Goal: Transaction & Acquisition: Purchase product/service

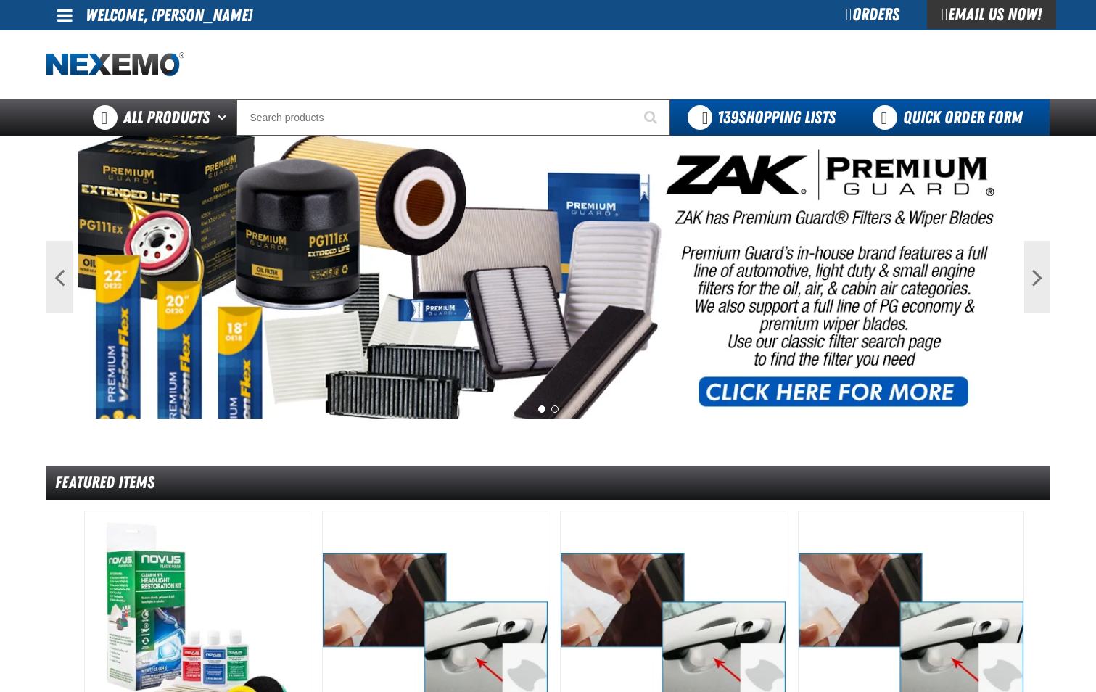
click at [964, 121] on link "Quick Order Form" at bounding box center [951, 117] width 197 height 36
click at [935, 118] on link "Quick Order Form" at bounding box center [951, 117] width 197 height 36
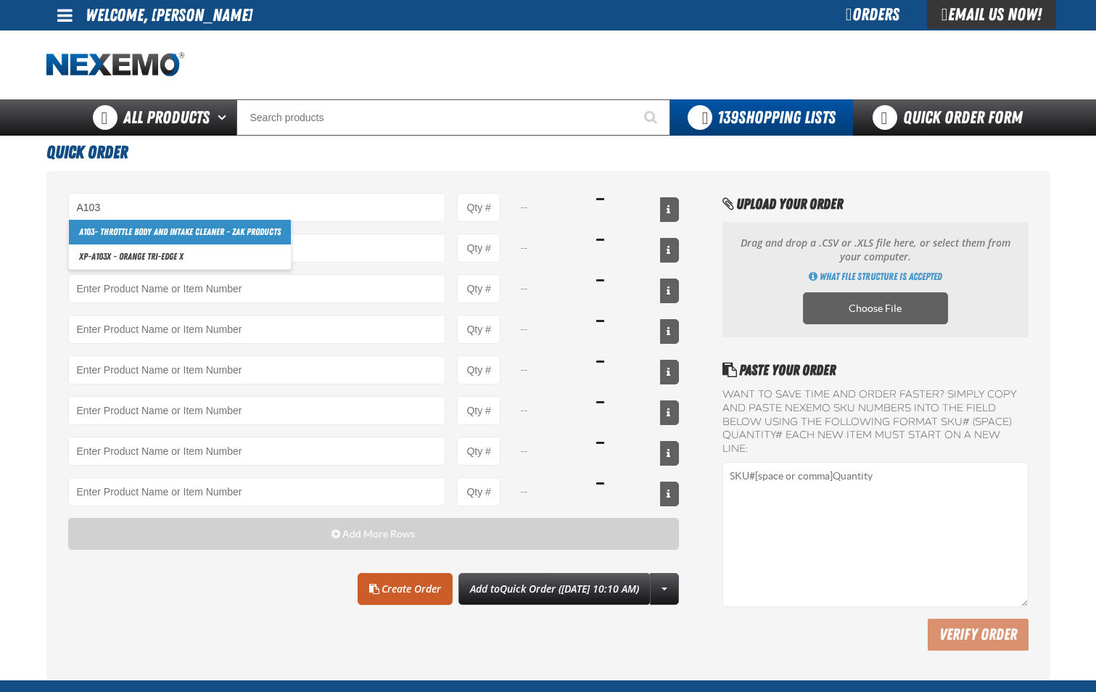
click at [277, 233] on link "A103 - Throttle Body and Intake Cleaner - ZAK Products" at bounding box center [180, 232] width 222 height 25
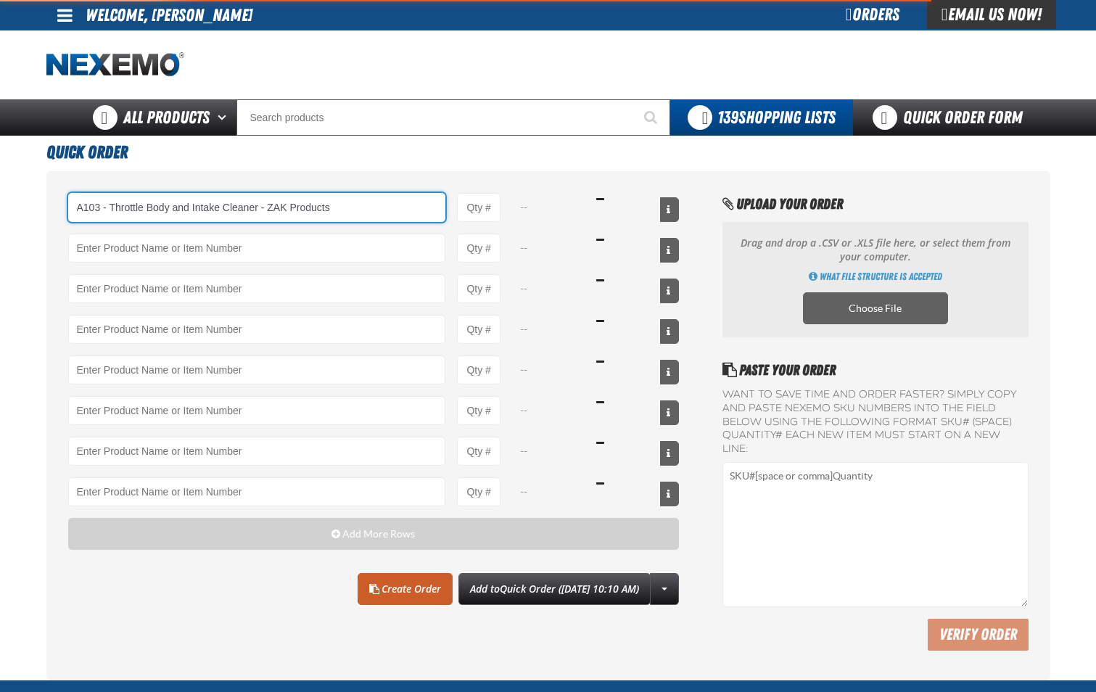
type input "A103 - Throttle Body and Intake Cleaner - ZAK Products"
type input "1"
select select "can"
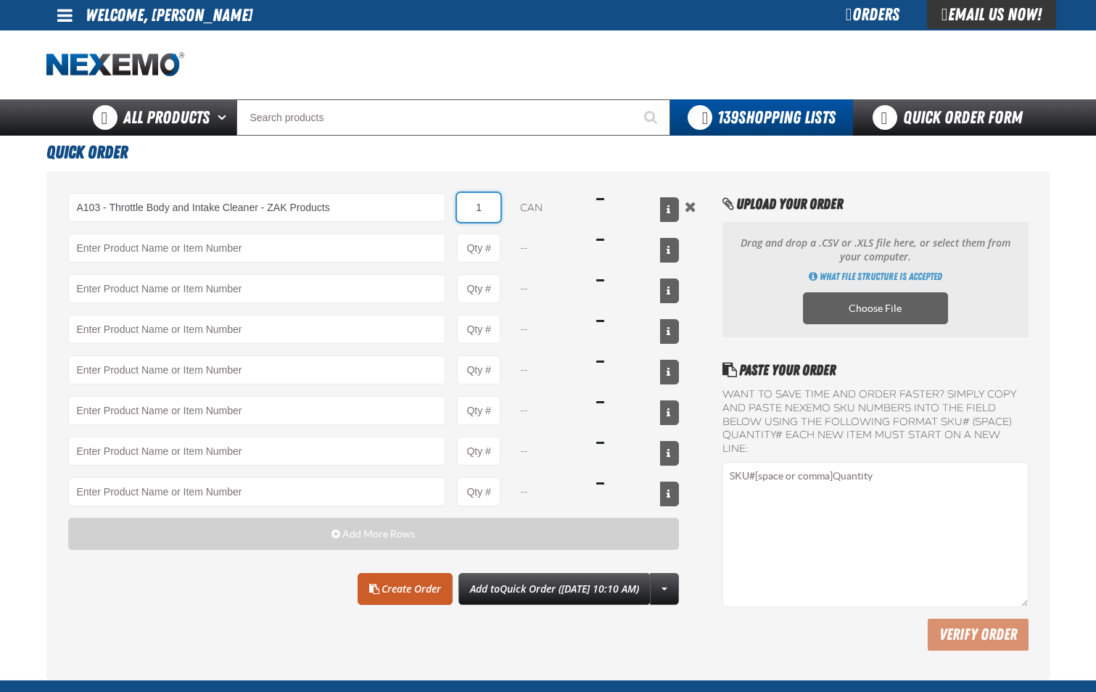
click at [488, 208] on input "1" at bounding box center [479, 207] width 44 height 29
type input "A103 - Throttle Body and Intake Cleaner - ZAK Products"
type input "12"
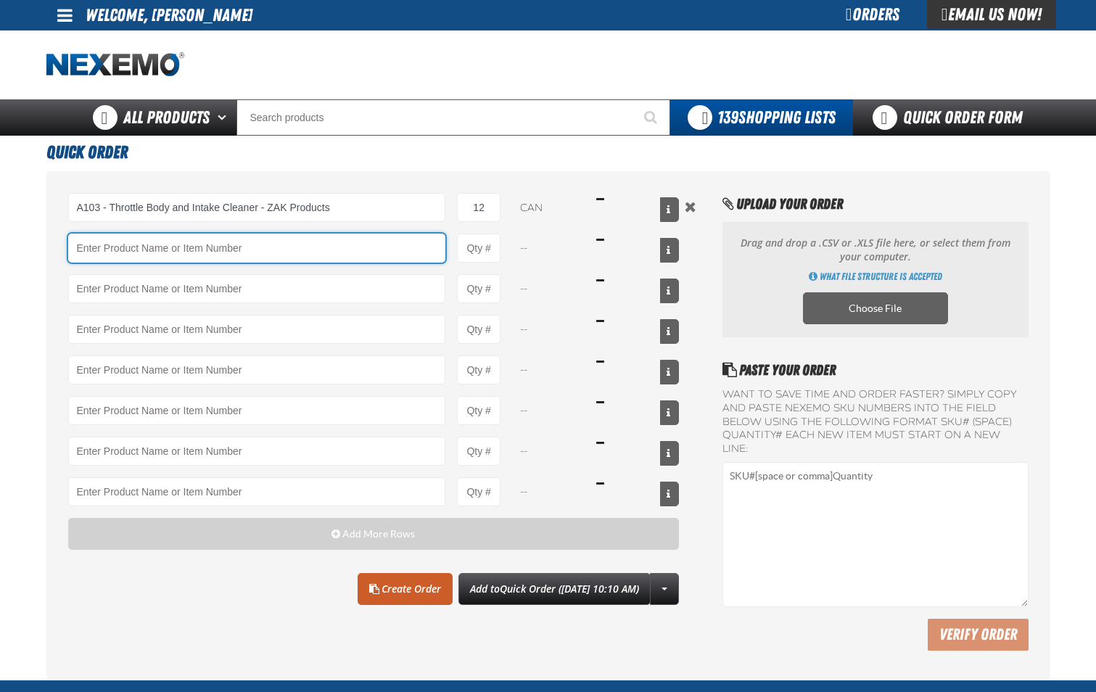
click at [393, 243] on input "Product" at bounding box center [257, 248] width 378 height 29
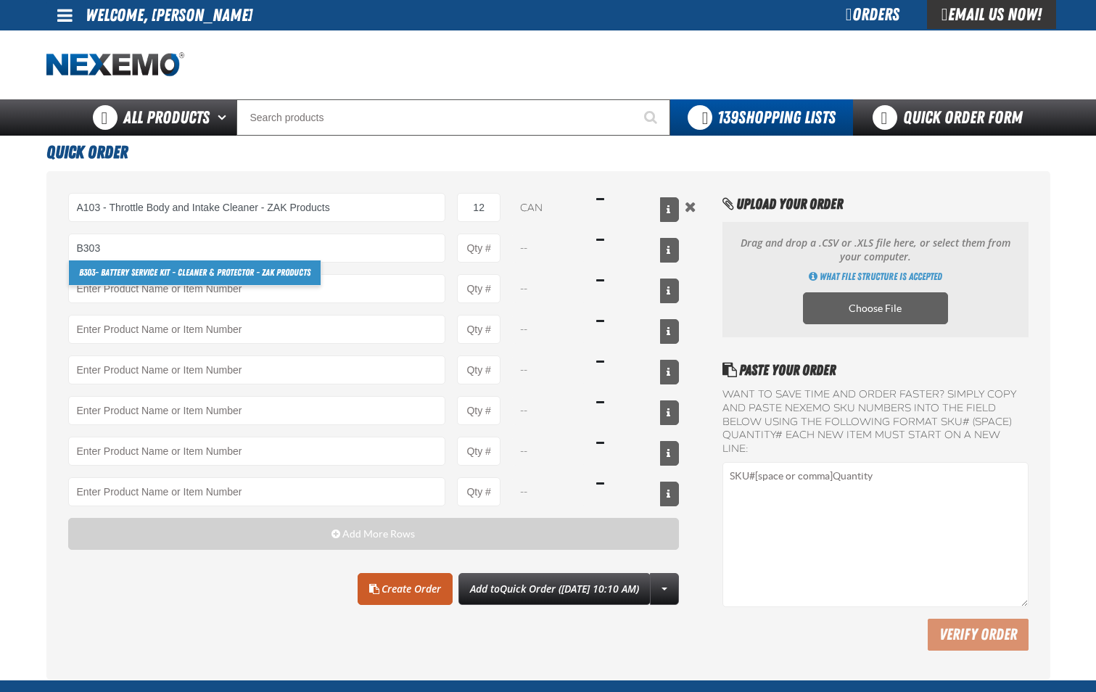
click at [279, 272] on link "B303 - Battery Service Kit - Cleaner & Protector - ZAK Products" at bounding box center [195, 272] width 252 height 25
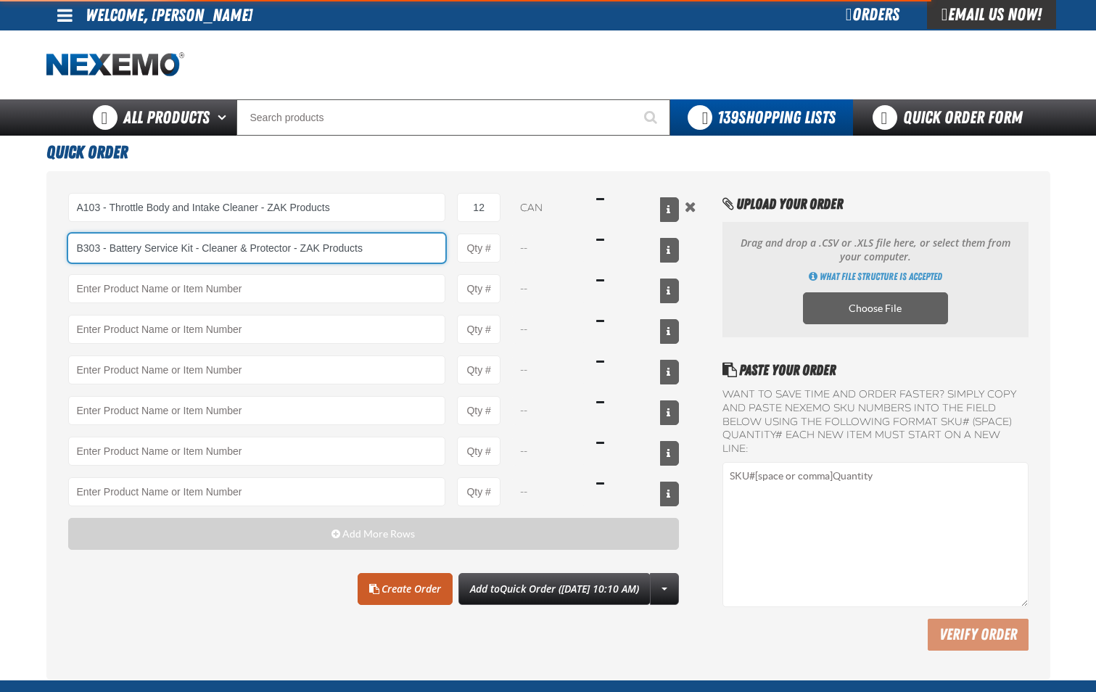
type input "B303 - Battery Service Kit - Cleaner &amp; Protector - ZAK Products"
type input "1"
select select "kit"
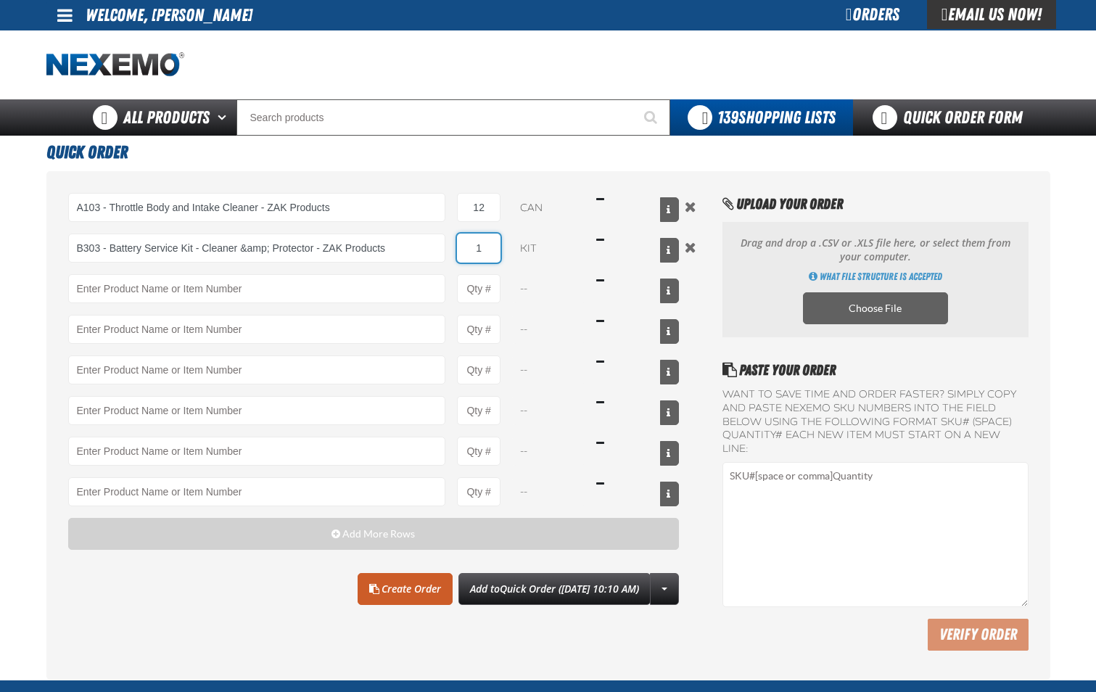
click at [494, 253] on input "1" at bounding box center [479, 248] width 44 height 29
type input "B303 - Battery Service Kit - Cleaner &amp; Protector - ZAK Products"
type input "24"
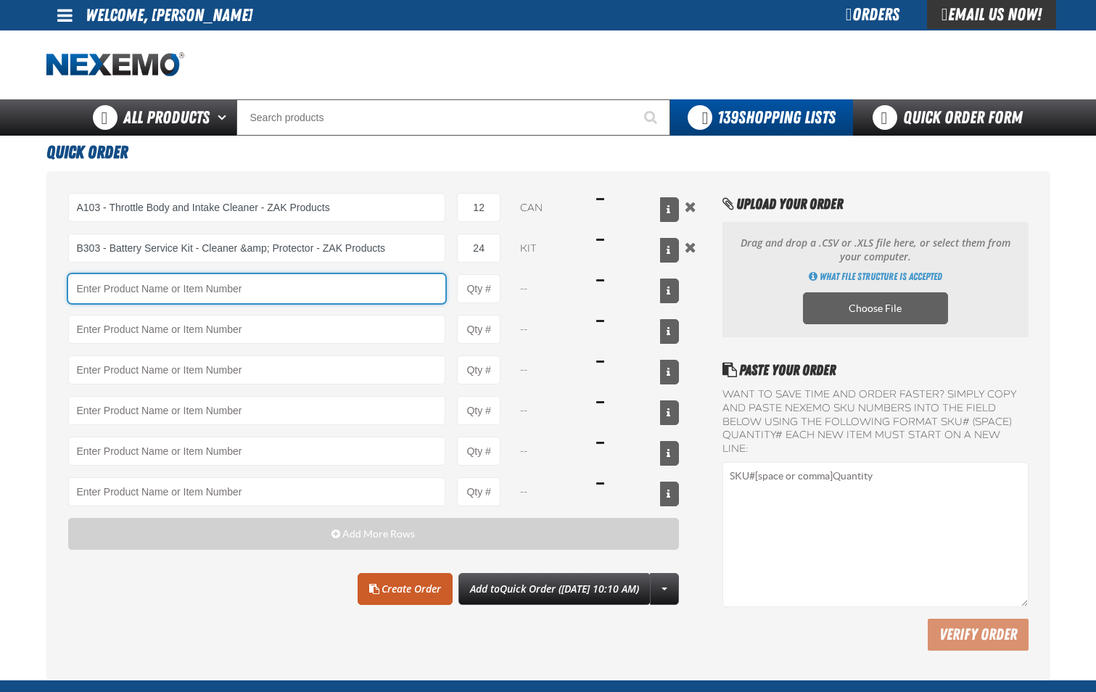
click at [342, 292] on input "Product" at bounding box center [257, 288] width 378 height 29
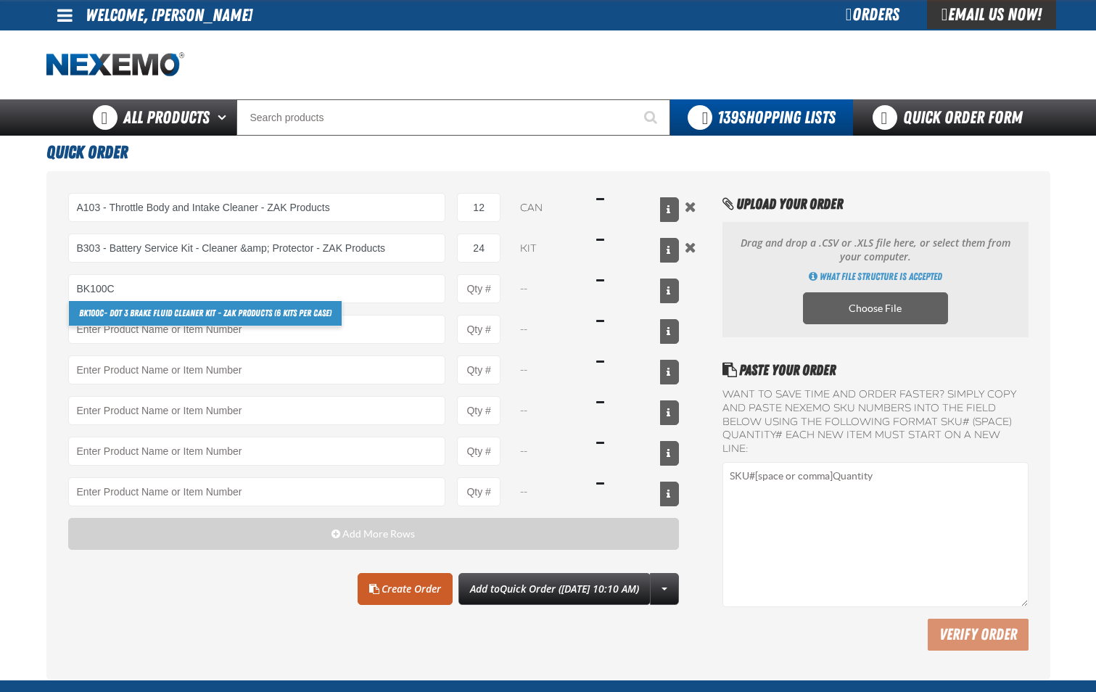
click at [299, 320] on link "BK100C - DOT 3 Brake Fluid Cleaner Kit - ZAK Products (6 Kits per Case)" at bounding box center [205, 313] width 273 height 25
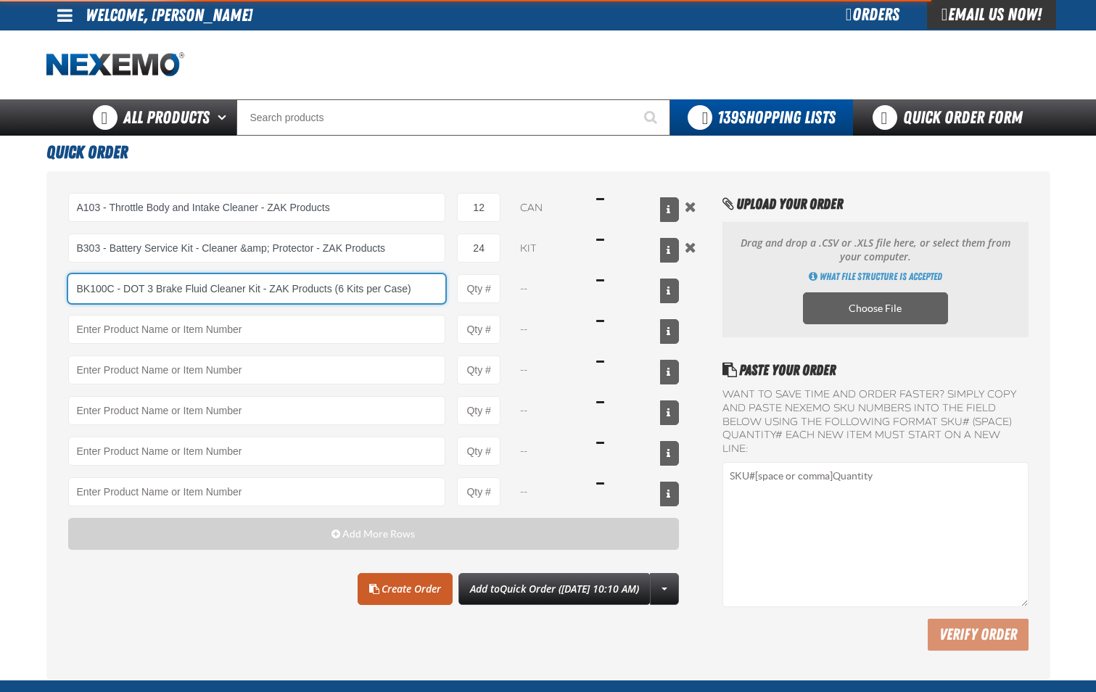
type input "BK100C - DOT 3 Brake Fluid Cleaner Kit - ZAK Products (6 Kits per Case)"
type input "1"
select select "kit"
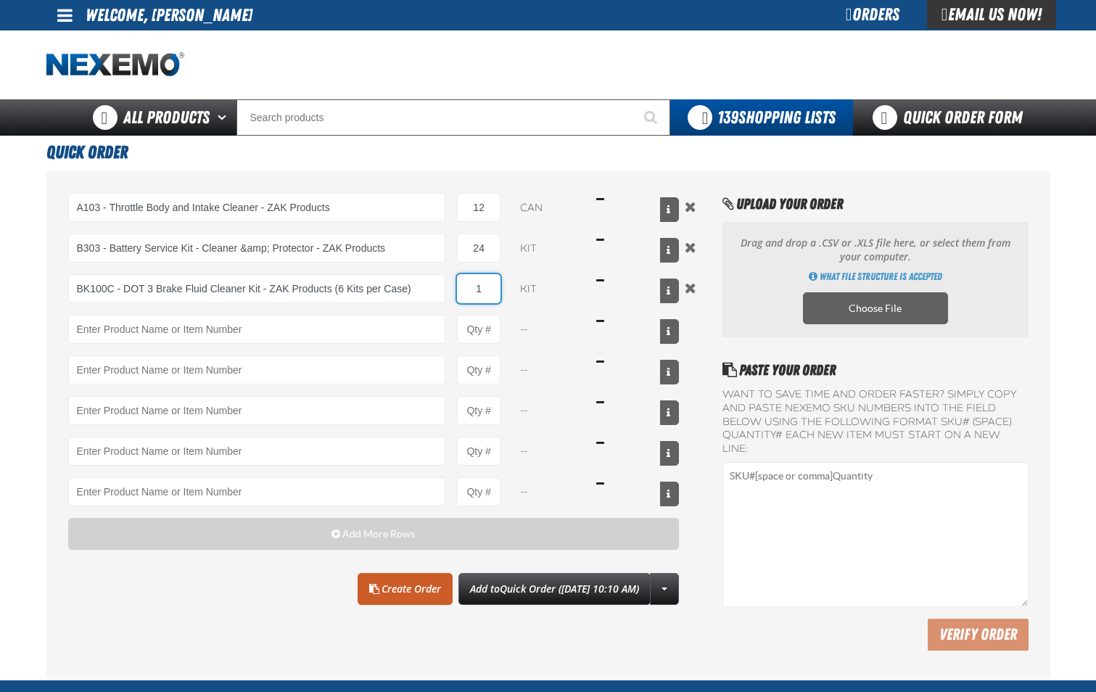
click at [485, 289] on input "1" at bounding box center [479, 288] width 44 height 29
type input "BK100C - DOT 3 Brake Fluid Cleaner Kit - ZAK Products (6 Kits per Case)"
type input "12"
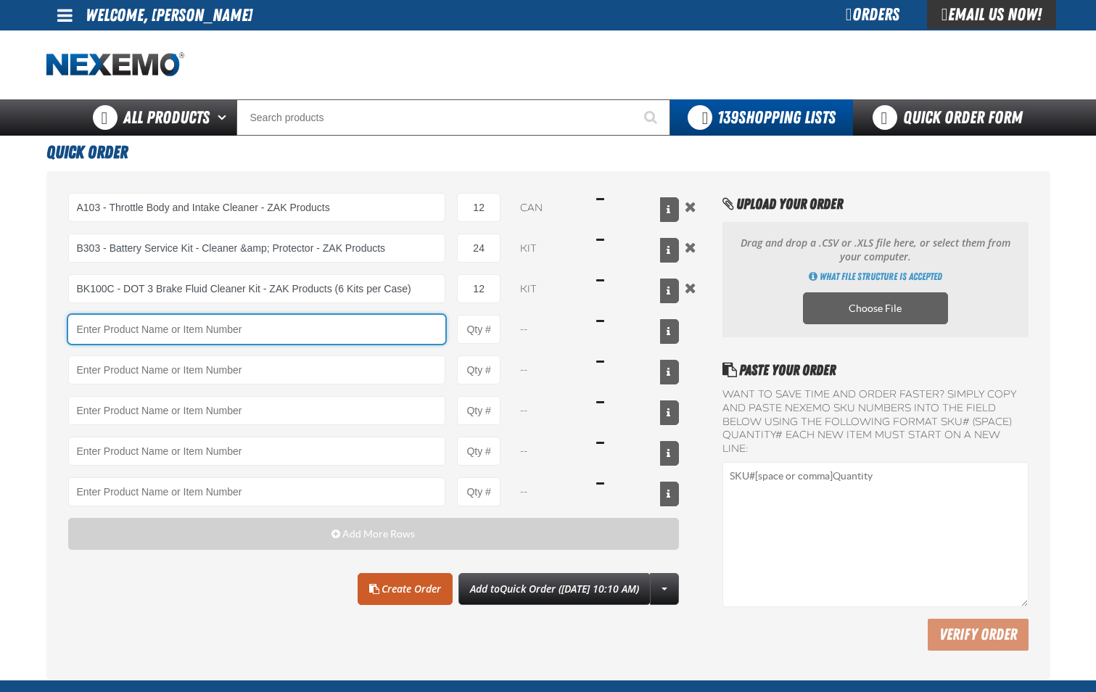
click at [340, 329] on input "Product" at bounding box center [257, 329] width 378 height 29
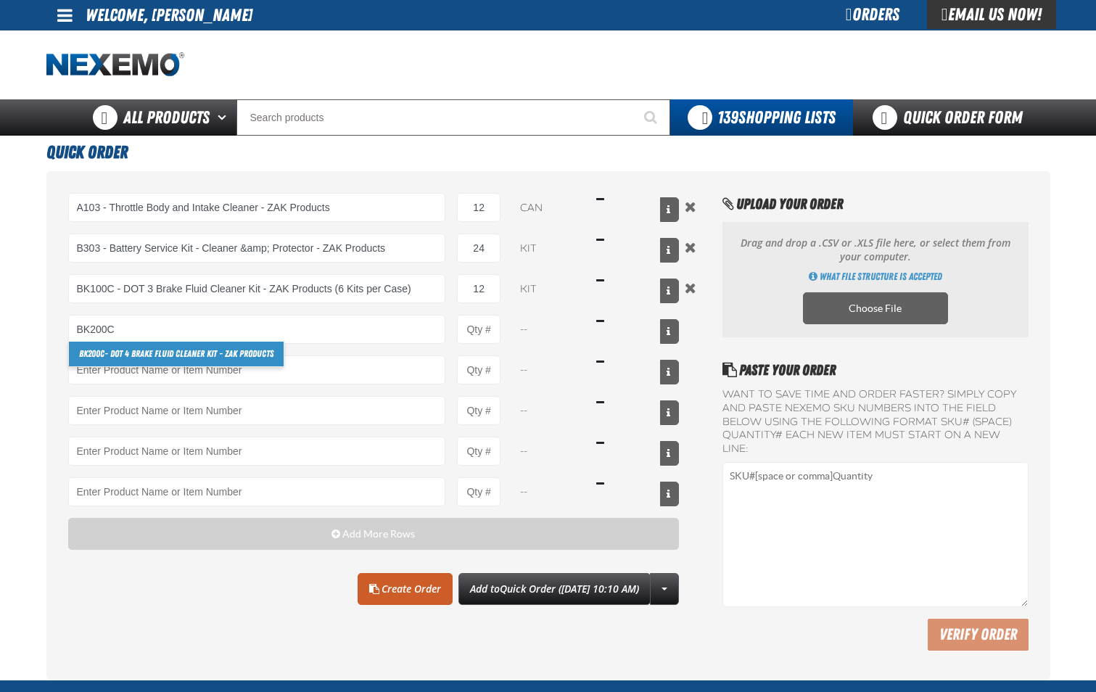
click at [260, 353] on link "BK200C - DOT 4 Brake Fluid Cleaner Kit - ZAK Products" at bounding box center [176, 354] width 215 height 25
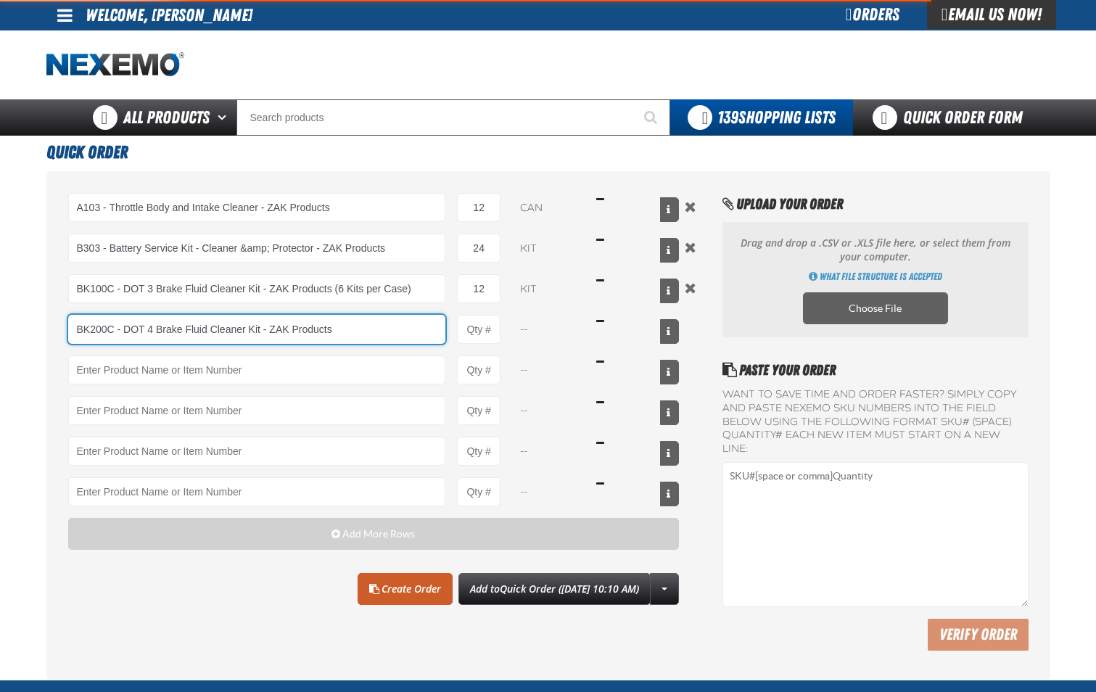
type input "BK200C - DOT 4 Brake Fluid Cleaner Kit - ZAK Products"
type input "1"
select select "kit"
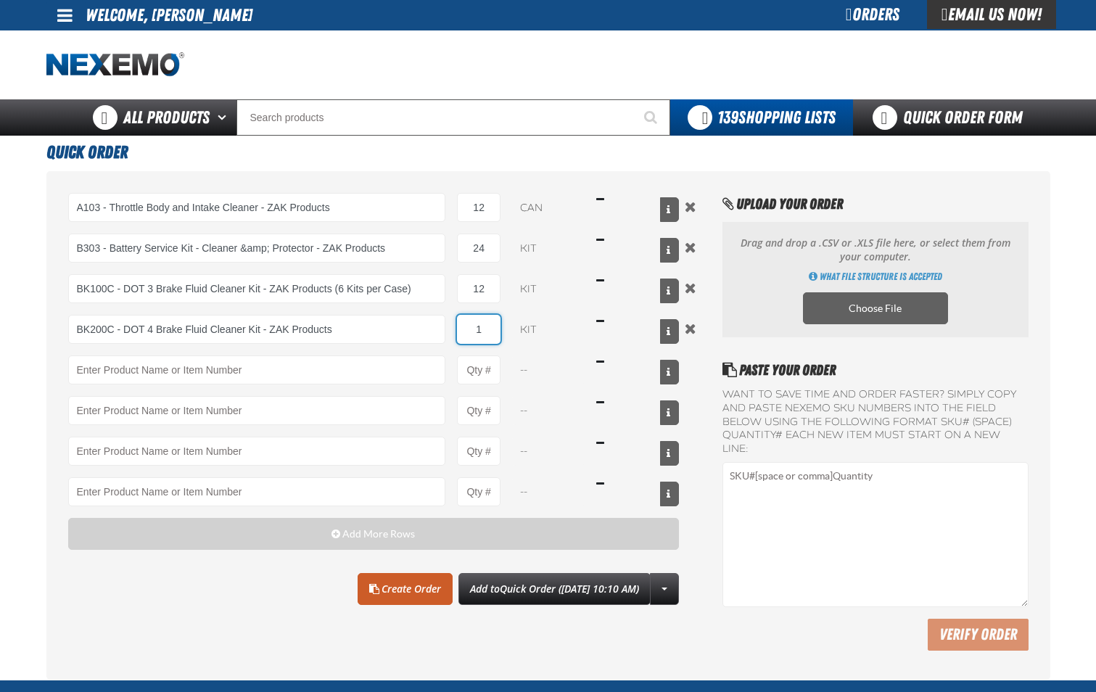
click at [482, 337] on input "1" at bounding box center [479, 329] width 44 height 29
type input "BK200C - DOT 4 Brake Fluid Cleaner Kit - ZAK Products"
type input "12"
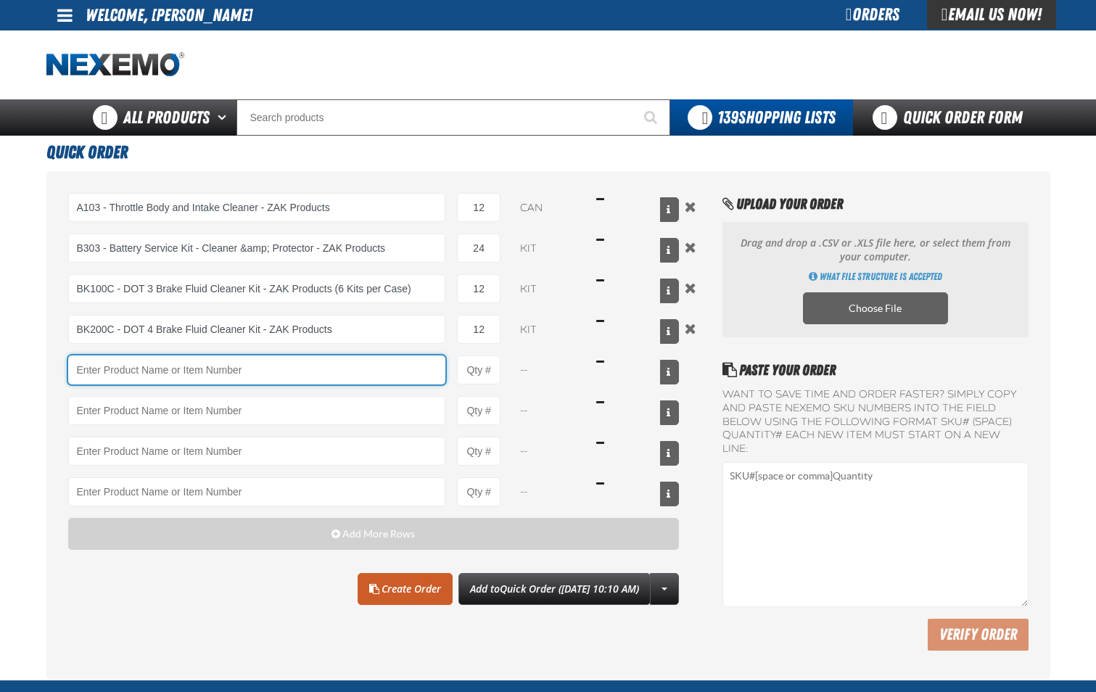
click at [396, 382] on input "Product" at bounding box center [257, 369] width 378 height 29
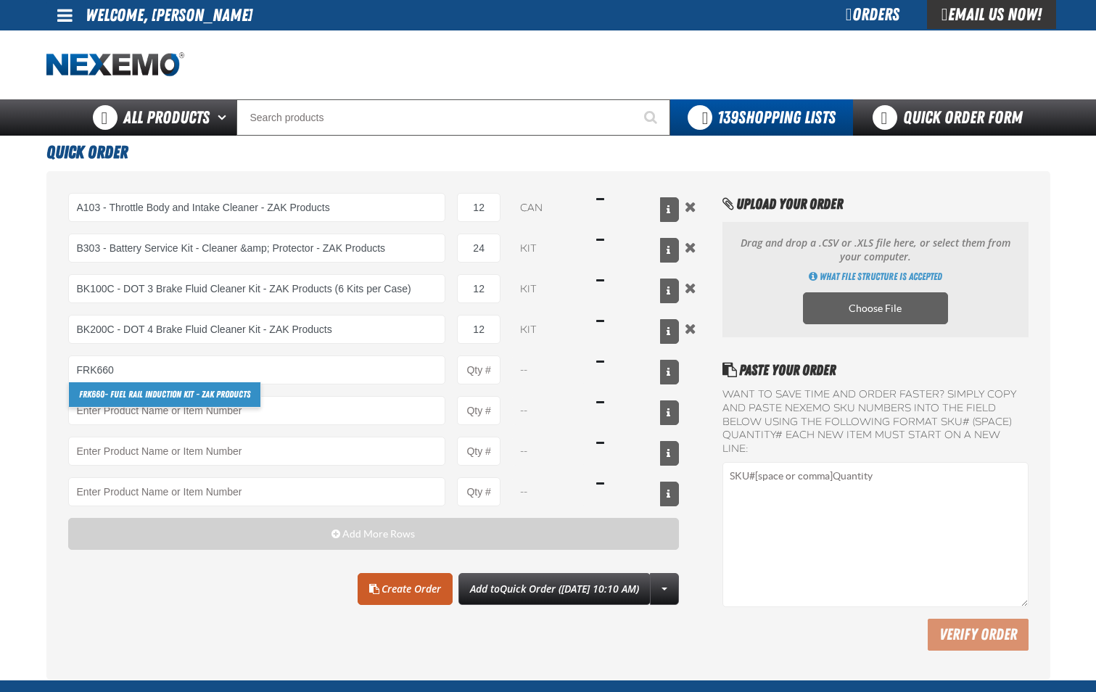
click at [239, 395] on link "FRK660 - Fuel Rail Induction Kit - ZAK Products" at bounding box center [165, 394] width 192 height 25
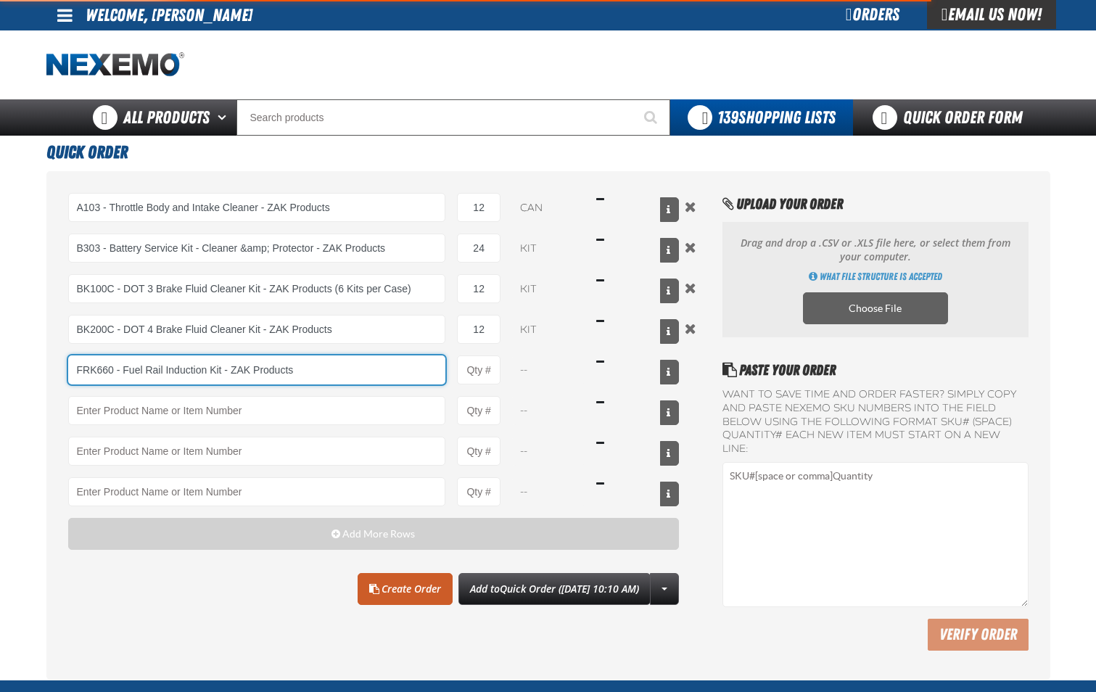
type input "FRK660 - Fuel Rail Induction Kit - ZAK Products"
type input "1"
select select "kit"
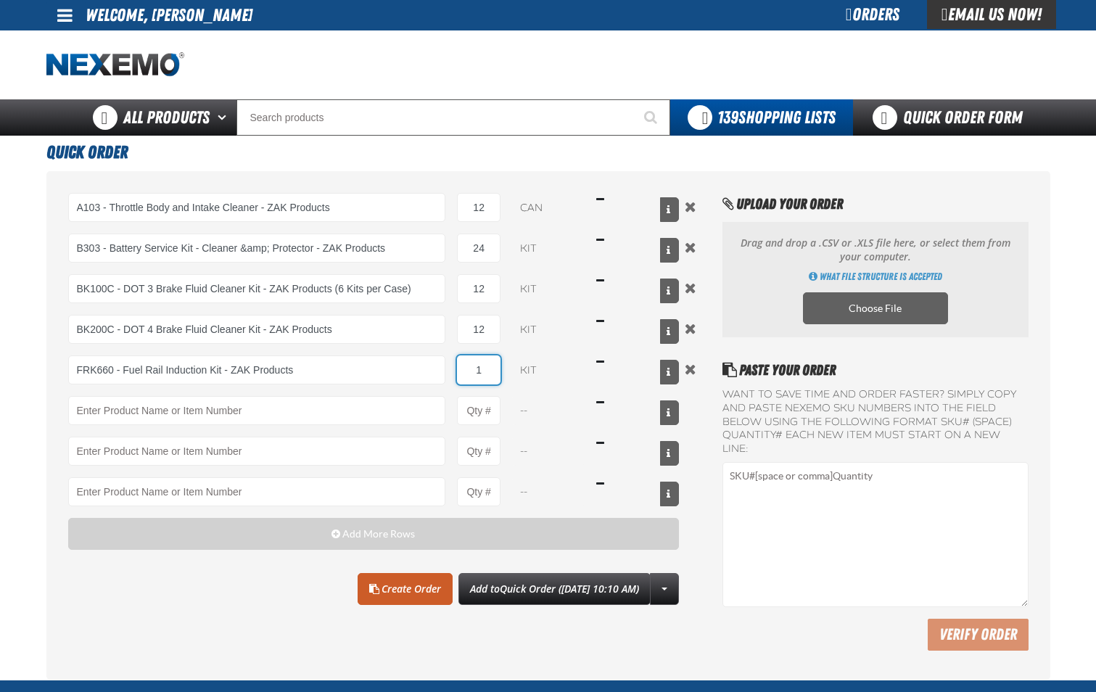
click at [494, 377] on input "1" at bounding box center [479, 369] width 44 height 29
type input "FRK660 - Fuel Rail Induction Kit - ZAK Products"
type input "12"
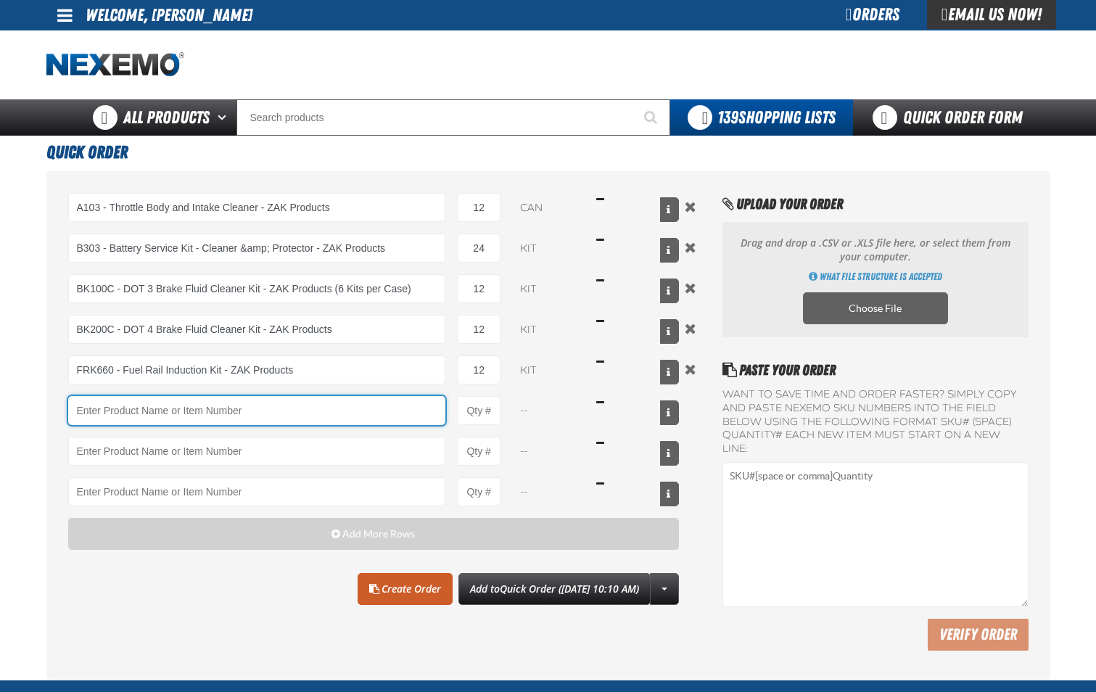
click at [363, 425] on input "Product" at bounding box center [257, 410] width 378 height 29
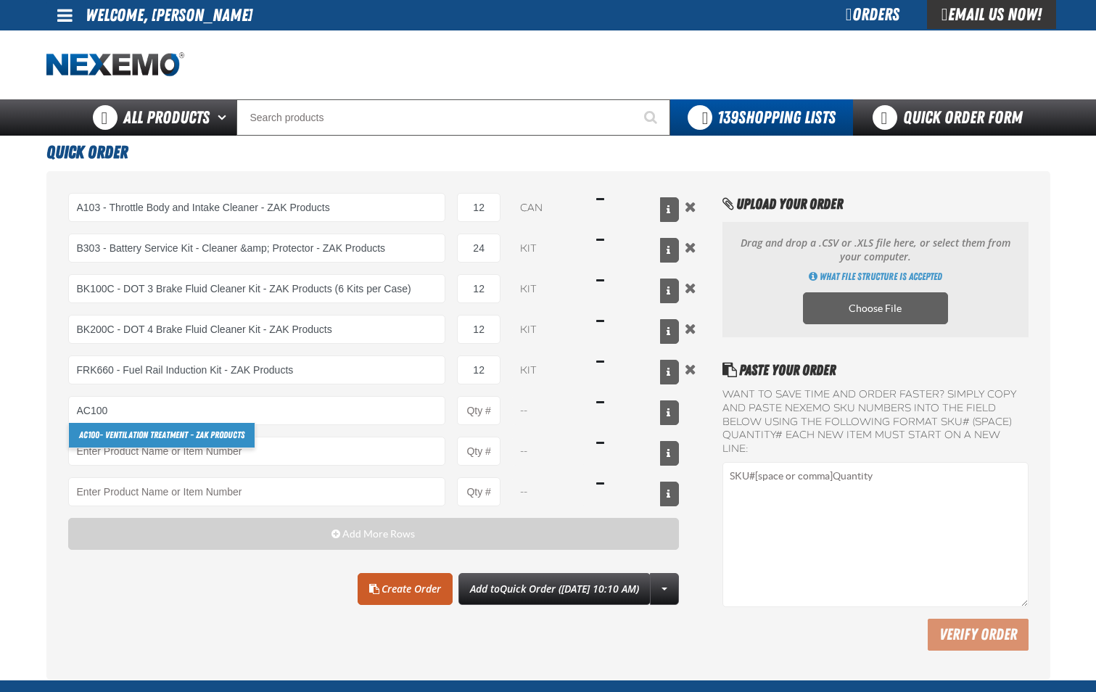
click at [218, 433] on link "AC100 - Ventilation Treatment - ZAK Products" at bounding box center [162, 435] width 186 height 25
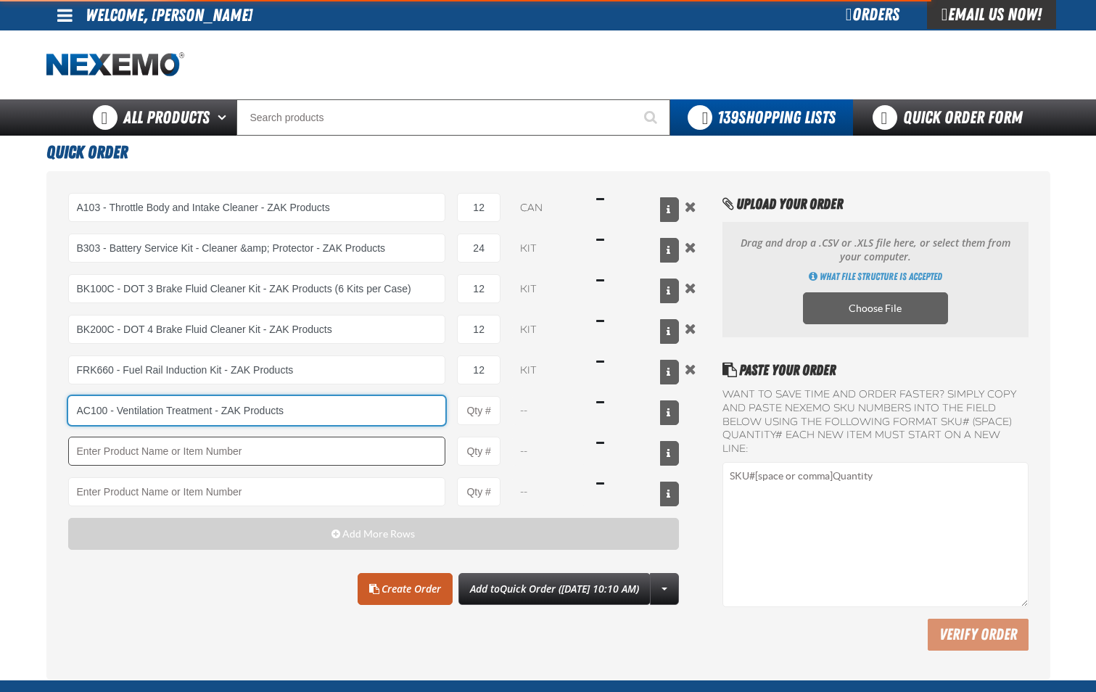
type input "AC100 - Ventilation Treatment - ZAK Products"
type input "1"
select select "can"
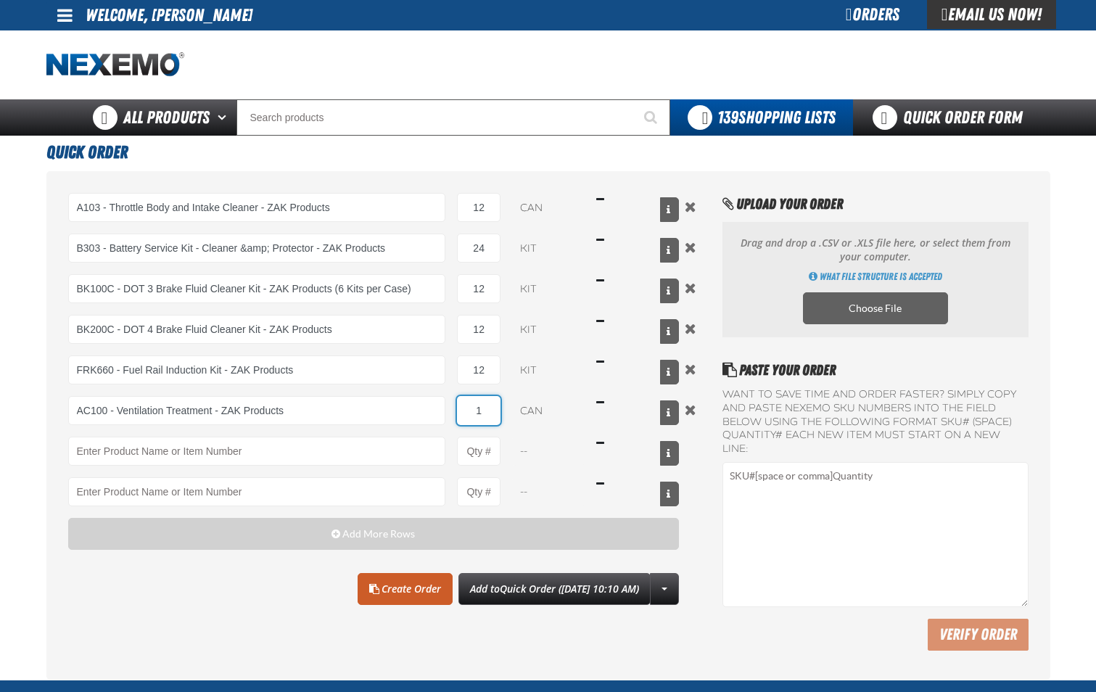
click at [492, 418] on input "1" at bounding box center [479, 410] width 44 height 29
type input "AC100 - Ventilation Treatment - ZAK Products"
type input "12"
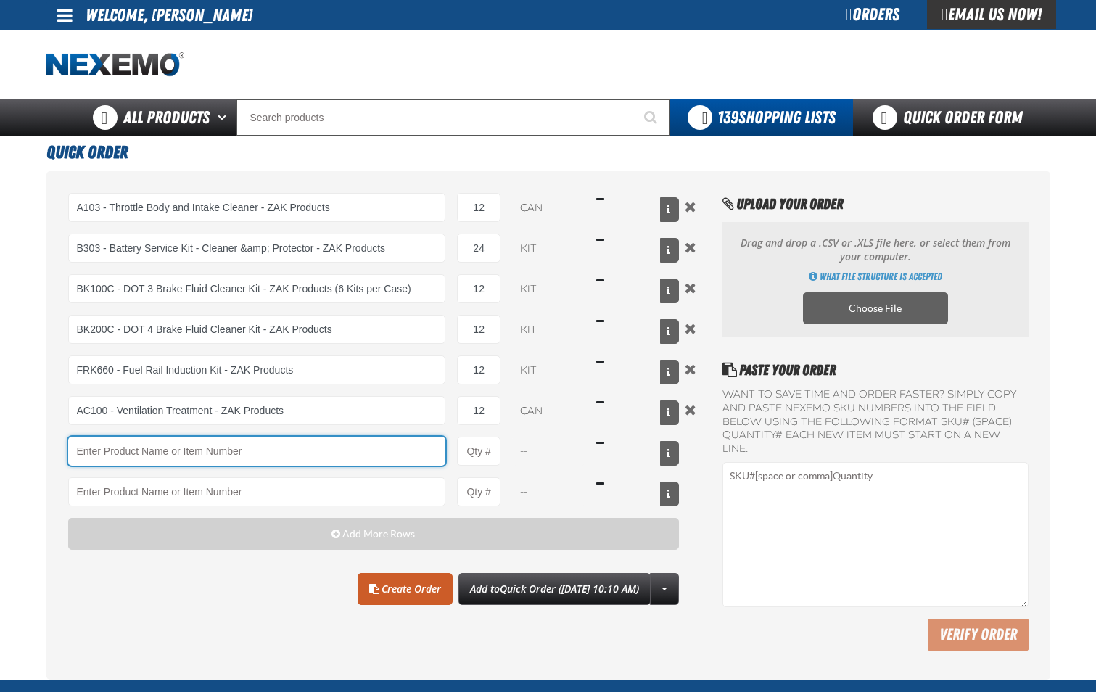
click at [126, 457] on input "Product" at bounding box center [257, 451] width 378 height 29
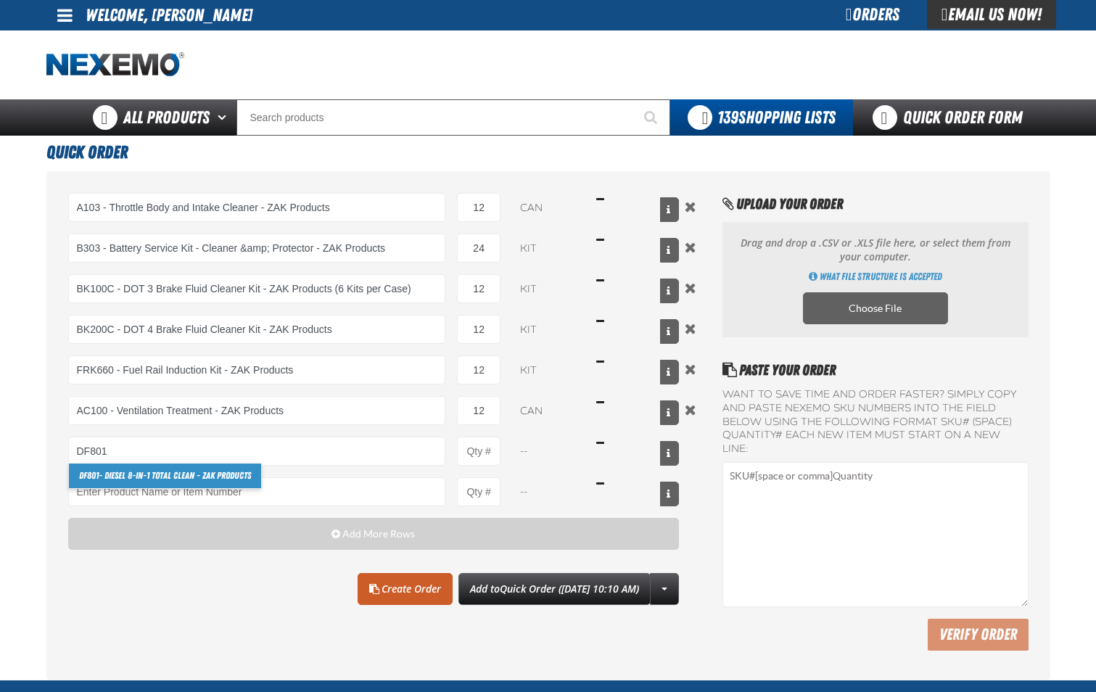
click at [139, 471] on link "DF801 - DIESEL 8-in-1 TOTAL CLEAN - ZAK Products" at bounding box center [165, 476] width 192 height 25
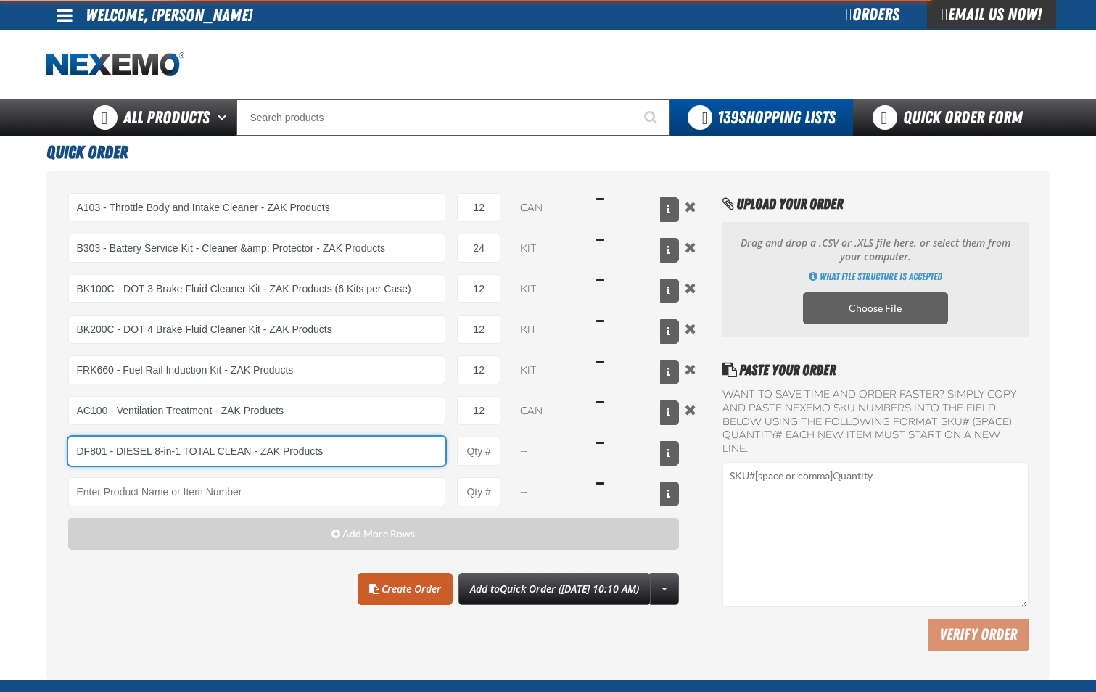
type input "DF801 - DIESEL 8-in-1 TOTAL CLEAN - ZAK Products"
type input "1"
select select "bottle"
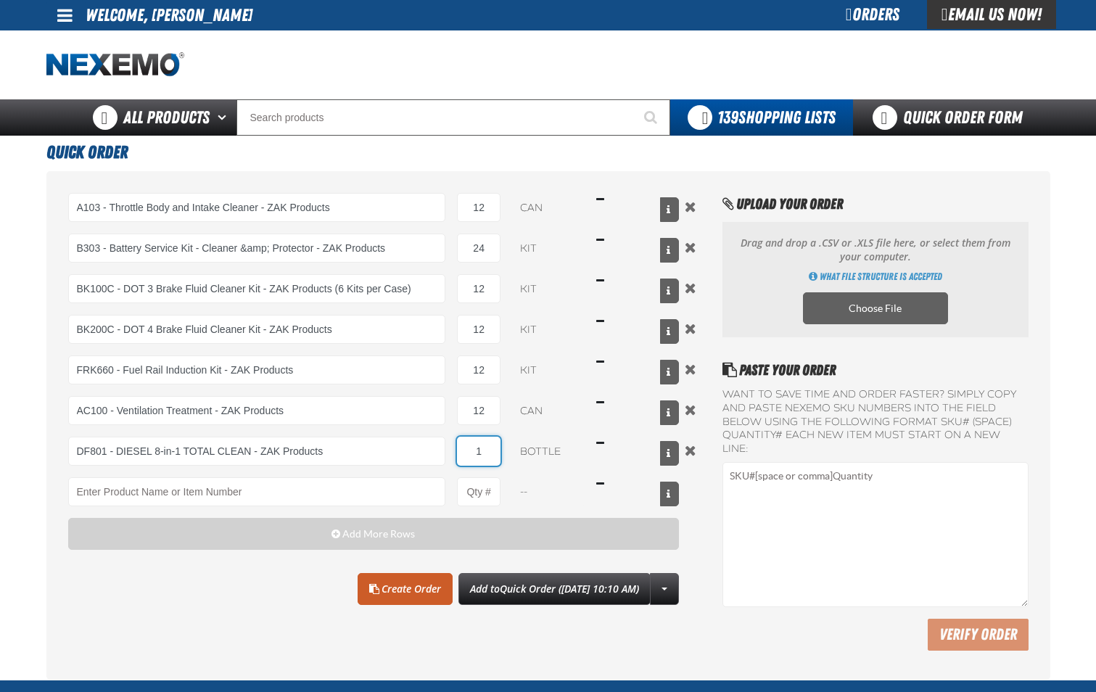
click at [497, 450] on input "1" at bounding box center [479, 451] width 44 height 29
type input "DF801 - DIESEL 8-in-1 TOTAL CLEAN - ZAK Products"
type input "6"
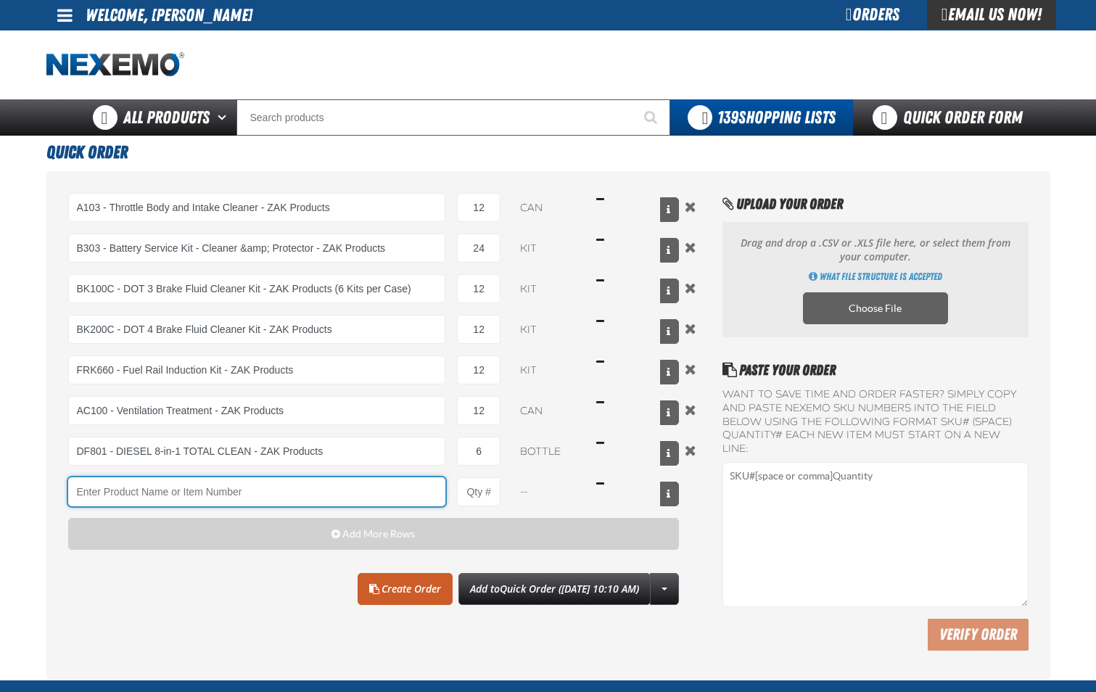
click at [371, 497] on input "Product" at bounding box center [257, 491] width 378 height 29
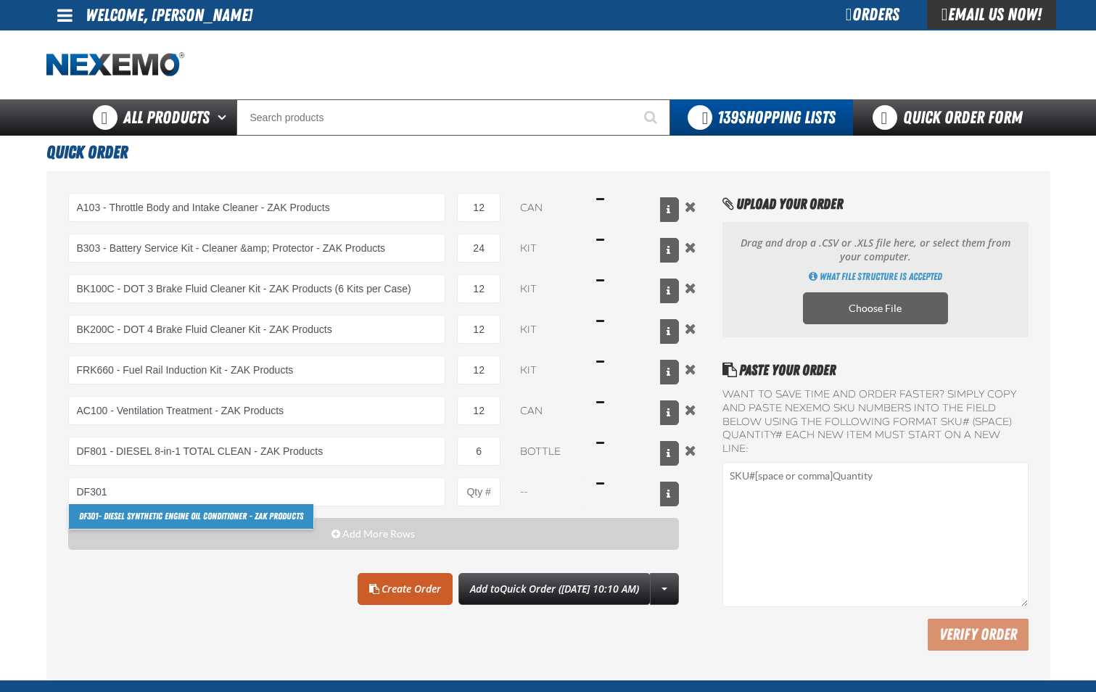
click at [291, 518] on link "DF301 - Diesel Synthetic Engine Oil Conditioner - ZAK Products" at bounding box center [191, 516] width 244 height 25
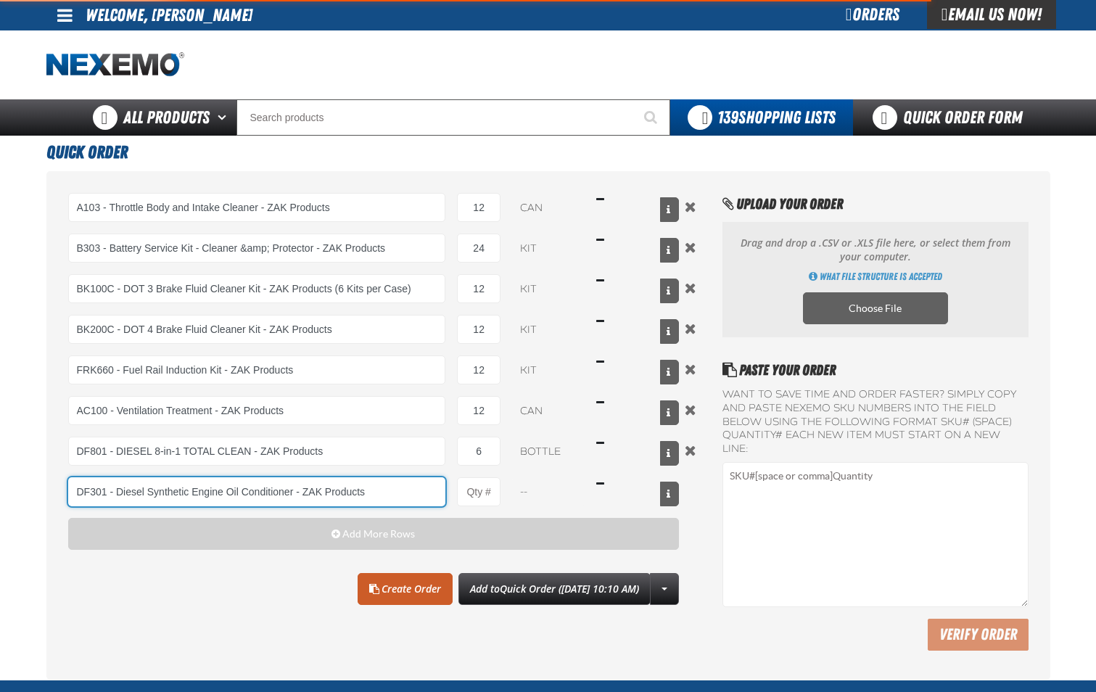
type input "DF301 - Diesel Synthetic Engine Oil Conditioner - ZAK Products"
type input "1"
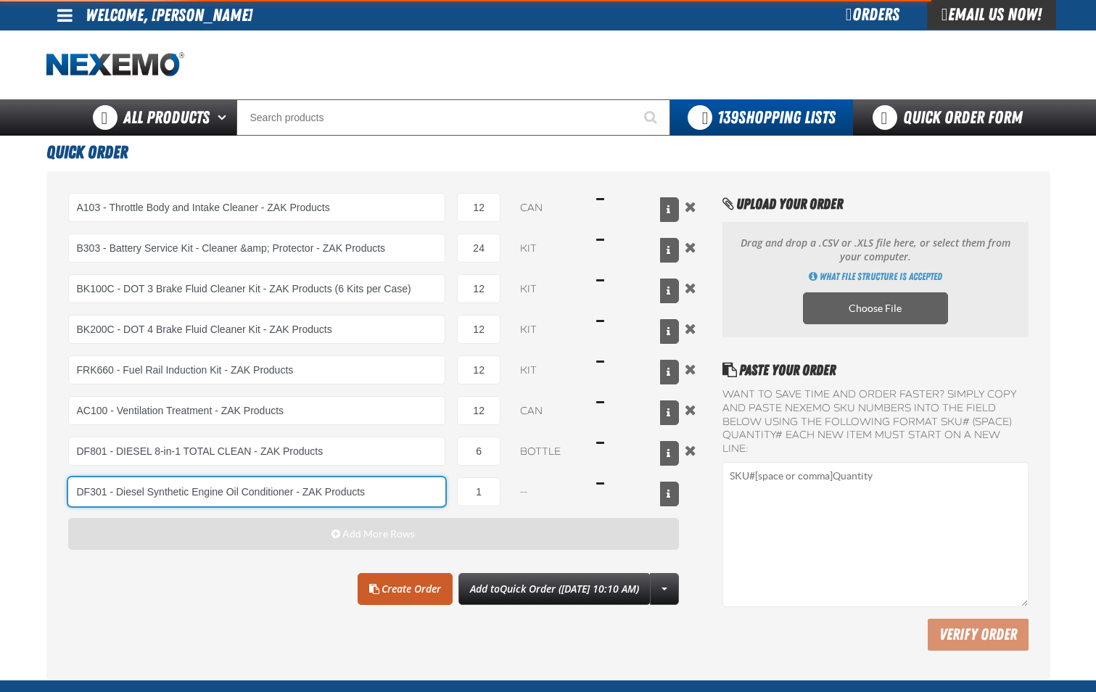
select select "bottle"
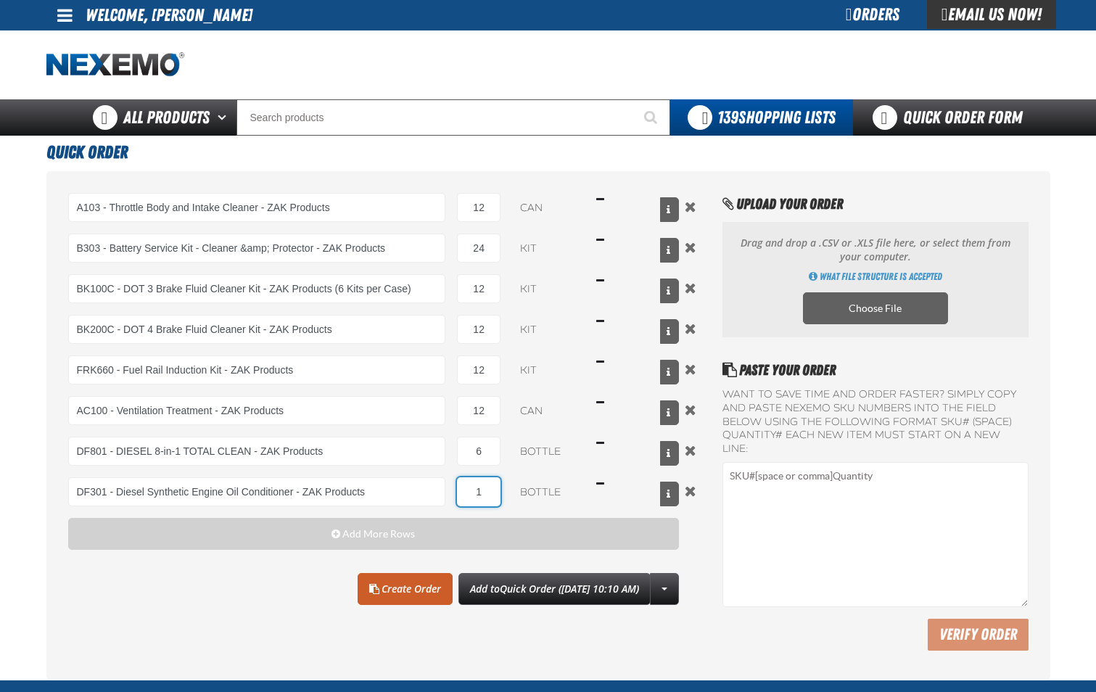
click at [498, 493] on input "1" at bounding box center [479, 491] width 44 height 29
type input "DF301 - Diesel Synthetic Engine Oil Conditioner - ZAK Products"
click at [372, 583] on link "Create Order" at bounding box center [405, 589] width 95 height 32
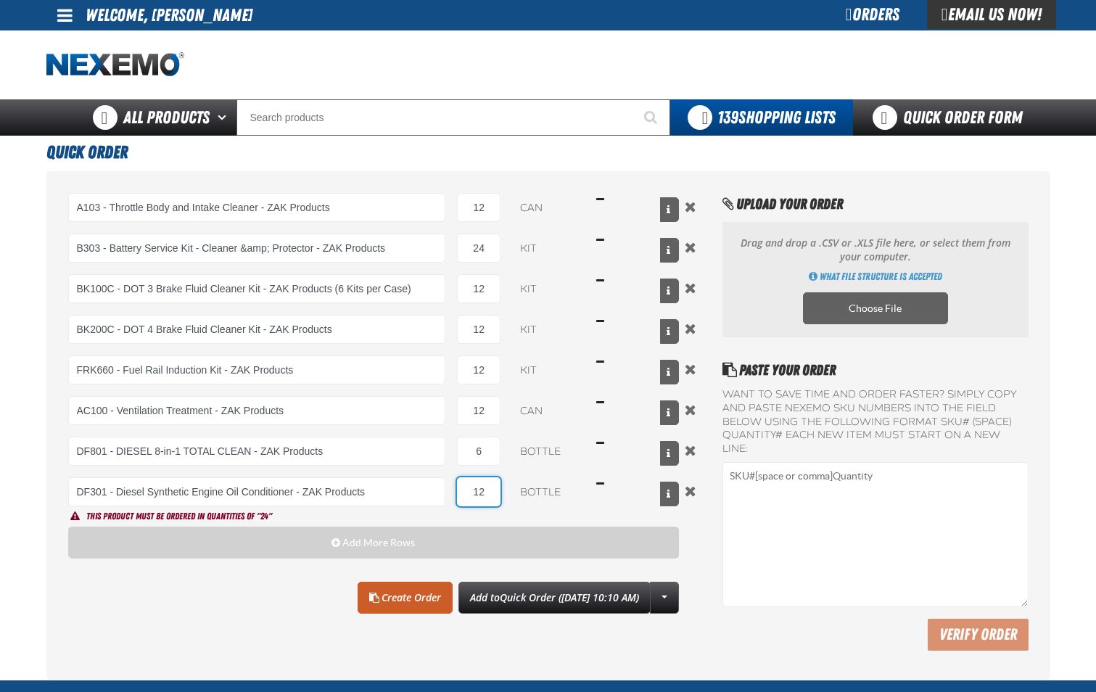
click at [489, 491] on input "12" at bounding box center [479, 491] width 44 height 29
type input "1"
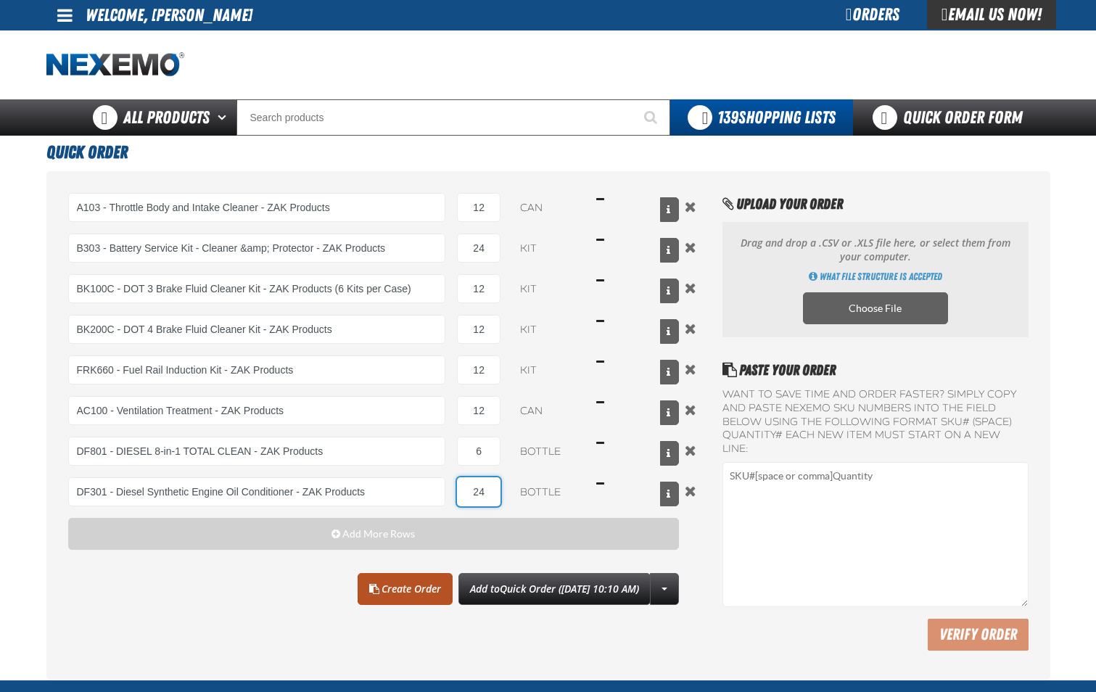
type input "24"
click at [383, 586] on link "Create Order" at bounding box center [405, 589] width 95 height 32
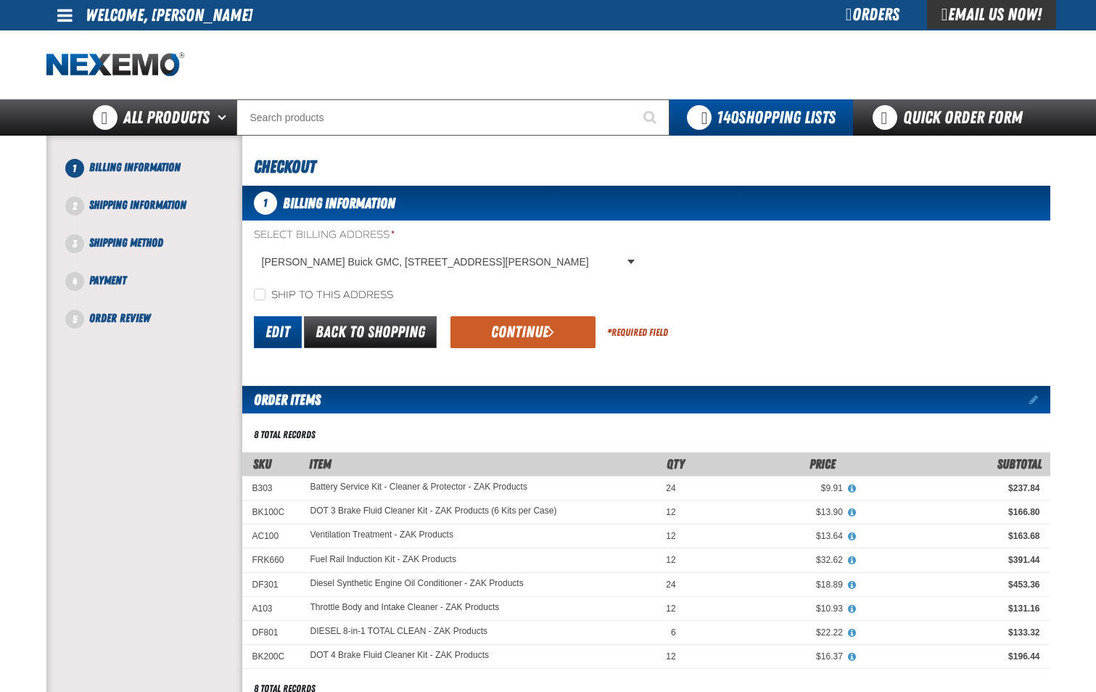
click at [279, 329] on link "Edit" at bounding box center [278, 332] width 48 height 32
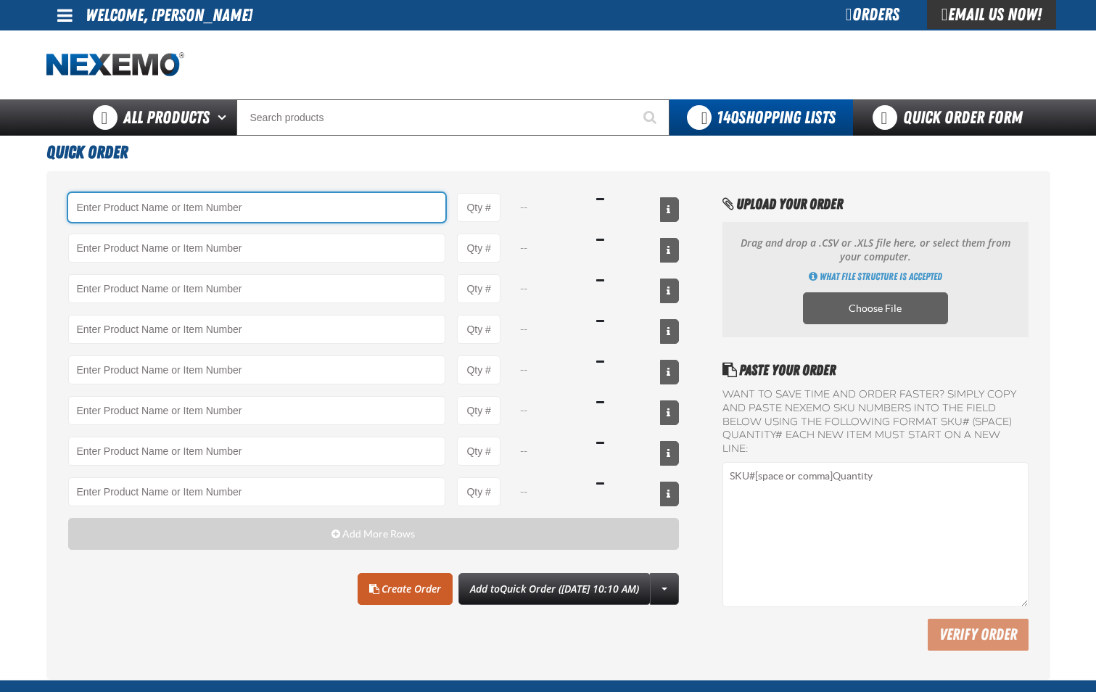
click at [157, 204] on input "Product" at bounding box center [257, 207] width 378 height 29
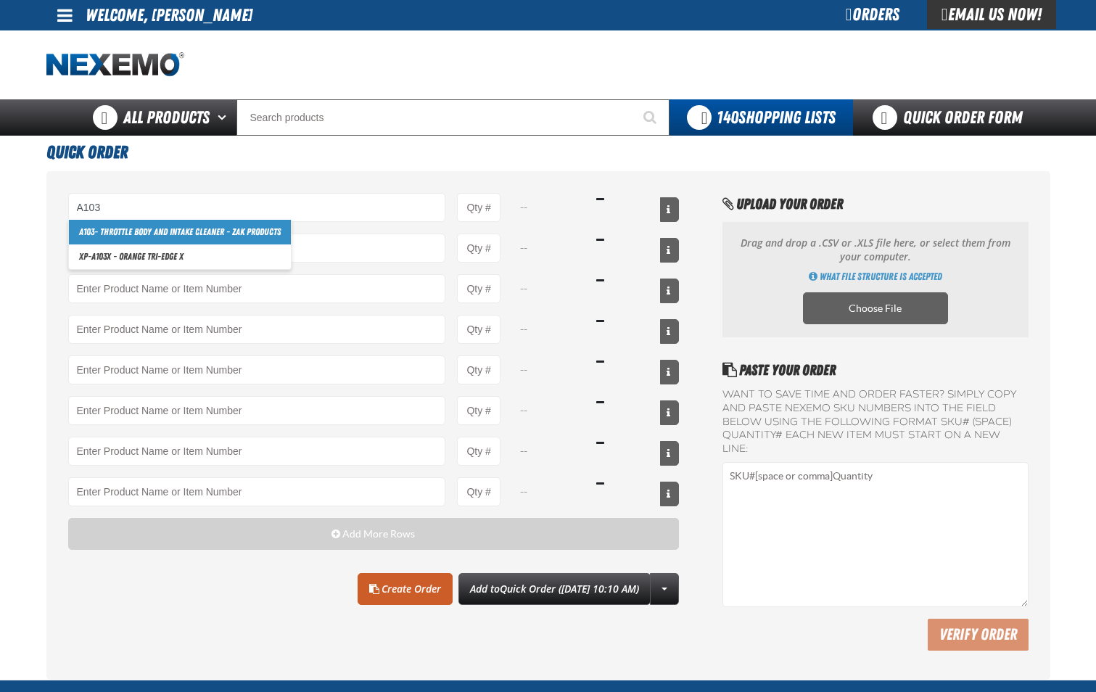
click at [167, 239] on link "A103 - Throttle Body and Intake Cleaner - ZAK Products" at bounding box center [180, 232] width 222 height 25
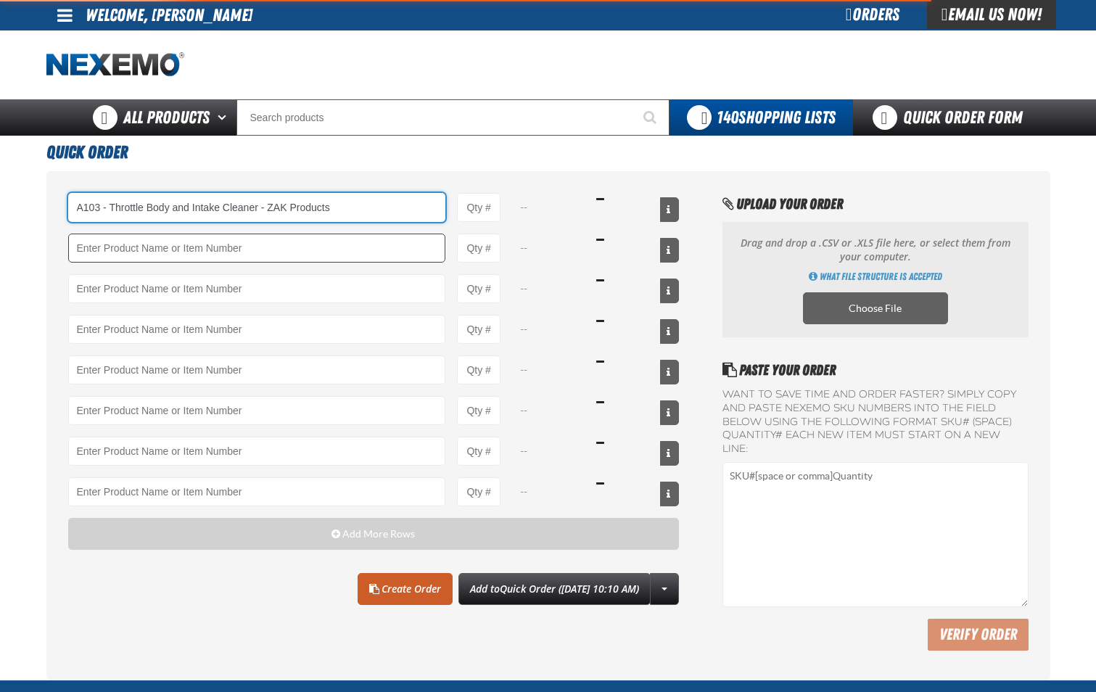
type input "A103 - Throttle Body and Intake Cleaner - ZAK Products"
type input "1"
select select "can"
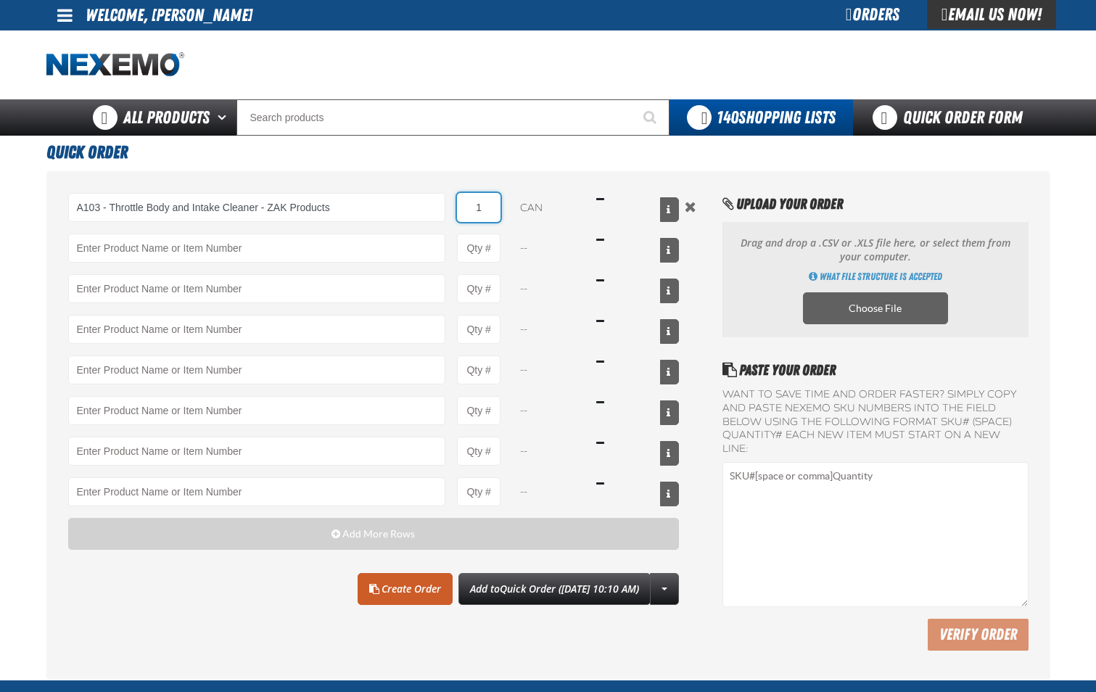
click at [491, 216] on input "1" at bounding box center [479, 207] width 44 height 29
type input "A103 - Throttle Body and Intake Cleaner - ZAK Products"
type input "12"
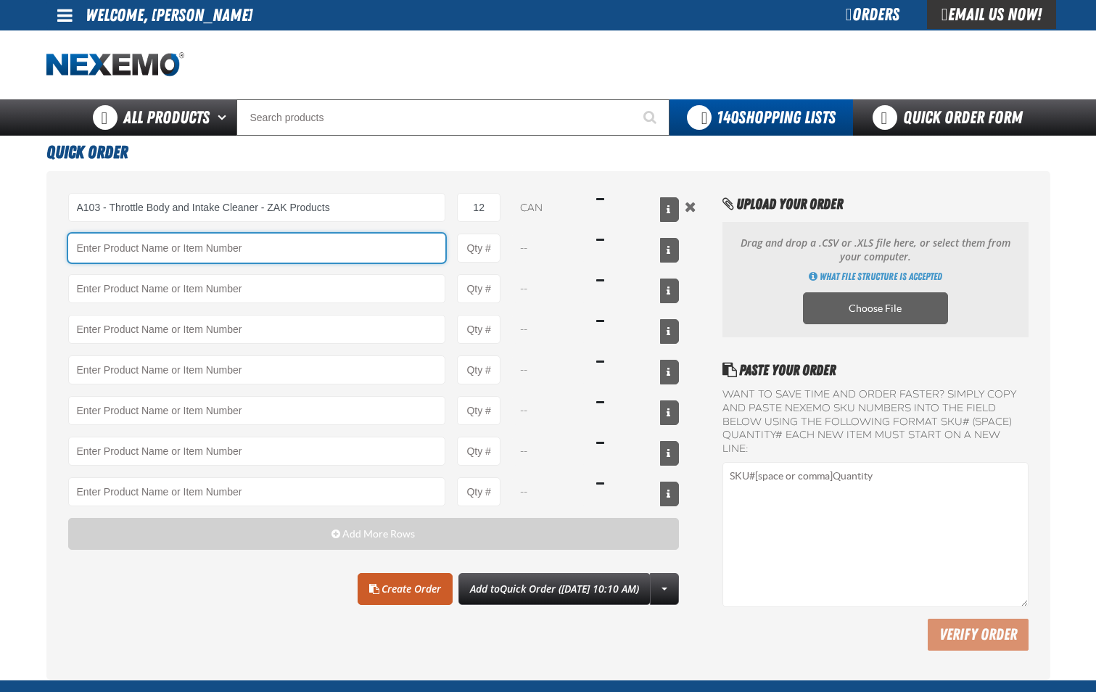
click at [380, 252] on input "Product" at bounding box center [257, 248] width 378 height 29
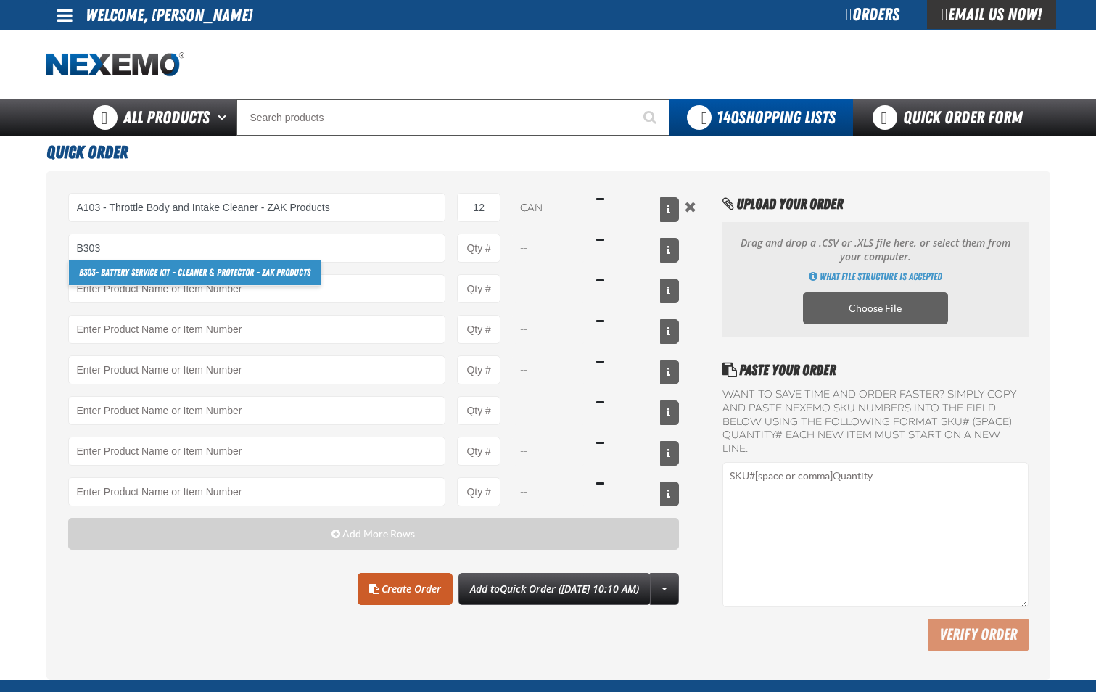
click at [283, 277] on link "B303 - Battery Service Kit - Cleaner & Protector - ZAK Products" at bounding box center [195, 272] width 252 height 25
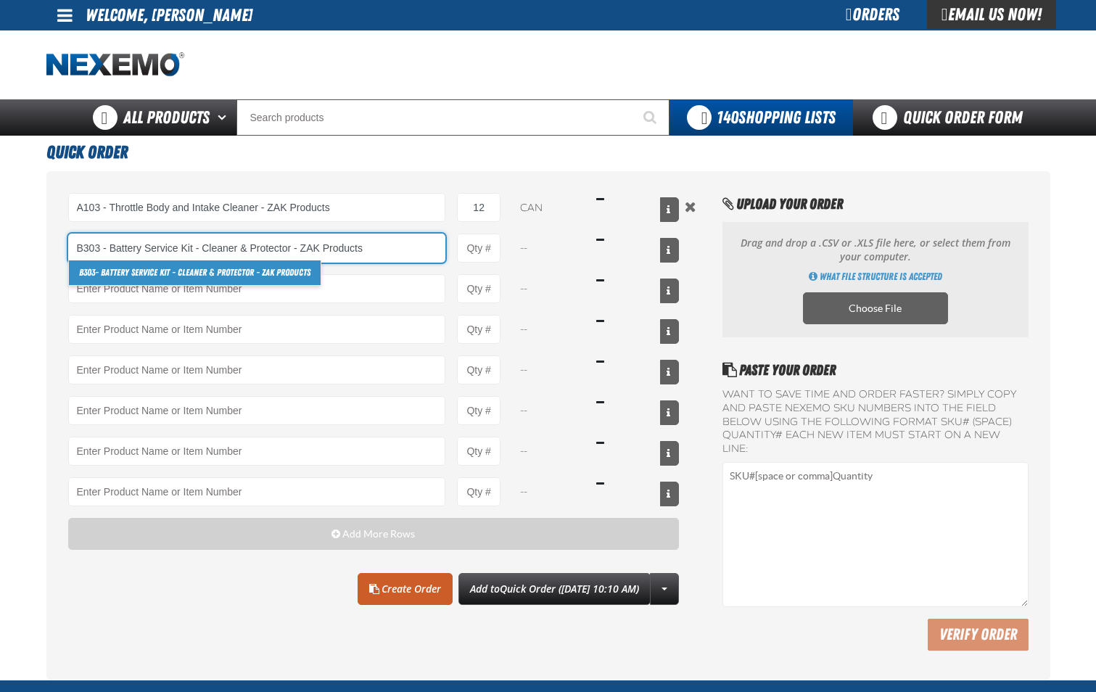
type input "B303 - Battery Service Kit - Cleaner &amp; Protector - ZAK Products"
type input "1"
select select "kit"
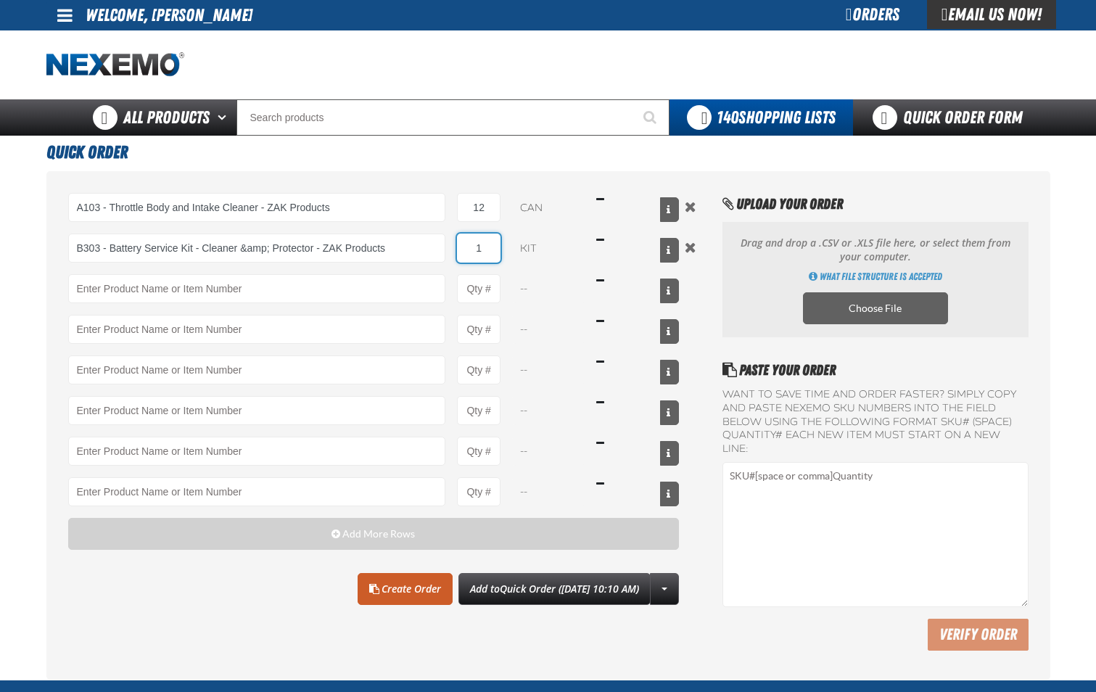
click at [492, 256] on input "1" at bounding box center [479, 248] width 44 height 29
type input "B303 - Battery Service Kit - Cleaner &amp; Protector - ZAK Products"
type input "24"
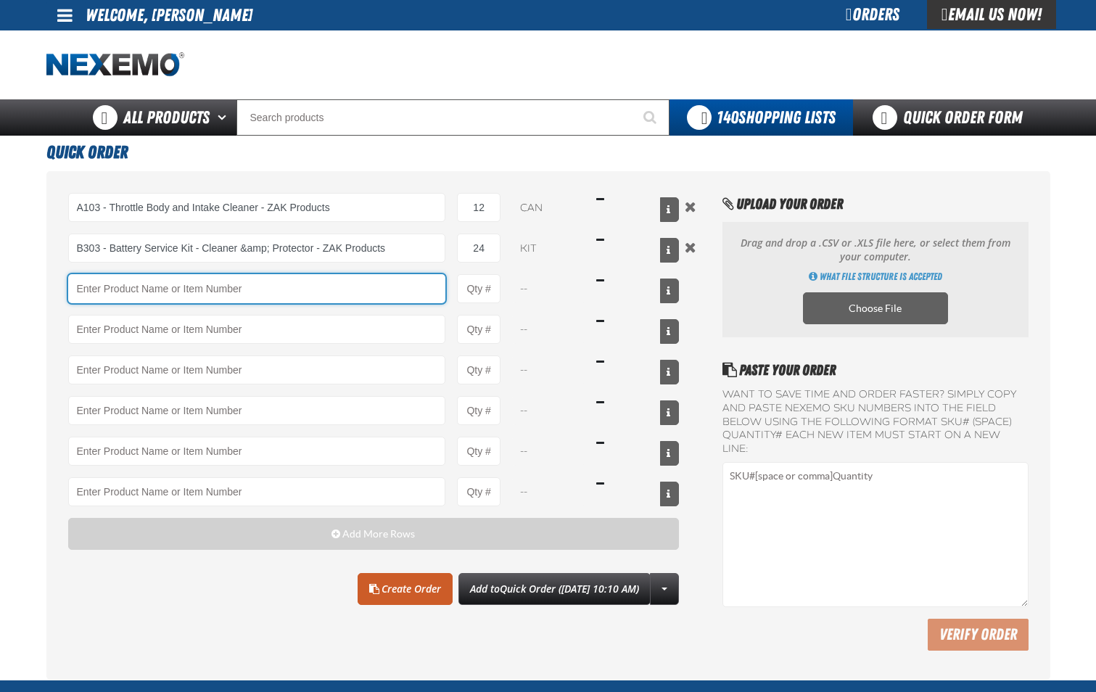
click at [379, 298] on input "Product" at bounding box center [257, 288] width 378 height 29
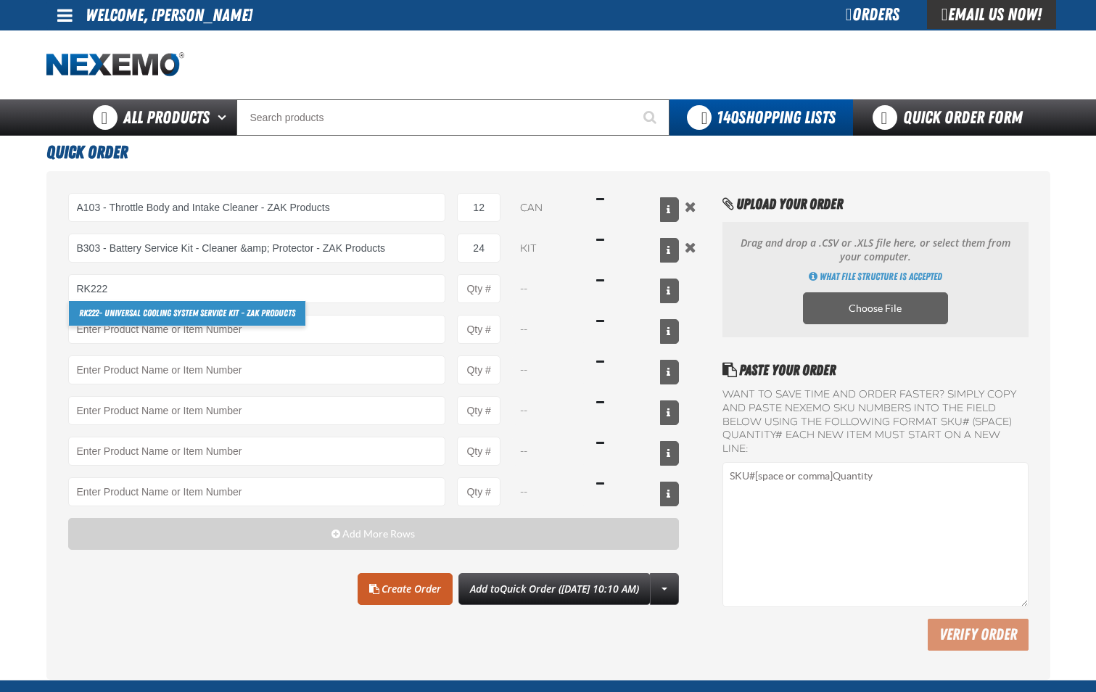
click at [270, 316] on link "RK222 - Universal Cooling System Service Kit - ZAK Products" at bounding box center [187, 313] width 237 height 25
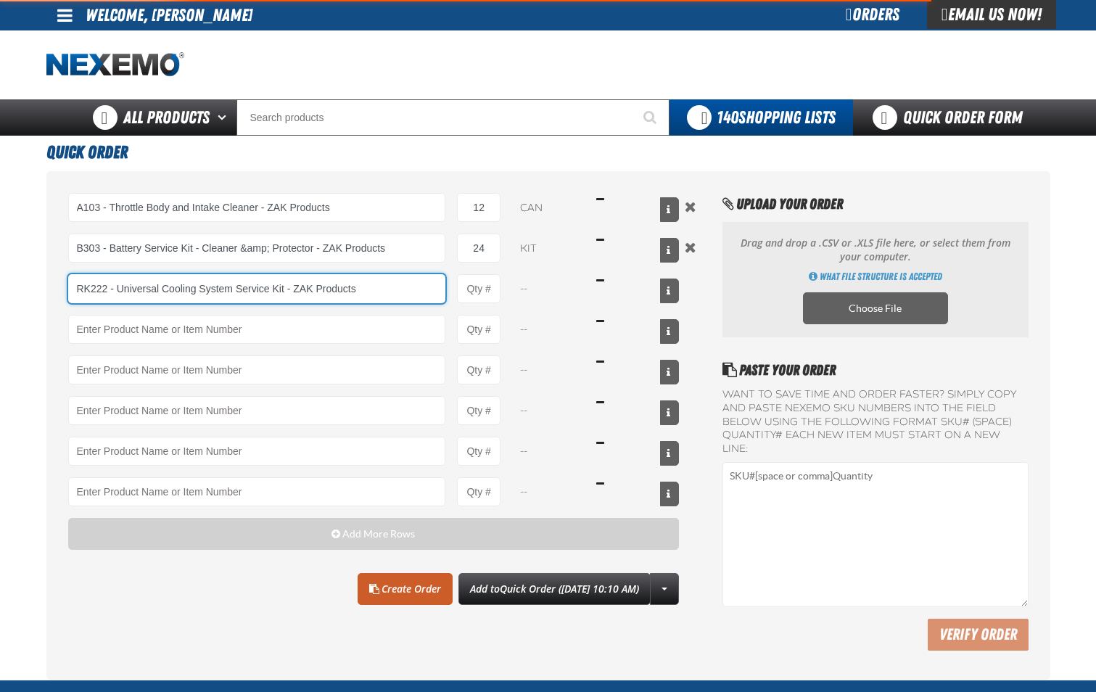
type input "RK222 - Universal Cooling System Service Kit - ZAK Products"
type input "1"
select select "kit"
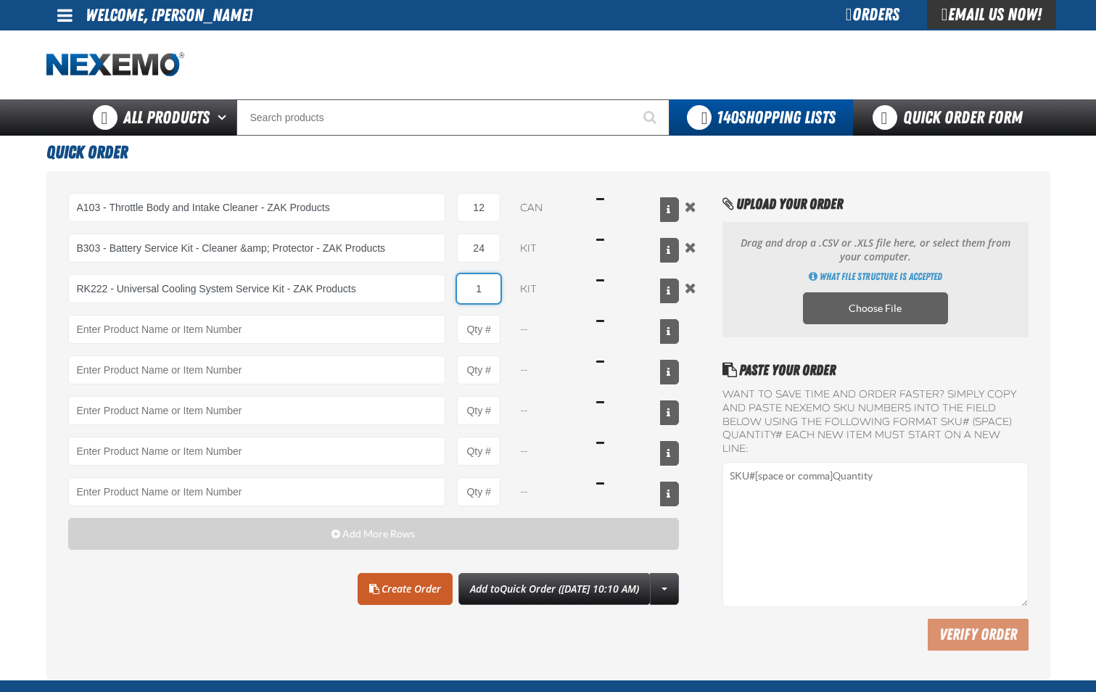
click at [483, 284] on input "1" at bounding box center [479, 288] width 44 height 29
type input "RK222 - Universal Cooling System Service Kit - ZAK Products"
type input "12"
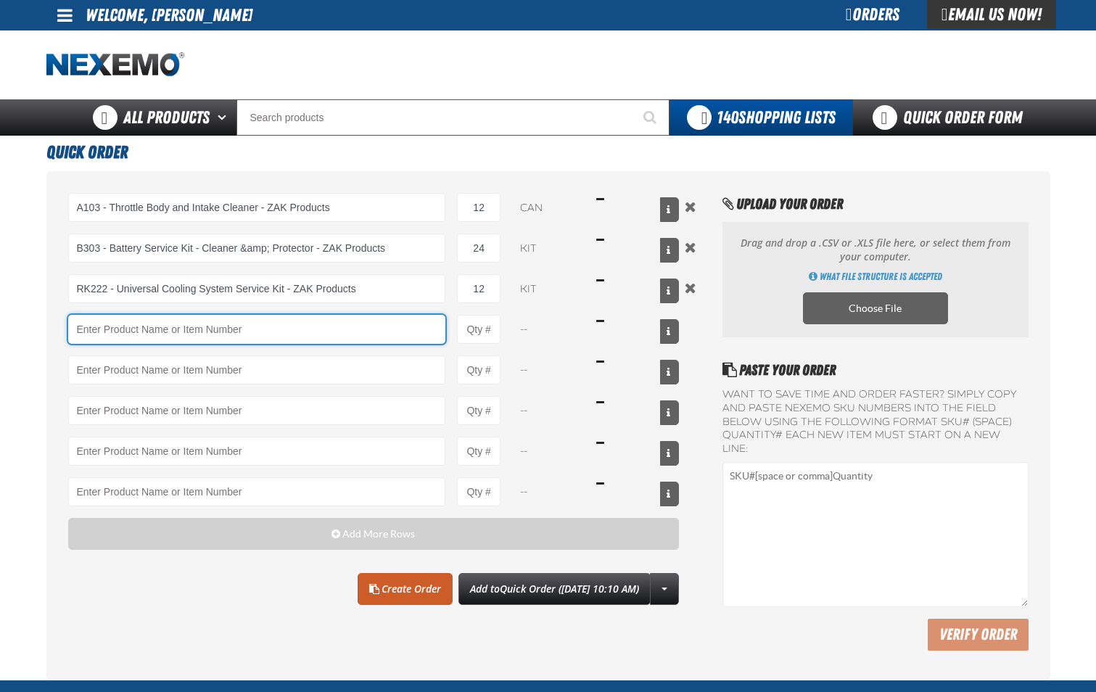
click at [293, 332] on input "Product" at bounding box center [257, 329] width 378 height 29
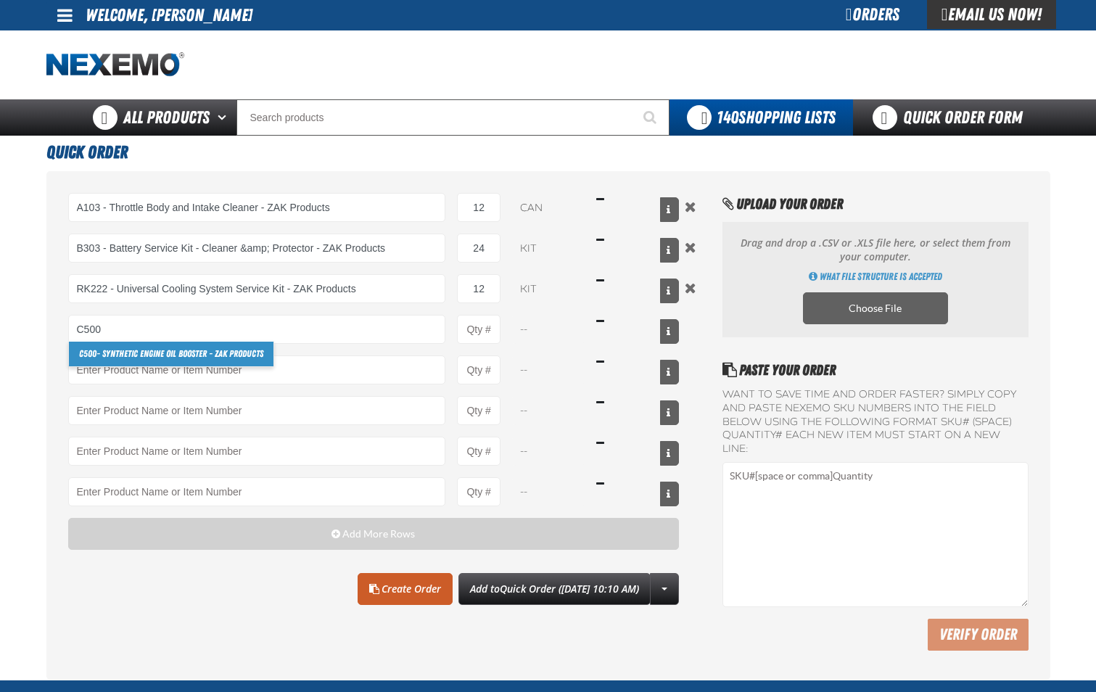
click at [258, 359] on link "C500 - Synthetic Engine Oil Booster - ZAK Products" at bounding box center [171, 354] width 205 height 25
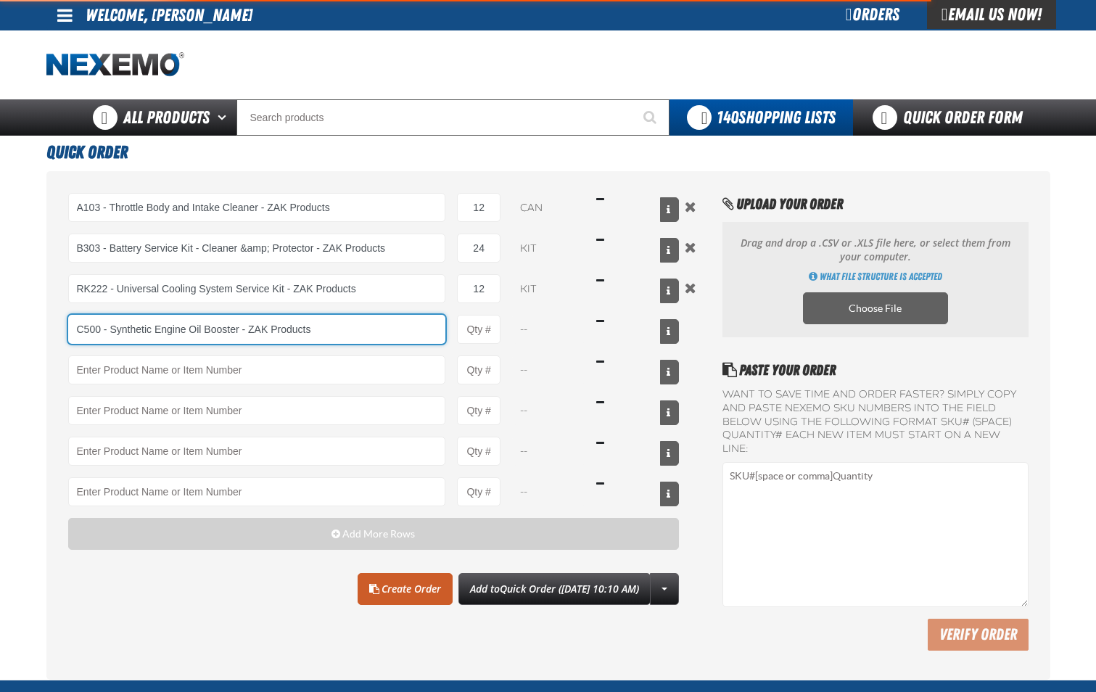
type input "C500 - Synthetic Engine Oil Booster - ZAK Products"
type input "1"
select select "bottle"
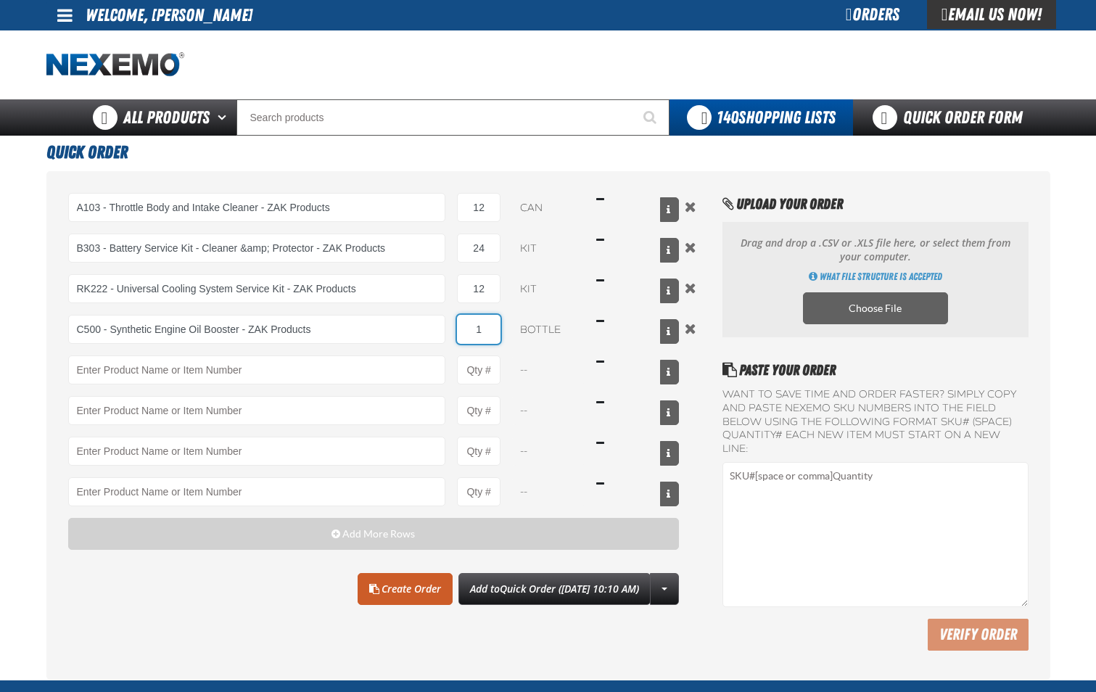
click at [487, 331] on input "1" at bounding box center [479, 329] width 44 height 29
type input "C500 - Synthetic Engine Oil Booster - ZAK Products"
type input "24"
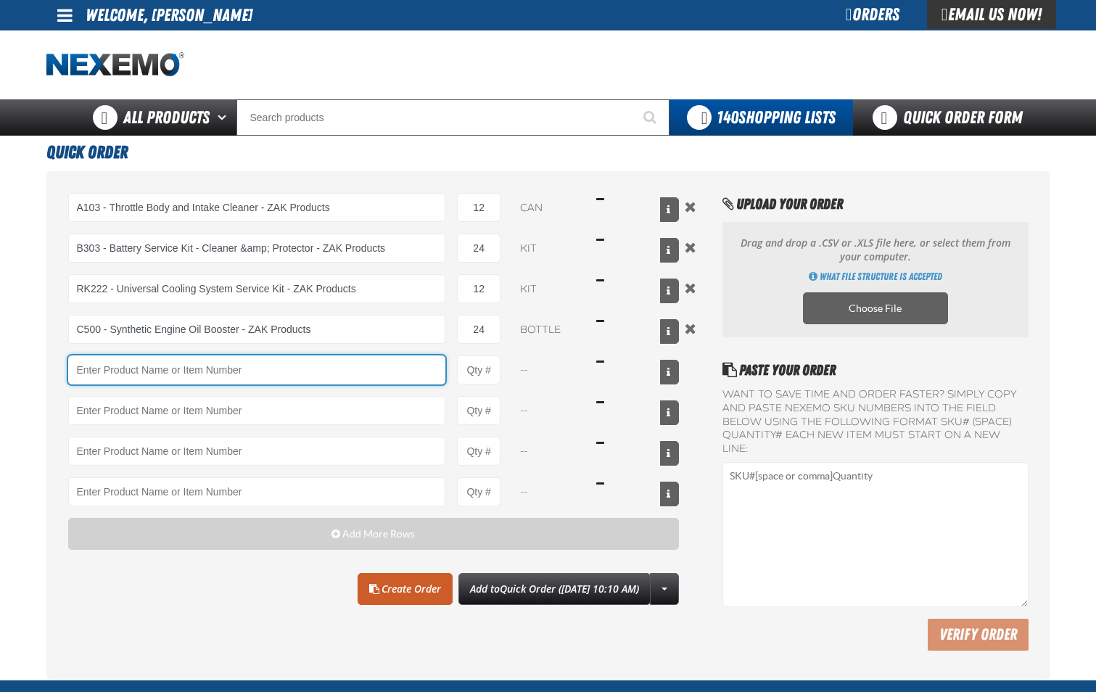
click at [411, 374] on input "Product" at bounding box center [257, 369] width 378 height 29
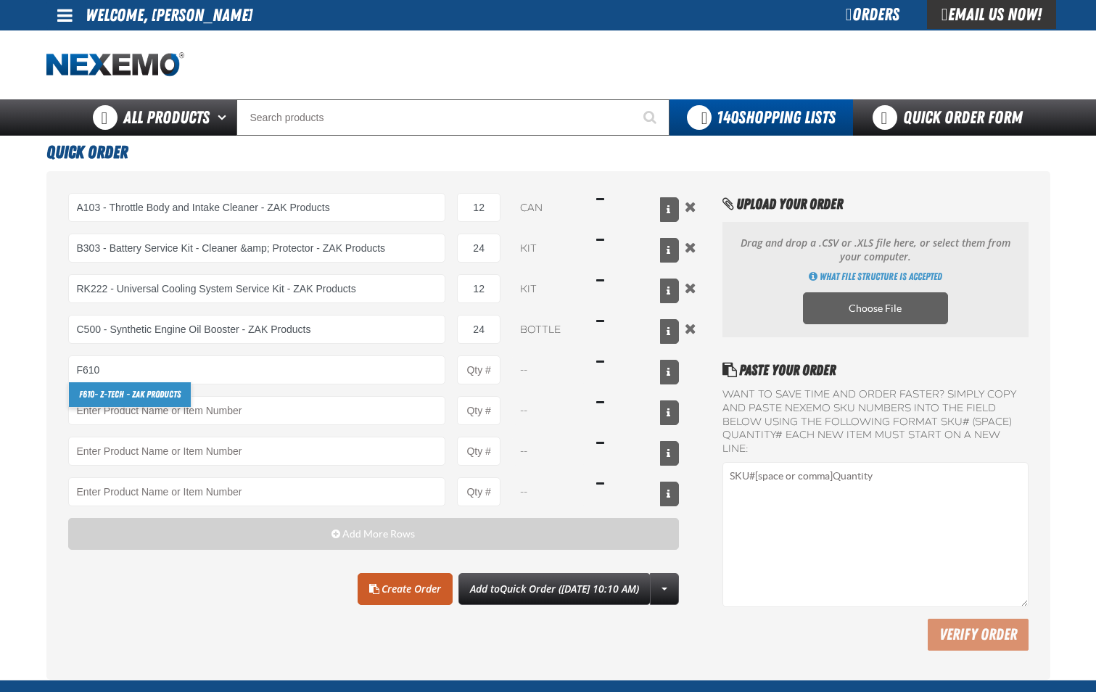
click at [168, 388] on link "F610 - Z-Tech - ZAK Products" at bounding box center [130, 394] width 122 height 25
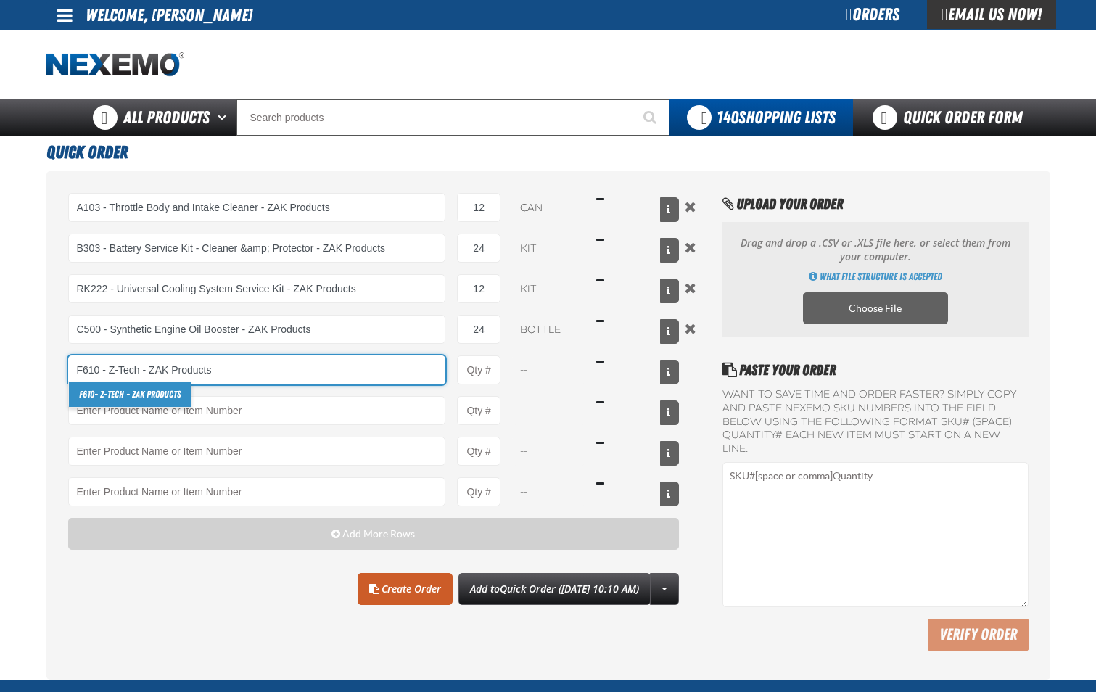
type input "F610 - Z-Tech - ZAK Products"
type input "1"
select select "bottle"
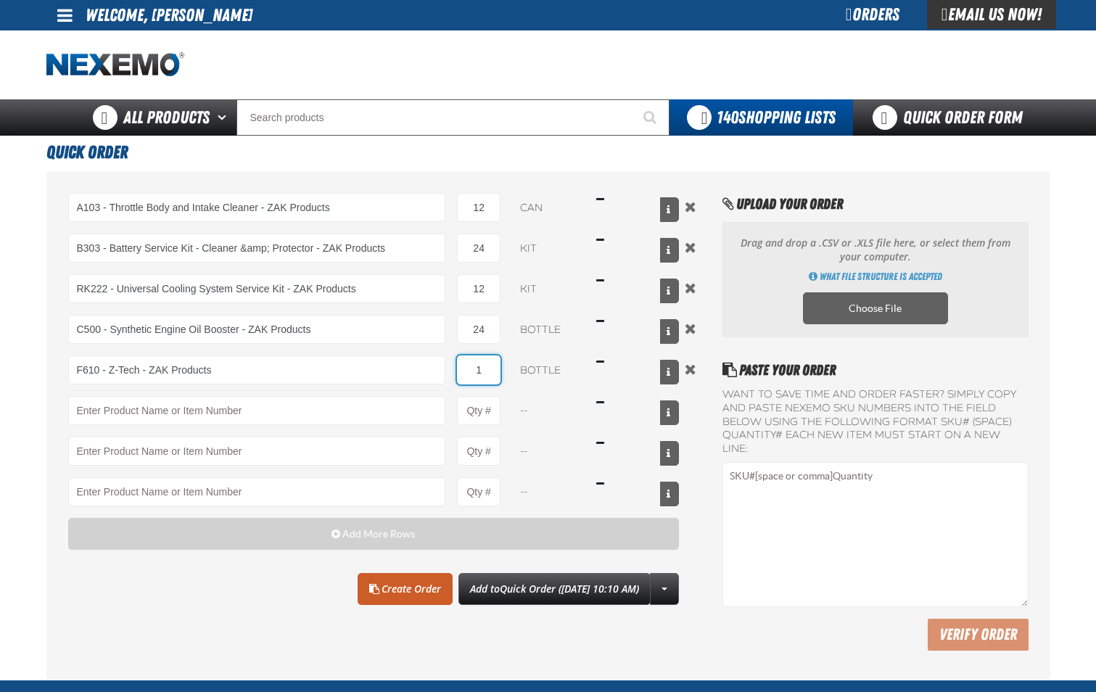
click at [485, 371] on input "1" at bounding box center [479, 369] width 44 height 29
type input "F610 - Z-Tech - ZAK Products"
type input "24"
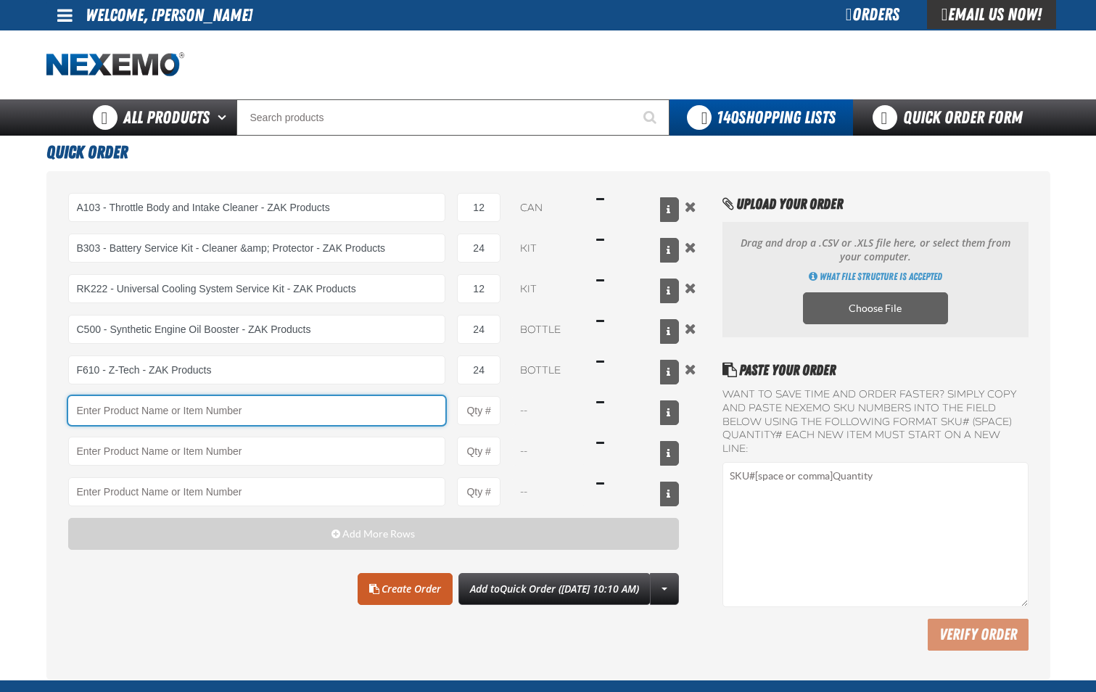
click at [380, 422] on input "Product" at bounding box center [257, 410] width 378 height 29
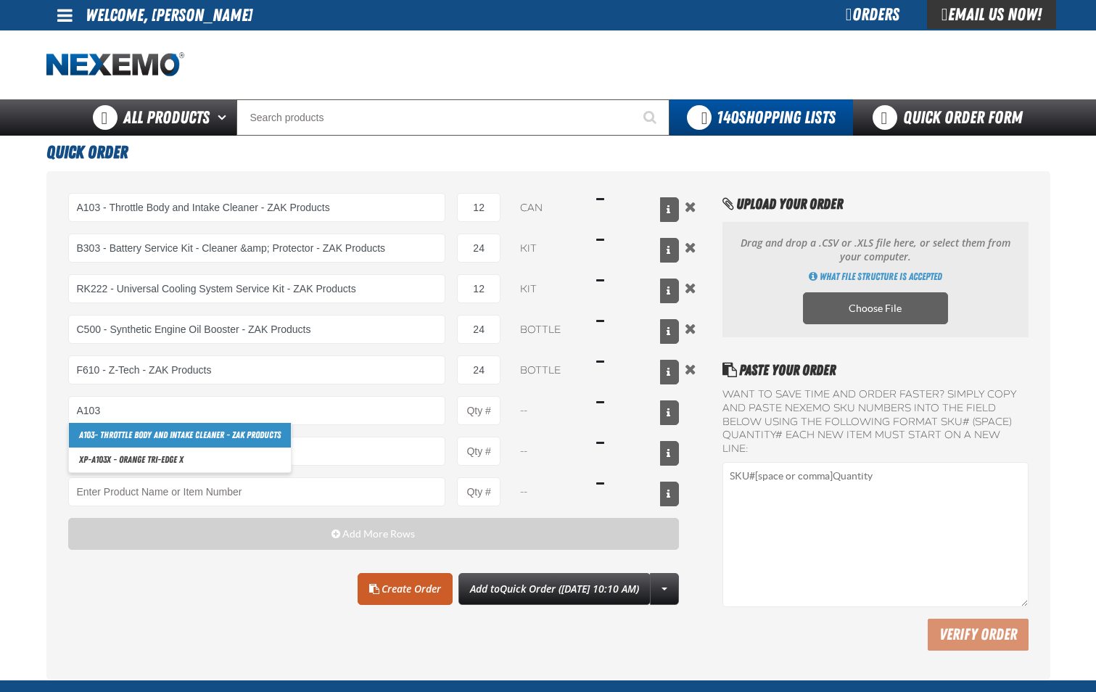
click at [257, 427] on link "A103 - Throttle Body and Intake Cleaner - ZAK Products" at bounding box center [180, 435] width 222 height 25
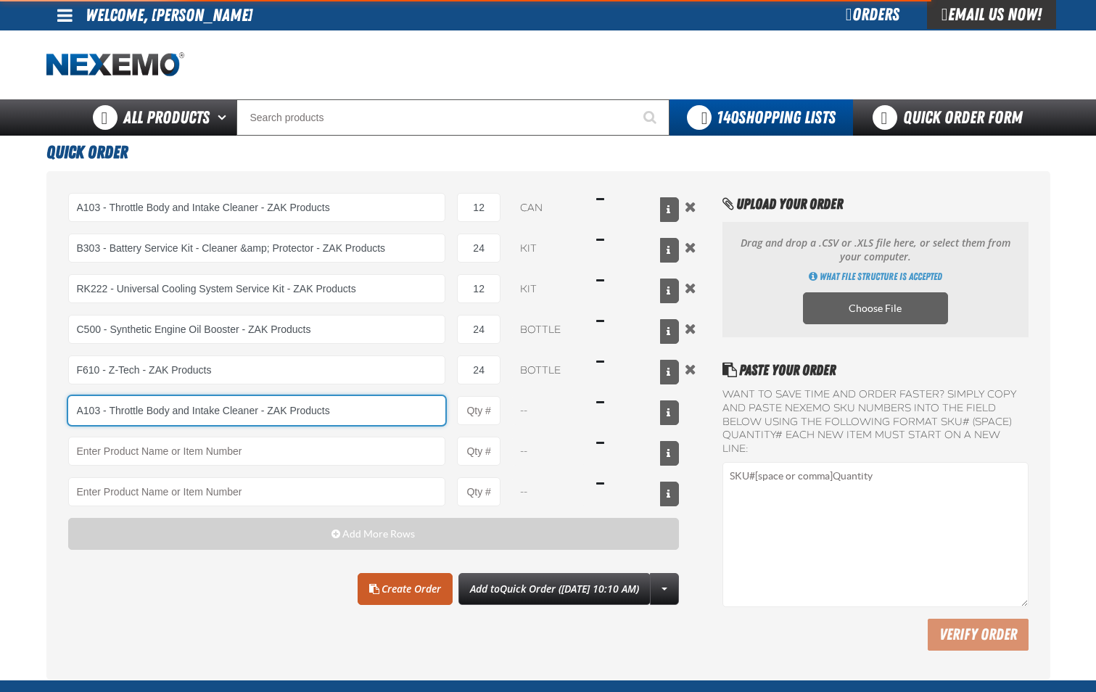
type input "A103 - Throttle Body and Intake Cleaner - ZAK Products"
type input "1"
select select "can"
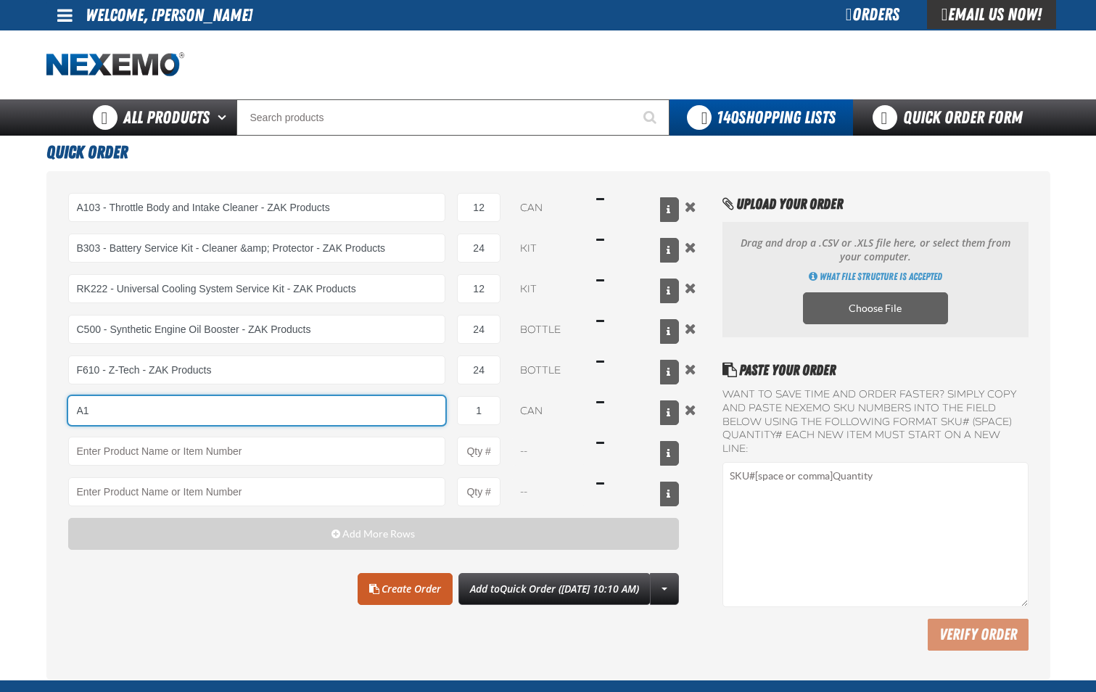
type input "A"
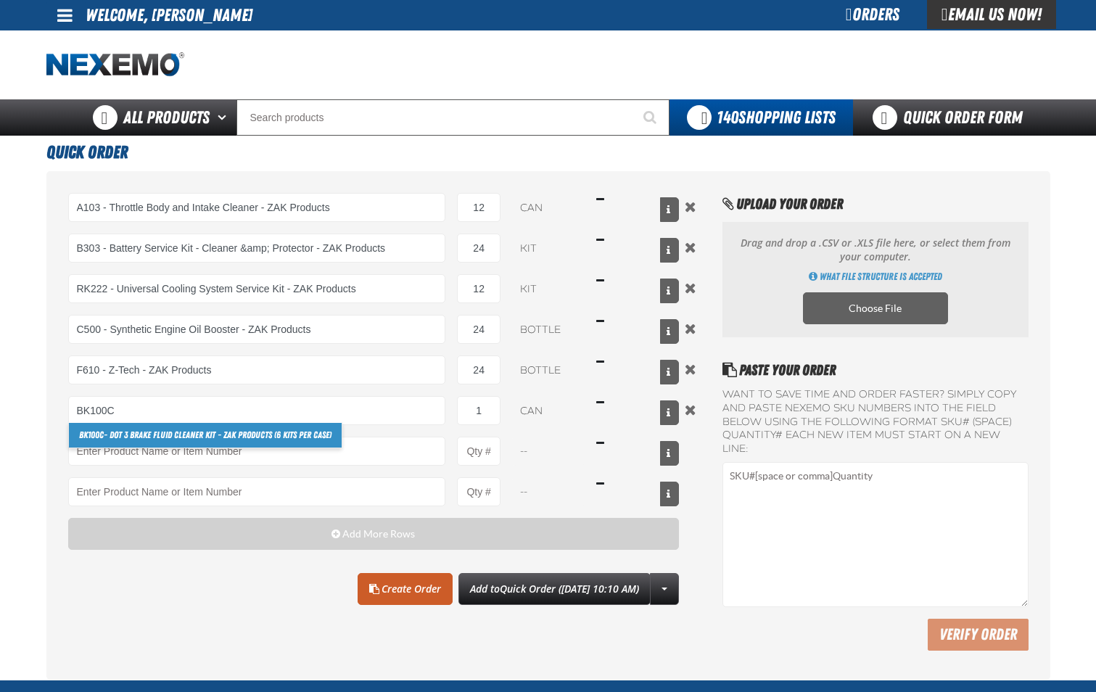
click at [284, 435] on link "BK100C - DOT 3 Brake Fluid Cleaner Kit - ZAK Products (6 Kits per Case)" at bounding box center [205, 435] width 273 height 25
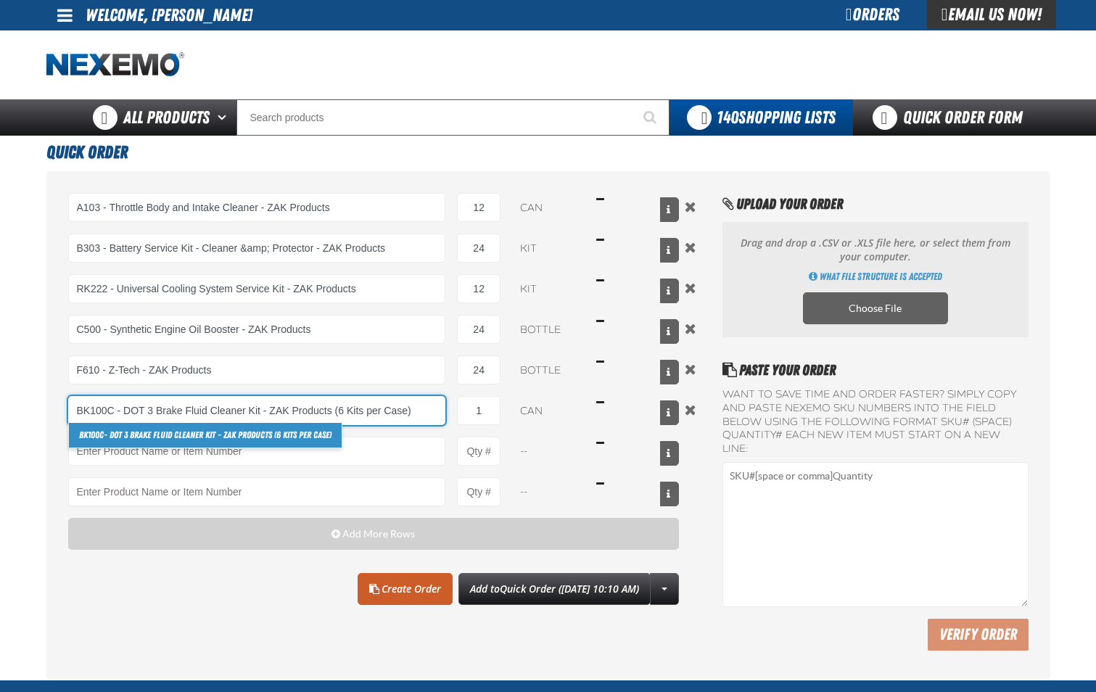
type input "BK100C - DOT 3 Brake Fluid Cleaner Kit - ZAK Products (6 Kits per Case)"
select select "kit"
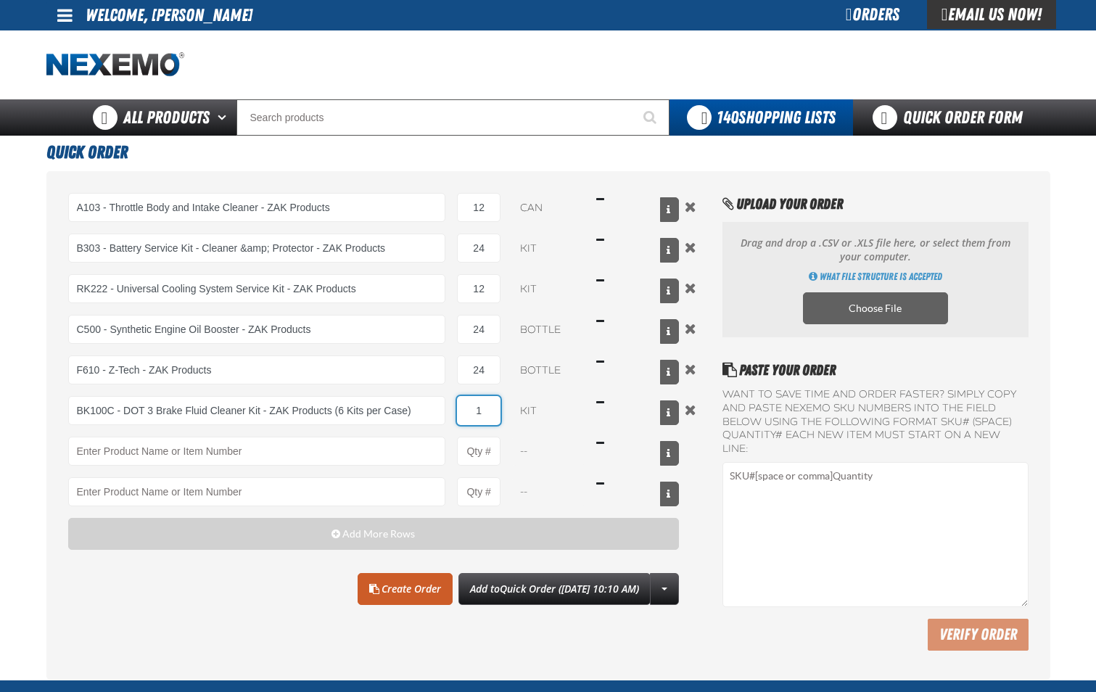
click at [484, 417] on input "1" at bounding box center [479, 410] width 44 height 29
type input "BK100C - DOT 3 Brake Fluid Cleaner Kit - ZAK Products (6 Kits per Case)"
type input "12"
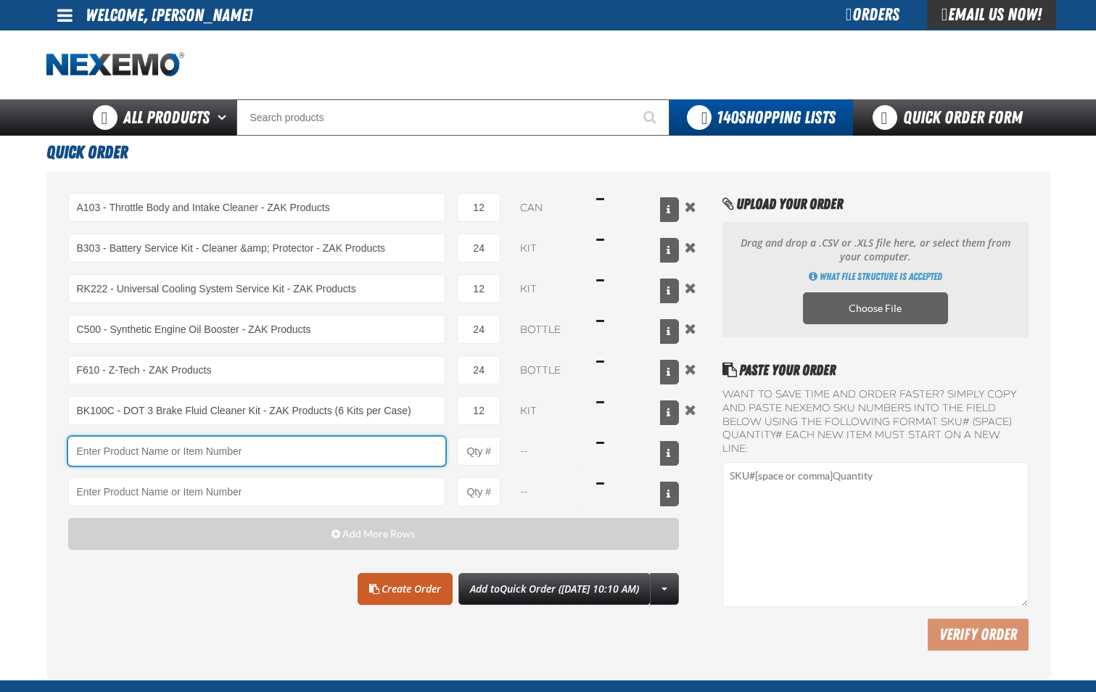
click at [410, 456] on input "Product" at bounding box center [257, 451] width 378 height 29
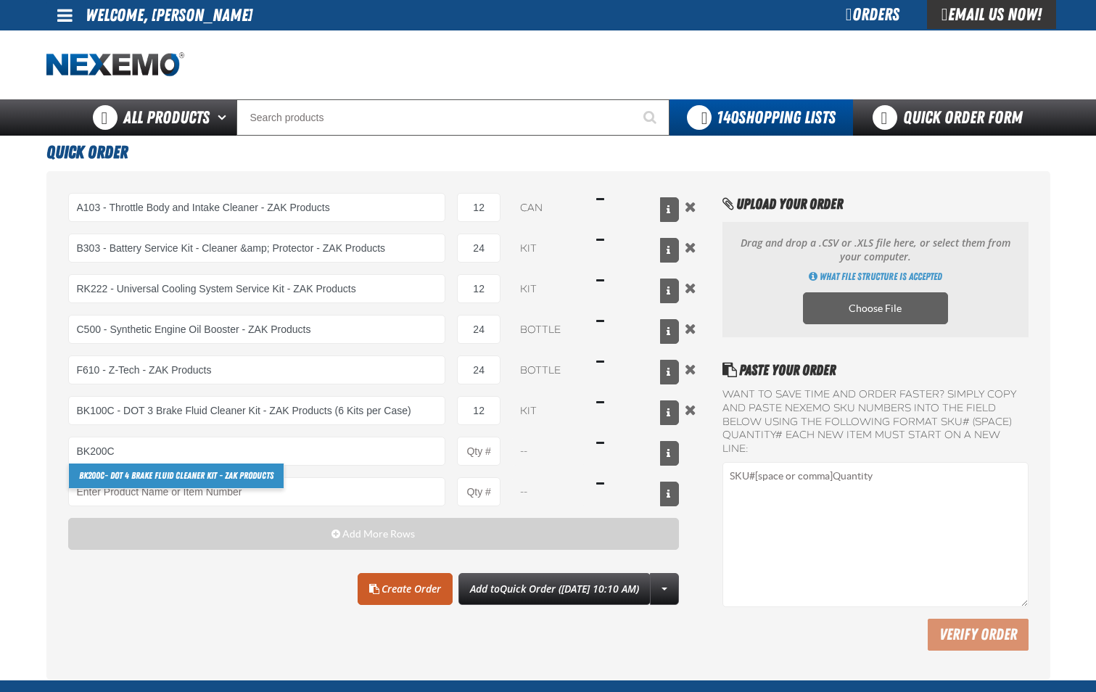
click at [276, 478] on link "BK200C - DOT 4 Brake Fluid Cleaner Kit - ZAK Products" at bounding box center [176, 476] width 215 height 25
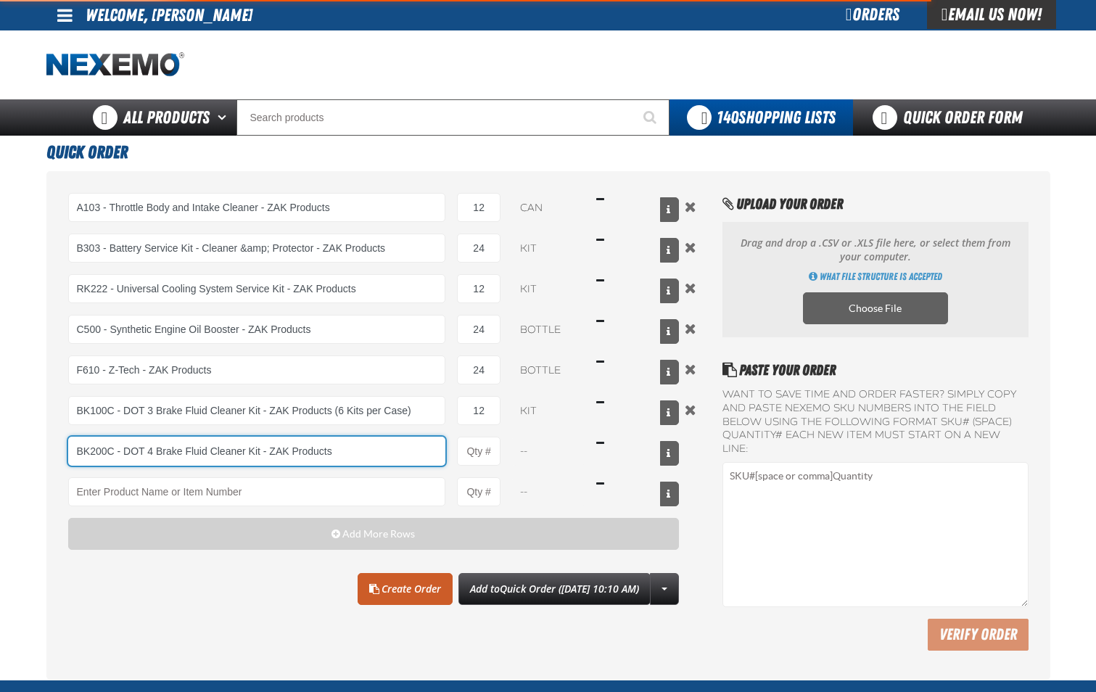
type input "BK200C - DOT 4 Brake Fluid Cleaner Kit - ZAK Products"
type input "1"
select select "kit"
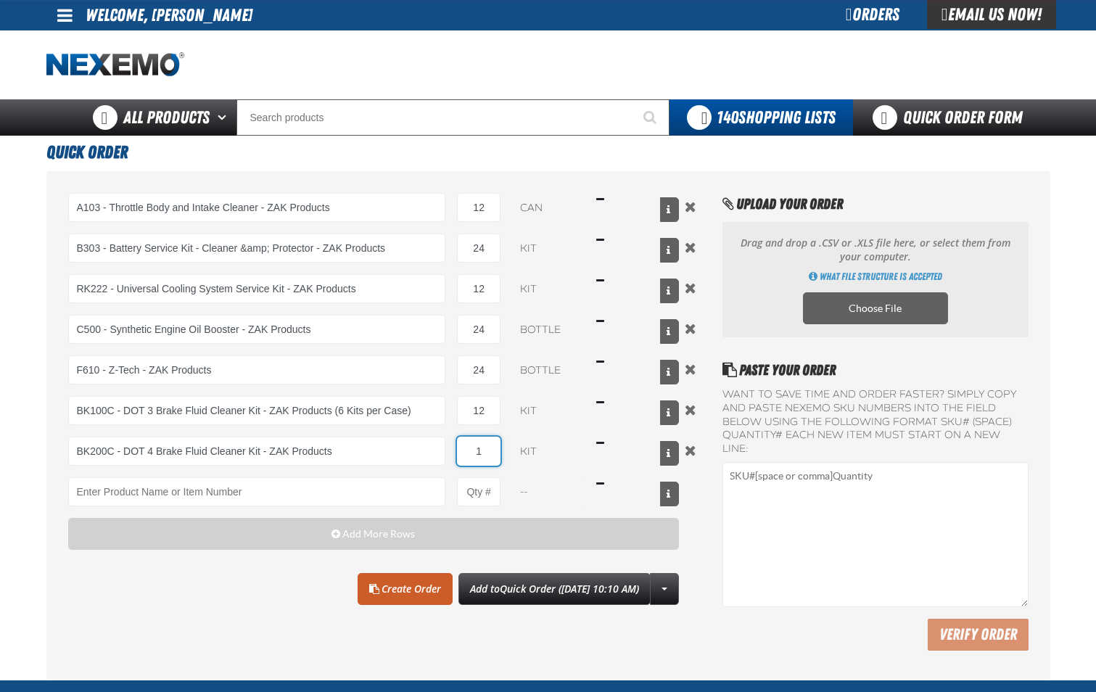
click at [485, 456] on input "1" at bounding box center [479, 451] width 44 height 29
type input "BK200C - DOT 4 Brake Fluid Cleaner Kit - ZAK Products"
type input "12"
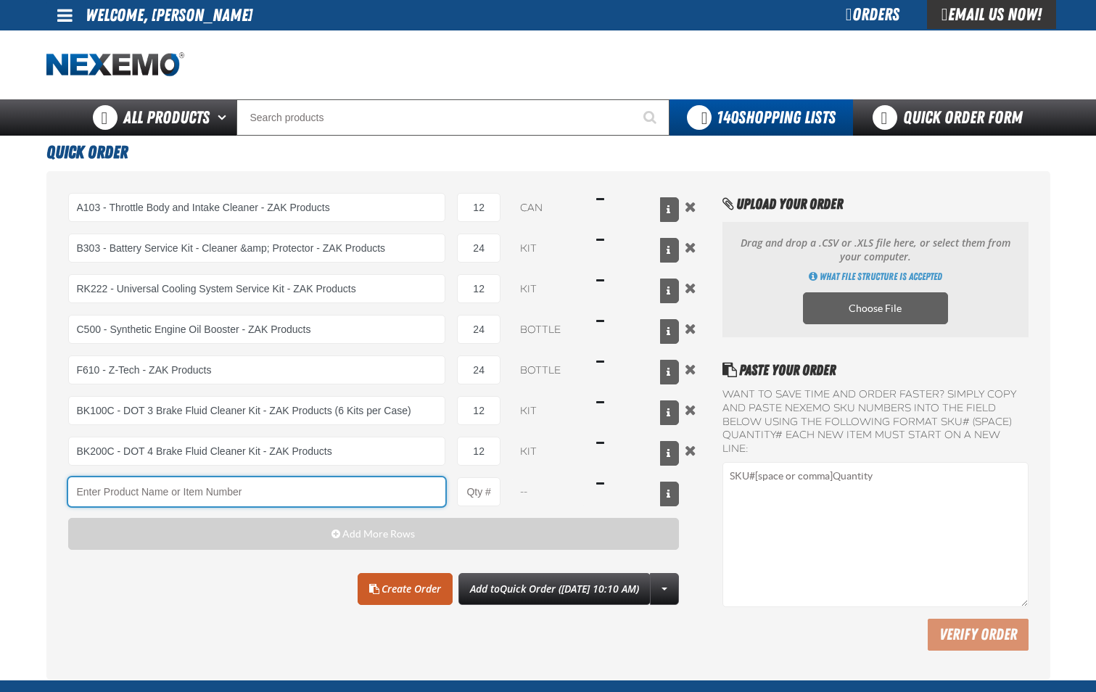
click at [298, 491] on input "Product" at bounding box center [257, 491] width 378 height 29
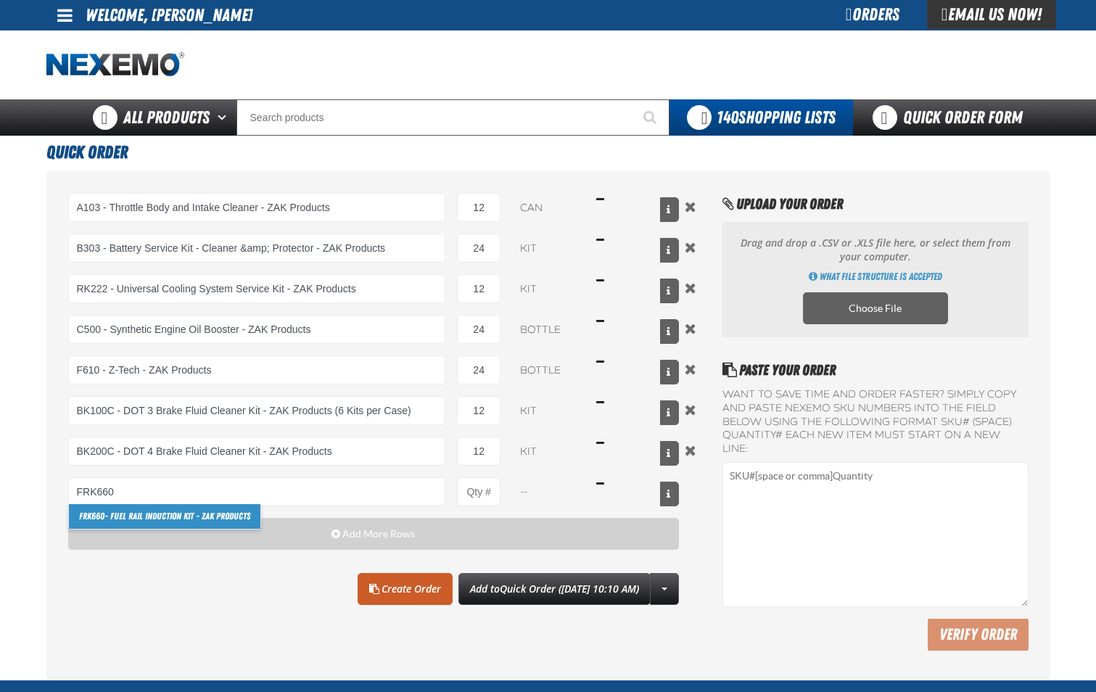
click at [184, 510] on link "FRK660 - Fuel Rail Induction Kit - ZAK Products" at bounding box center [165, 516] width 192 height 25
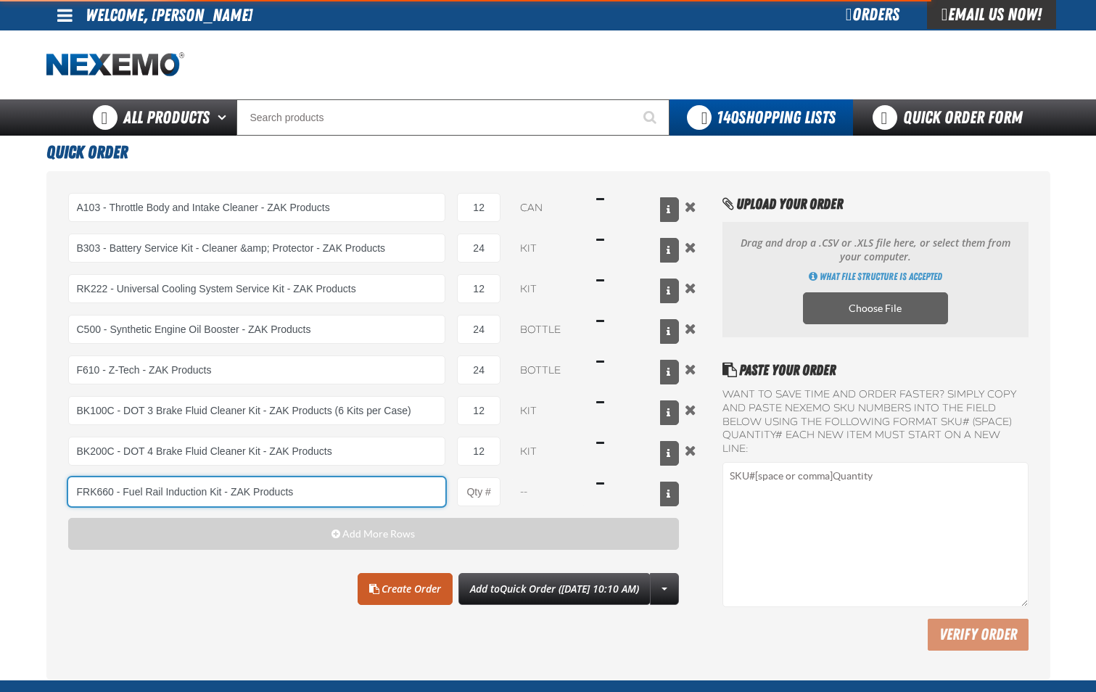
type input "FRK660 - Fuel Rail Induction Kit - ZAK Products"
type input "1"
select select "kit"
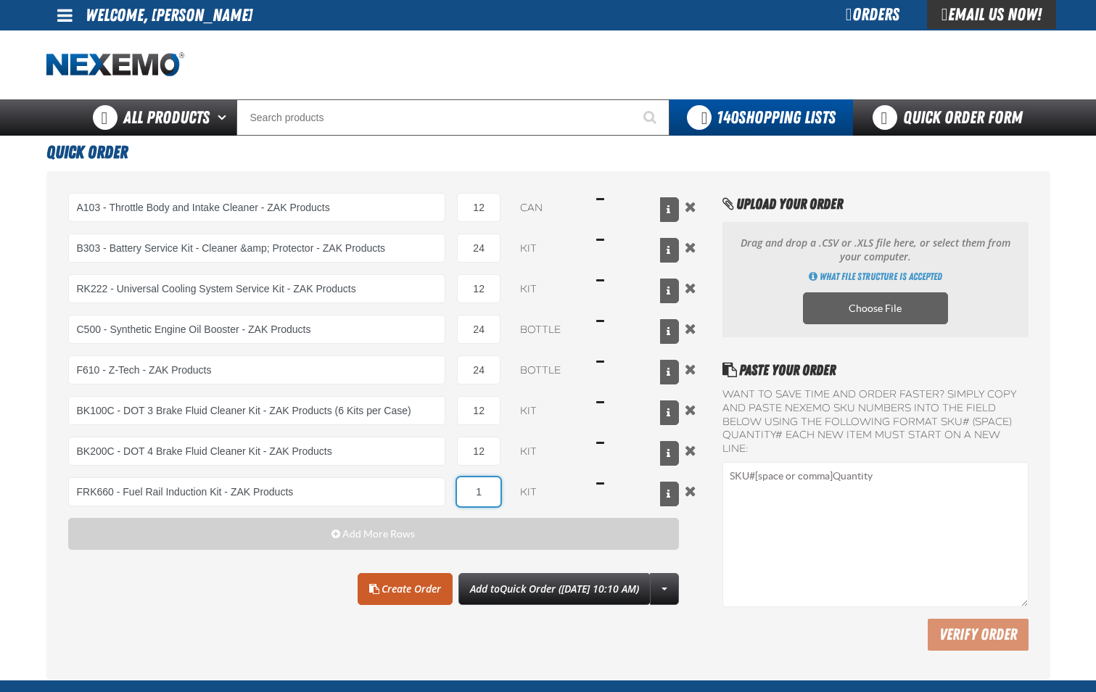
click at [490, 492] on input "1" at bounding box center [479, 491] width 44 height 29
type input "FRK660 - Fuel Rail Induction Kit - ZAK Products"
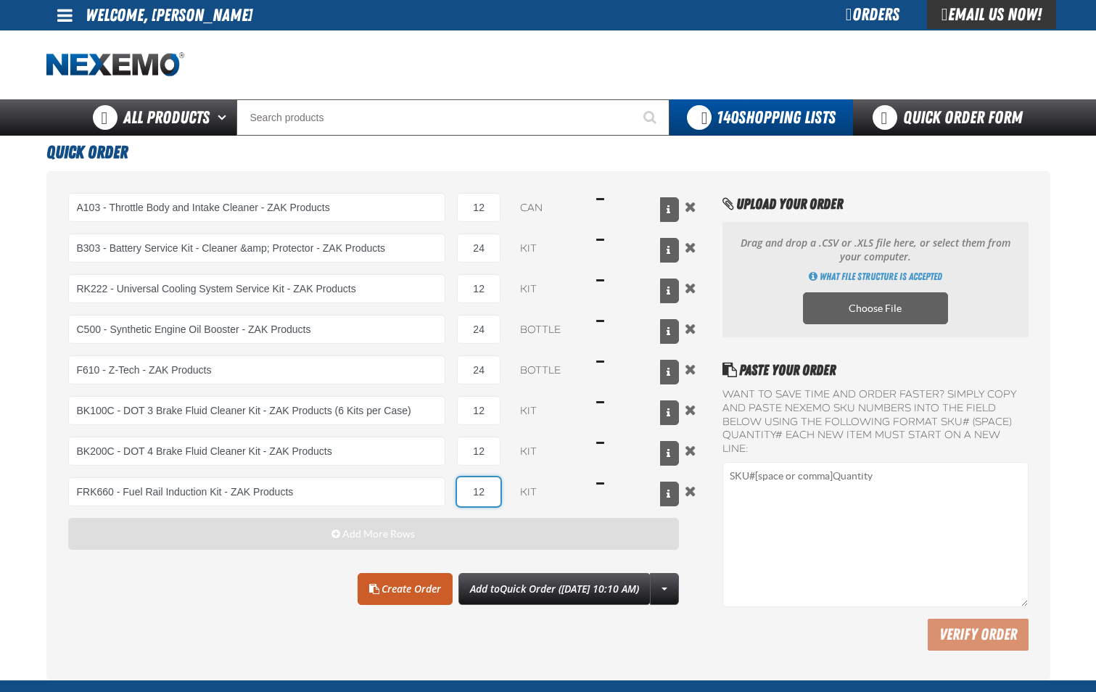
type input "12"
click at [401, 540] on span "Add More Rows" at bounding box center [378, 534] width 73 height 12
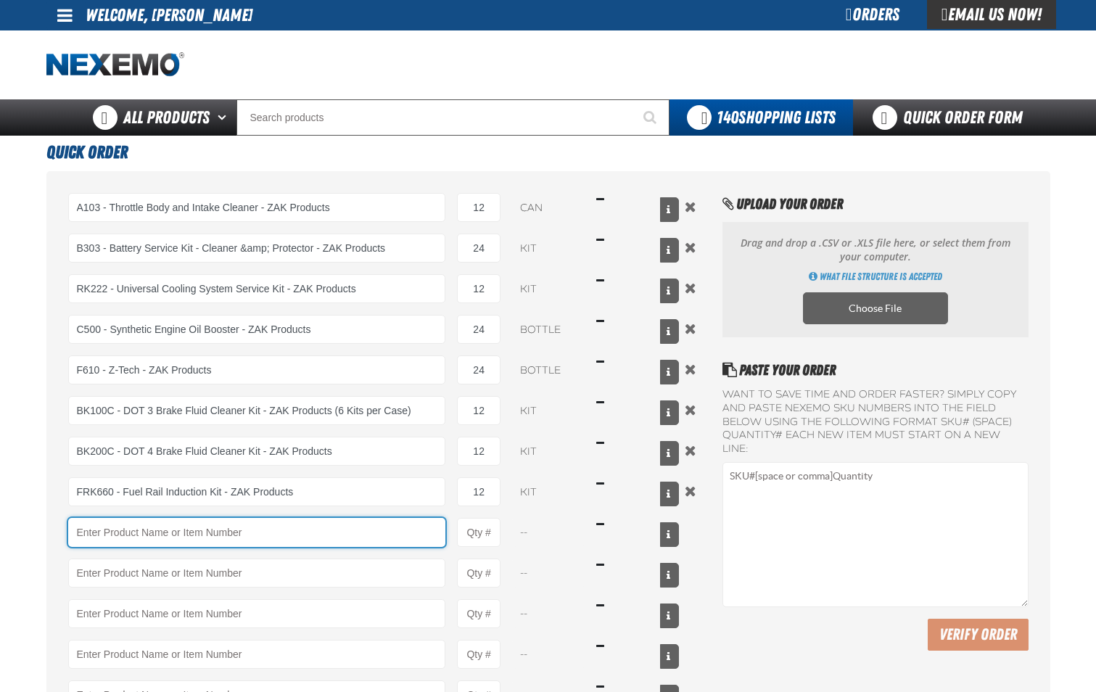
click at [296, 534] on input "Product" at bounding box center [257, 532] width 378 height 29
type input "T"
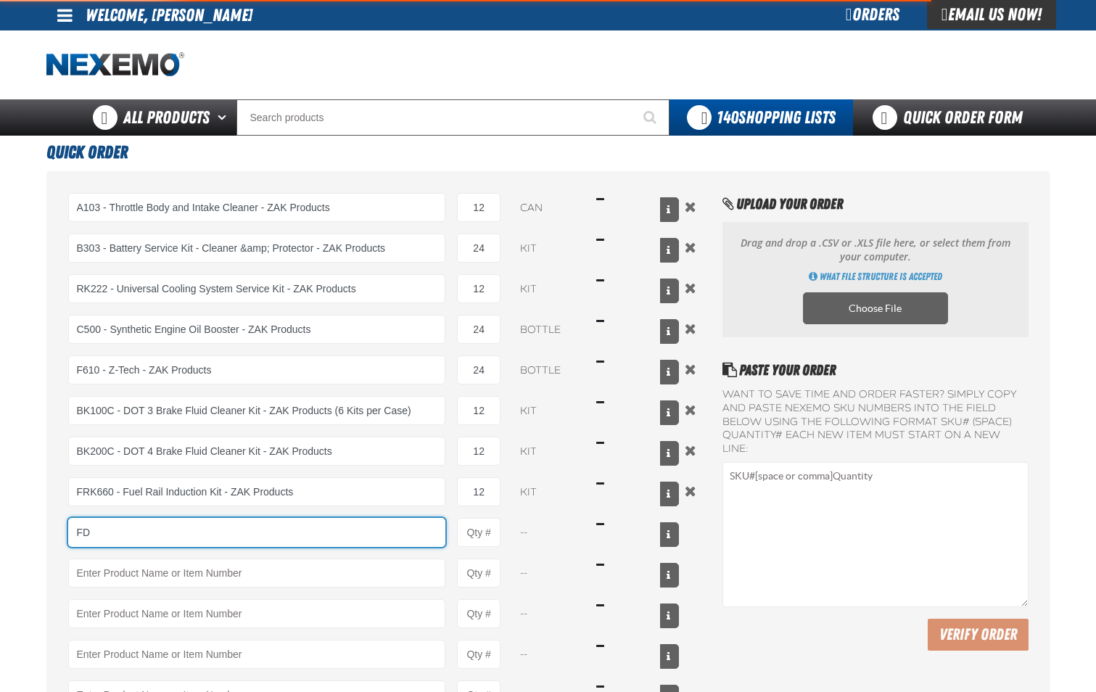
type input "F"
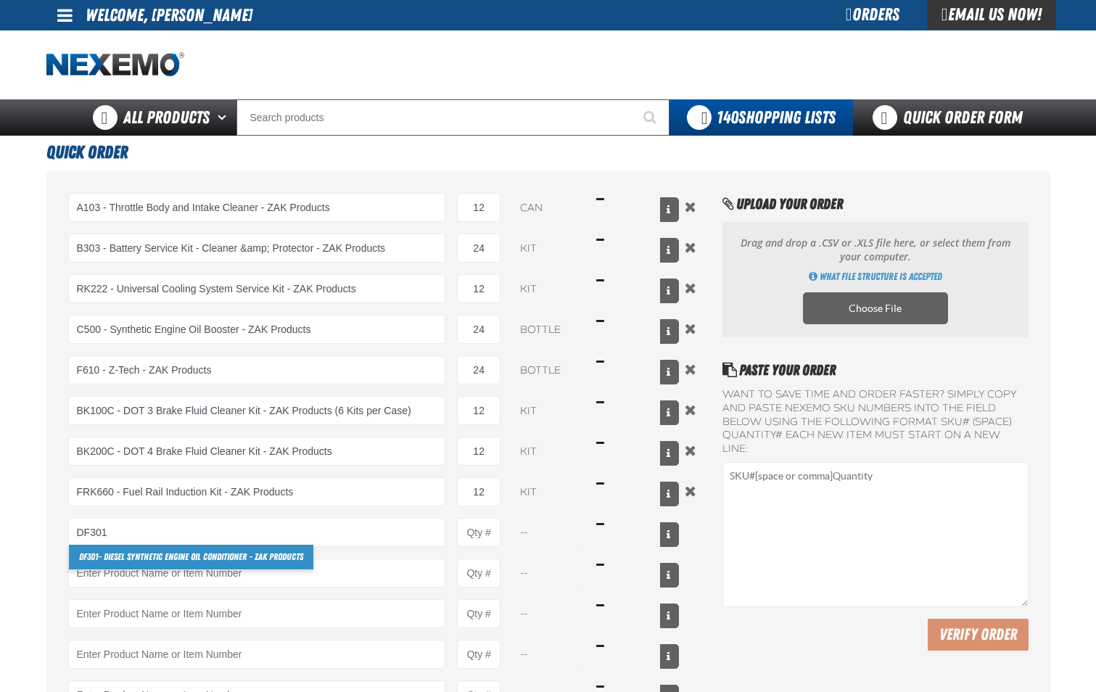
click at [273, 559] on link "DF301 - Diesel Synthetic Engine Oil Conditioner - ZAK Products" at bounding box center [191, 557] width 244 height 25
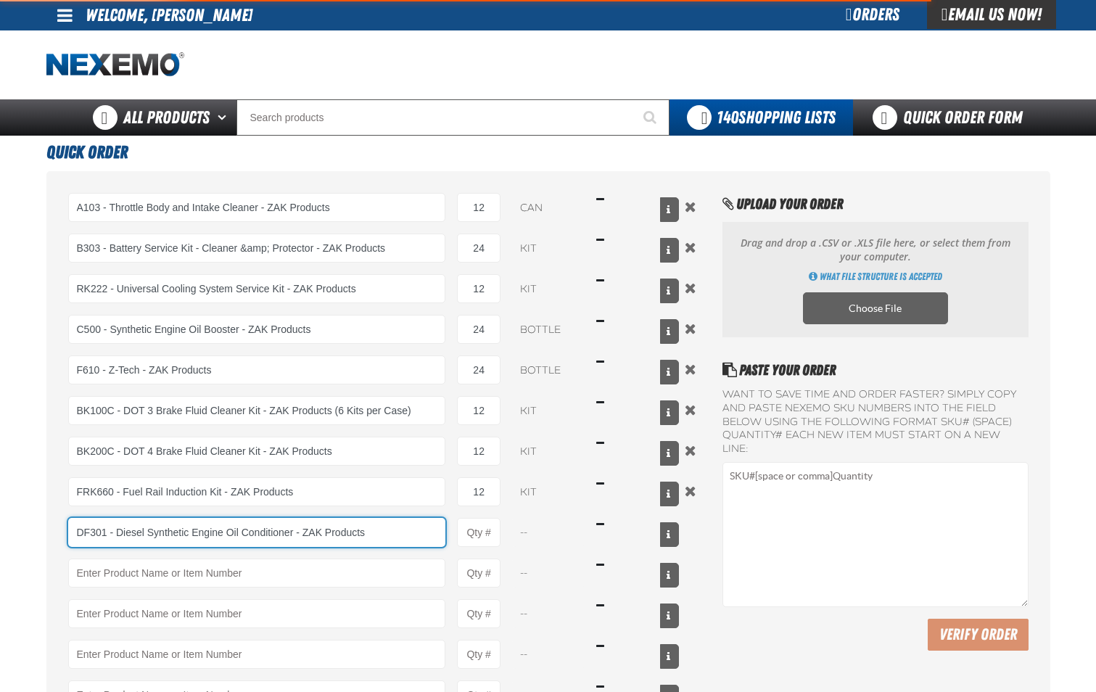
type input "DF301 - Diesel Synthetic Engine Oil Conditioner - ZAK Products"
type input "1"
select select "bottle"
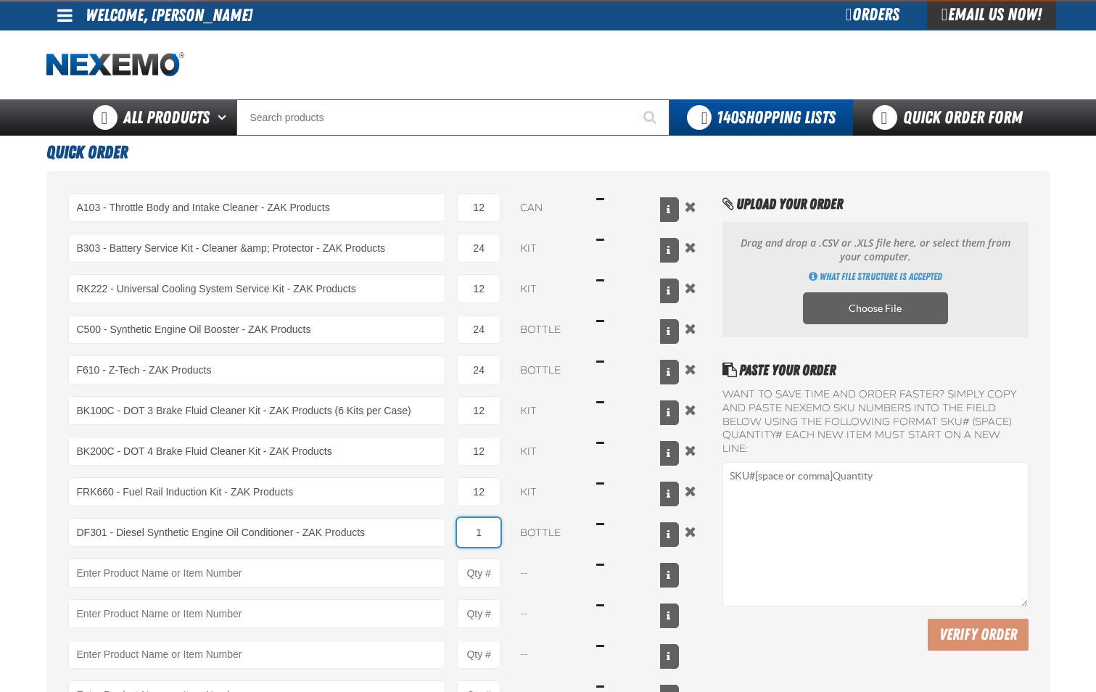
click at [493, 538] on input "1" at bounding box center [479, 532] width 44 height 29
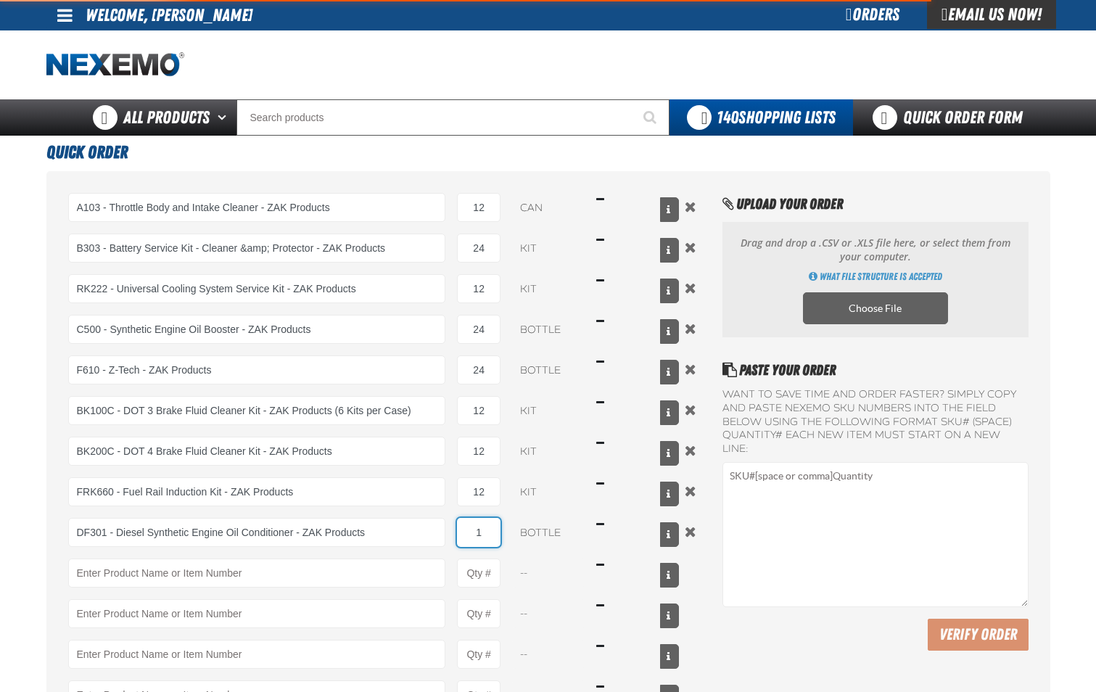
type input "DF301 - Diesel Synthetic Engine Oil Conditioner - ZAK Products"
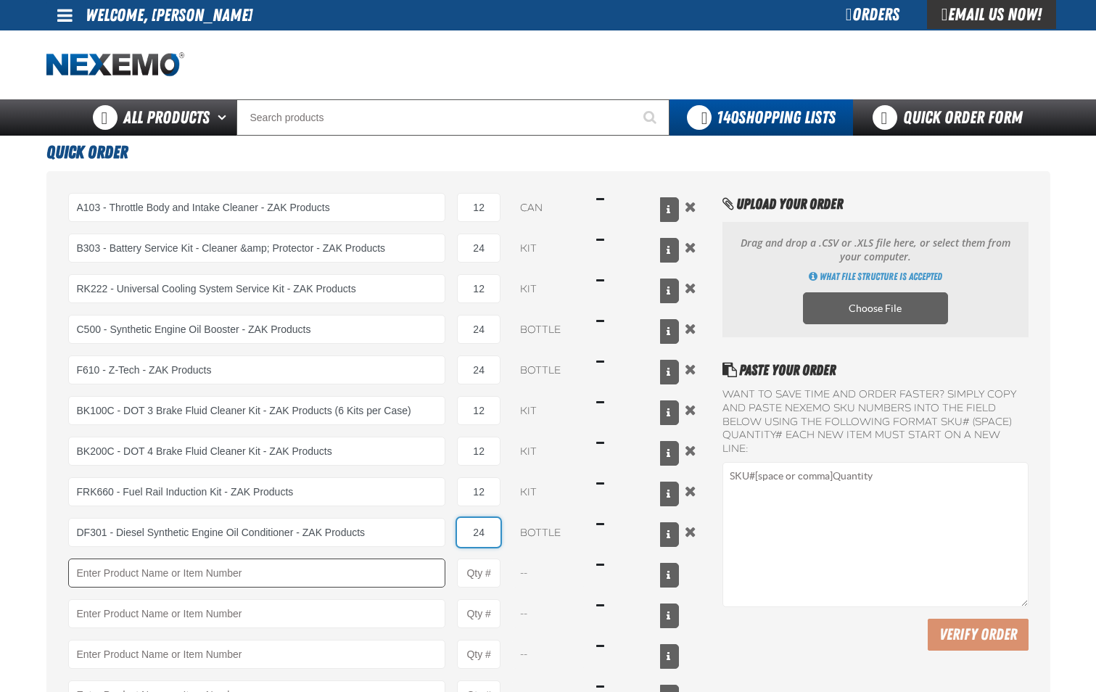
type input "24"
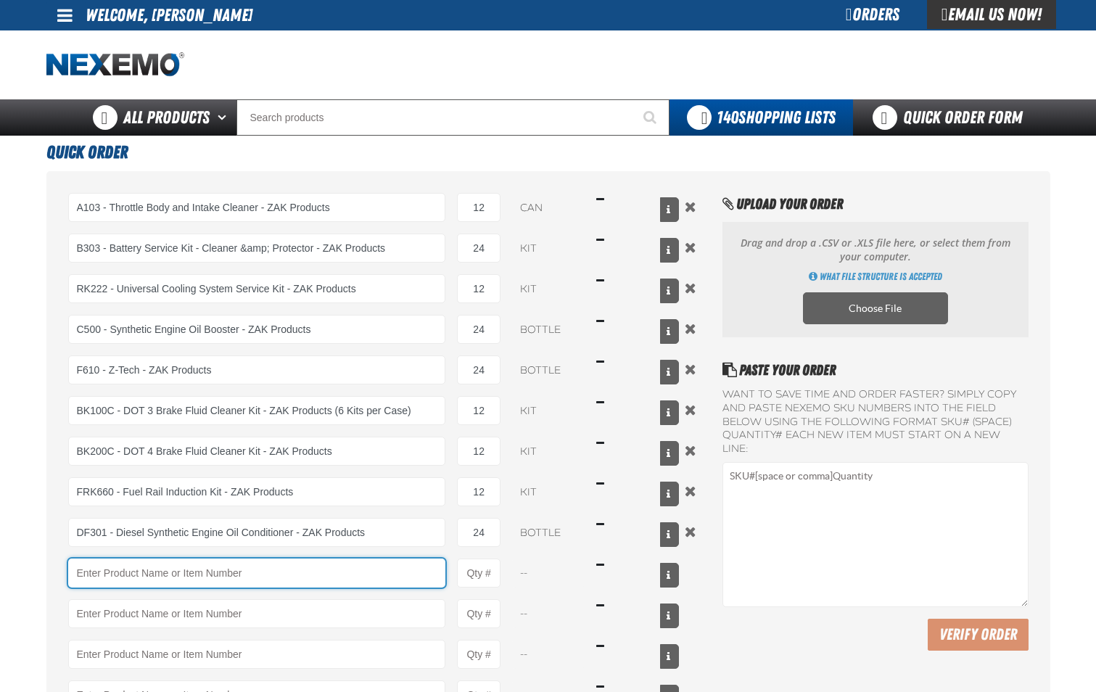
click at [400, 580] on input "Product" at bounding box center [257, 573] width 378 height 29
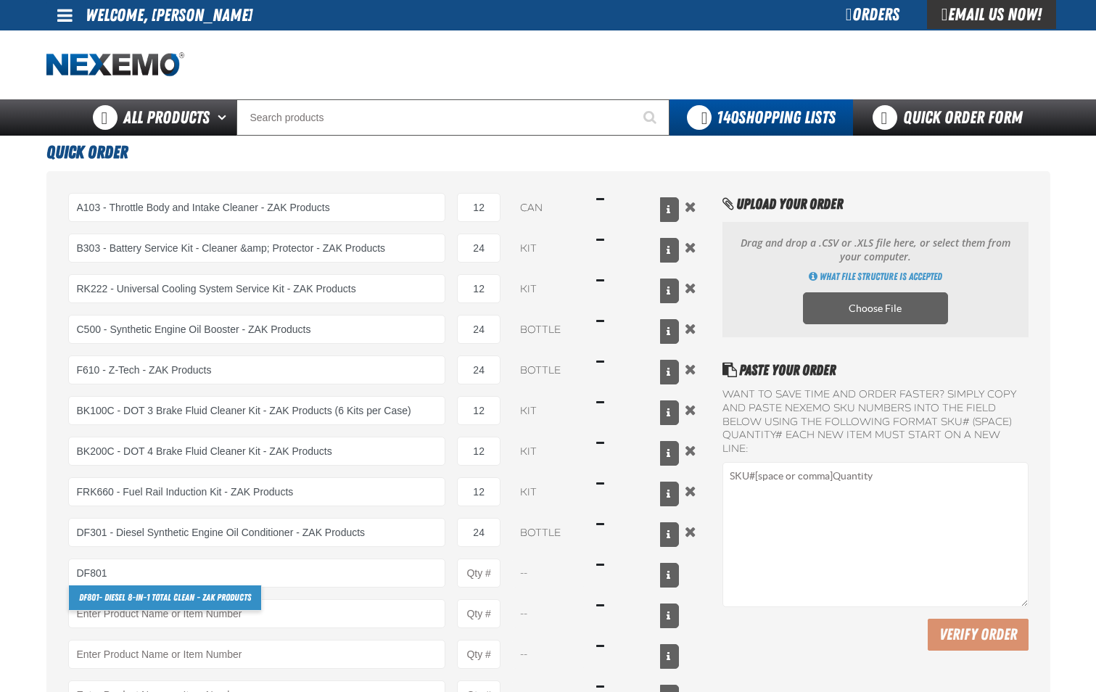
click at [238, 595] on link "DF801 - DIESEL 8-in-1 TOTAL CLEAN - ZAK Products" at bounding box center [165, 597] width 192 height 25
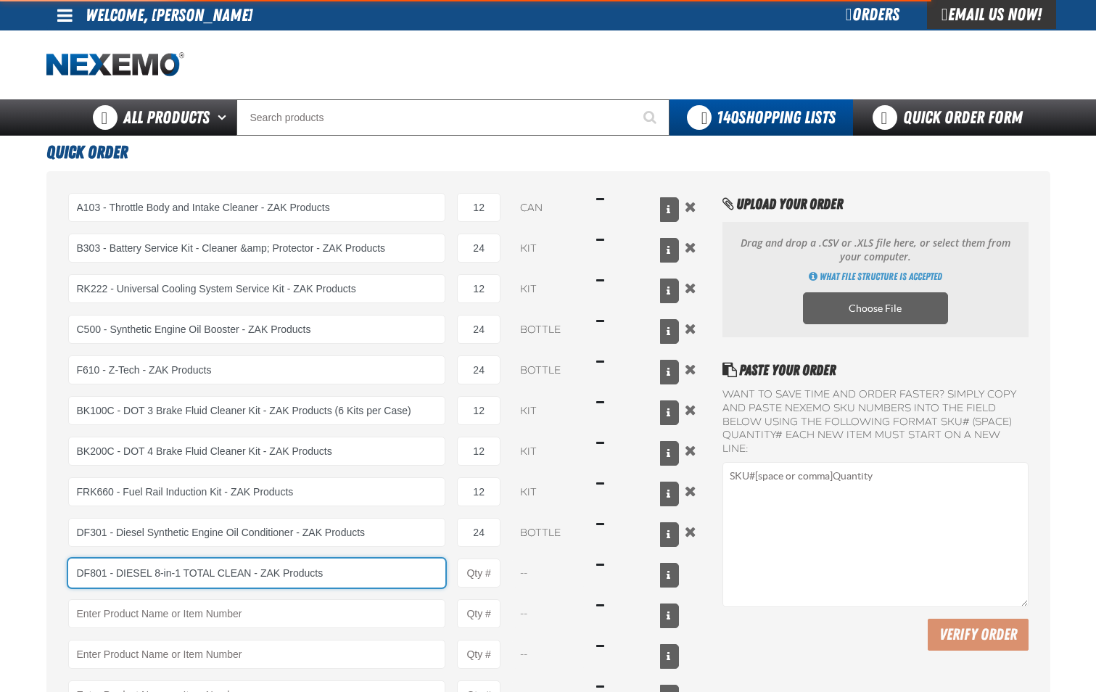
type input "DF801 - DIESEL 8-in-1 TOTAL CLEAN - ZAK Products"
type input "1"
select select "bottle"
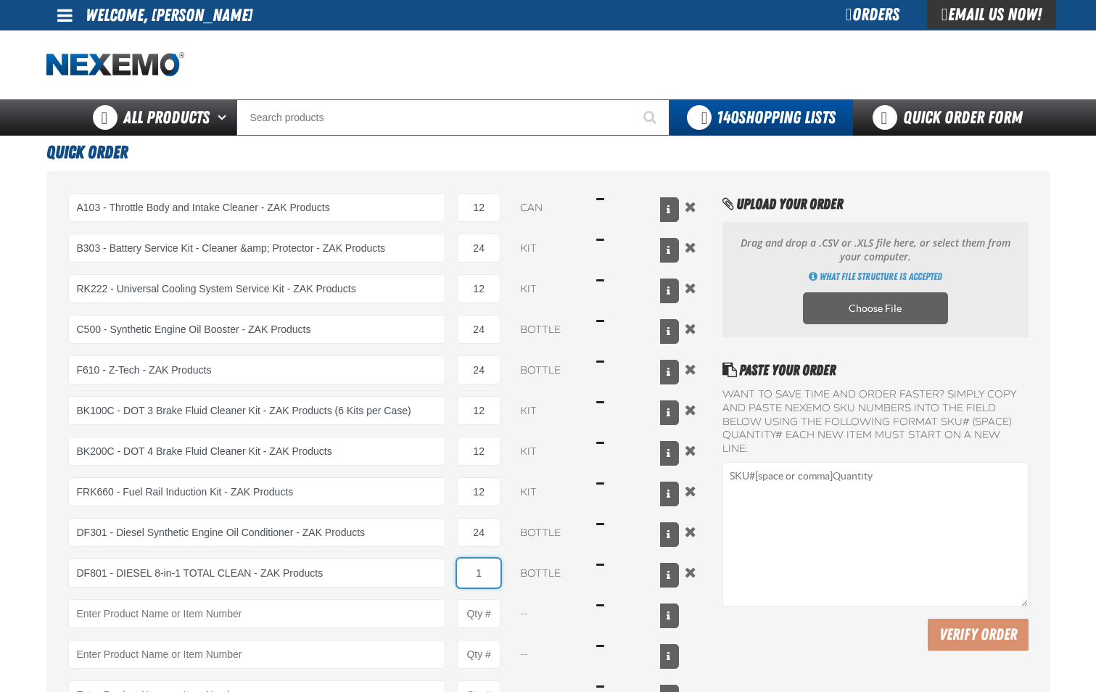
click at [486, 578] on input "1" at bounding box center [479, 573] width 44 height 29
type input "DF801 - DIESEL 8-in-1 TOTAL CLEAN - ZAK Products"
type input "6"
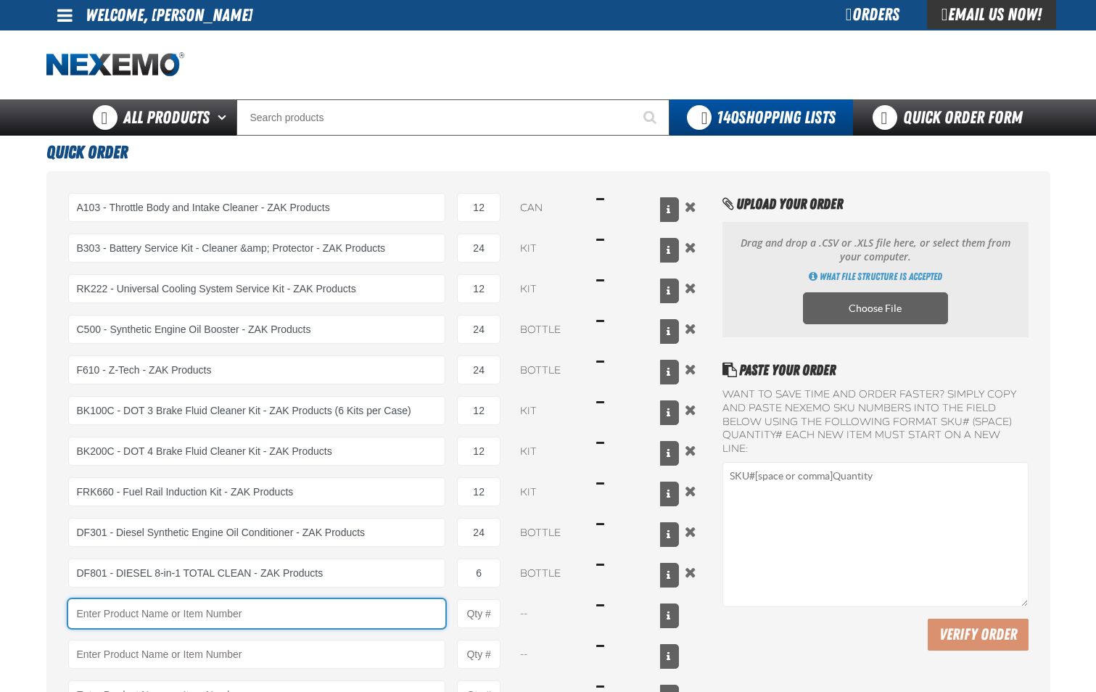
click at [400, 620] on input "Product" at bounding box center [257, 613] width 378 height 29
click at [213, 620] on input "Product" at bounding box center [257, 613] width 378 height 29
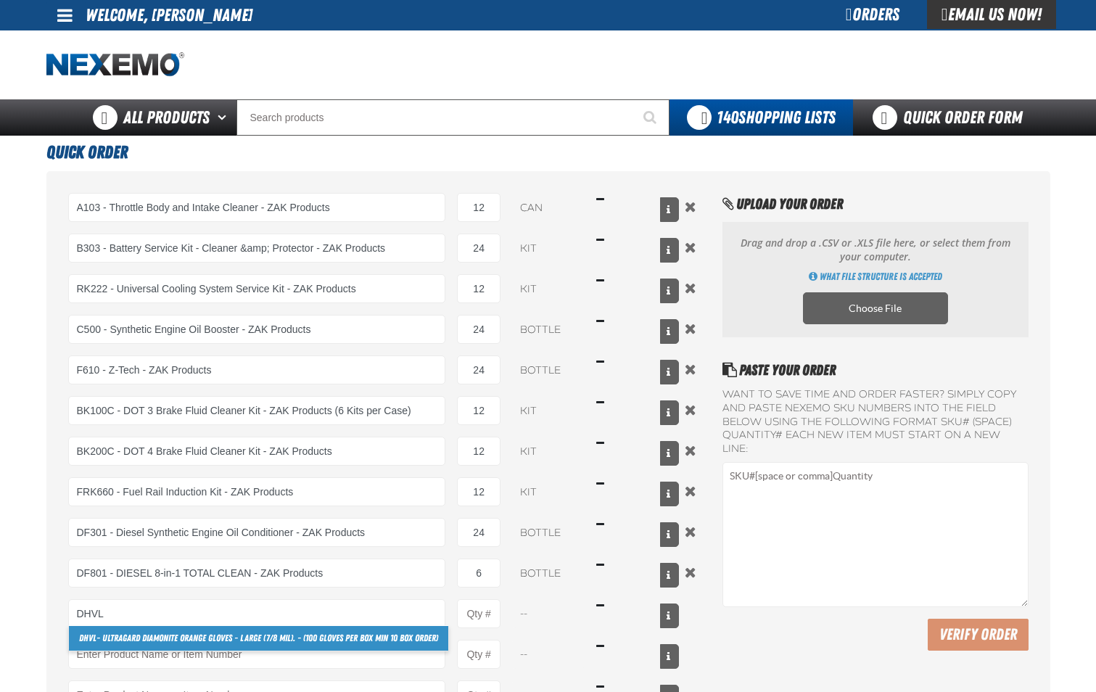
click at [379, 636] on link "DHVL - Ultragard Diamonite Orange Gloves - Large (7/8 mil). - (100 gloves per b…" at bounding box center [258, 638] width 379 height 25
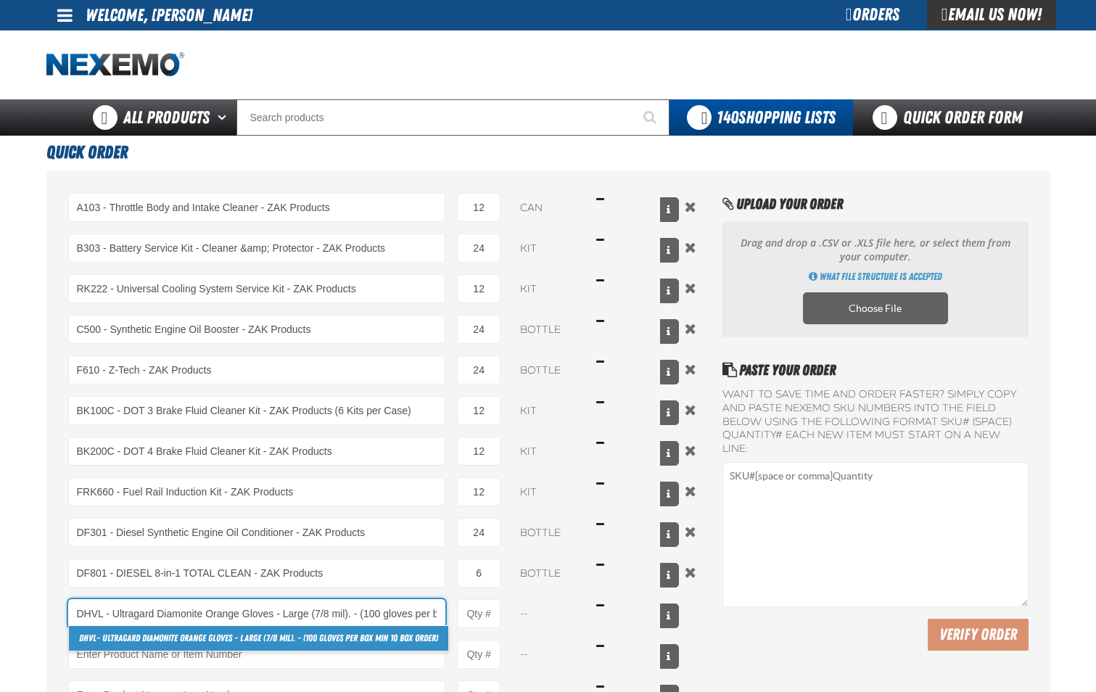
scroll to position [0, 97]
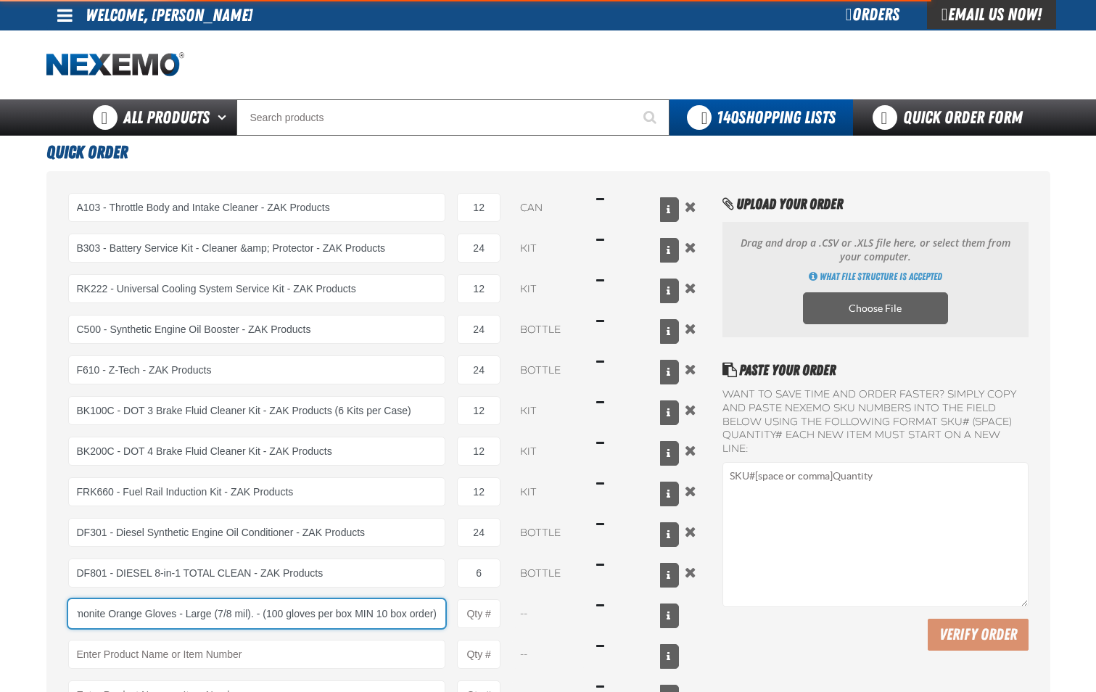
type input "DHVL - Ultragard Diamonite Orange Gloves - Large (7/8 mil). - (100 gloves per b…"
type input "1"
select select "box"
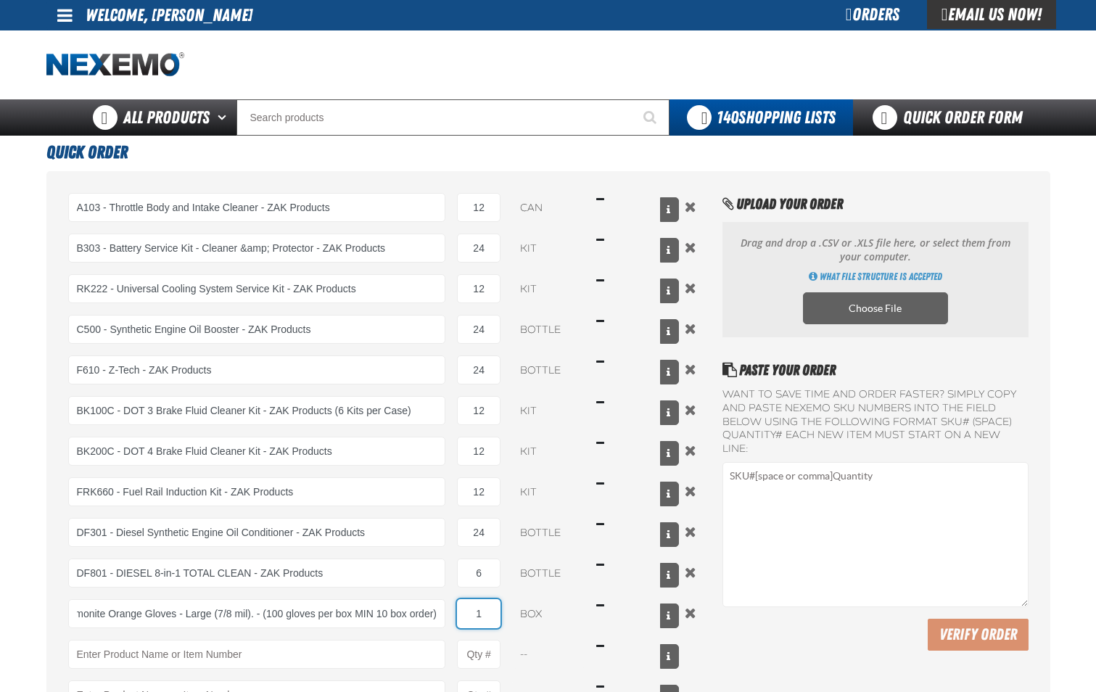
scroll to position [0, 0]
click at [488, 617] on input "1" at bounding box center [479, 613] width 44 height 29
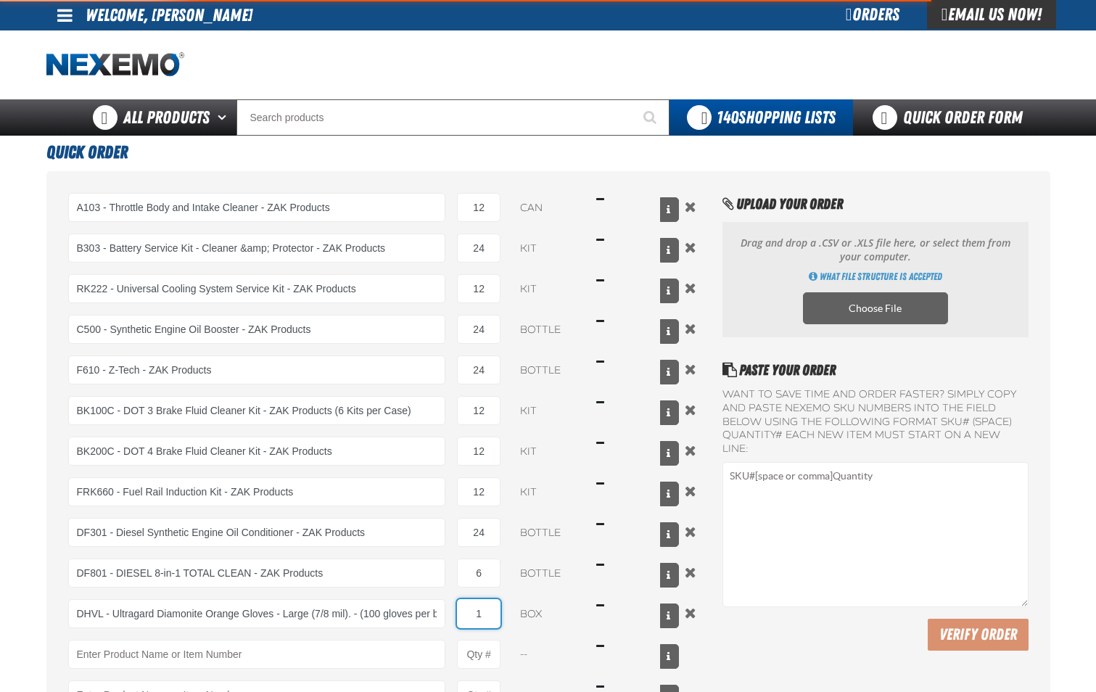
type input "DHVL - Ultragard Diamonite Orange Gloves - Large (7/8 mil). - (100 gloves per b…"
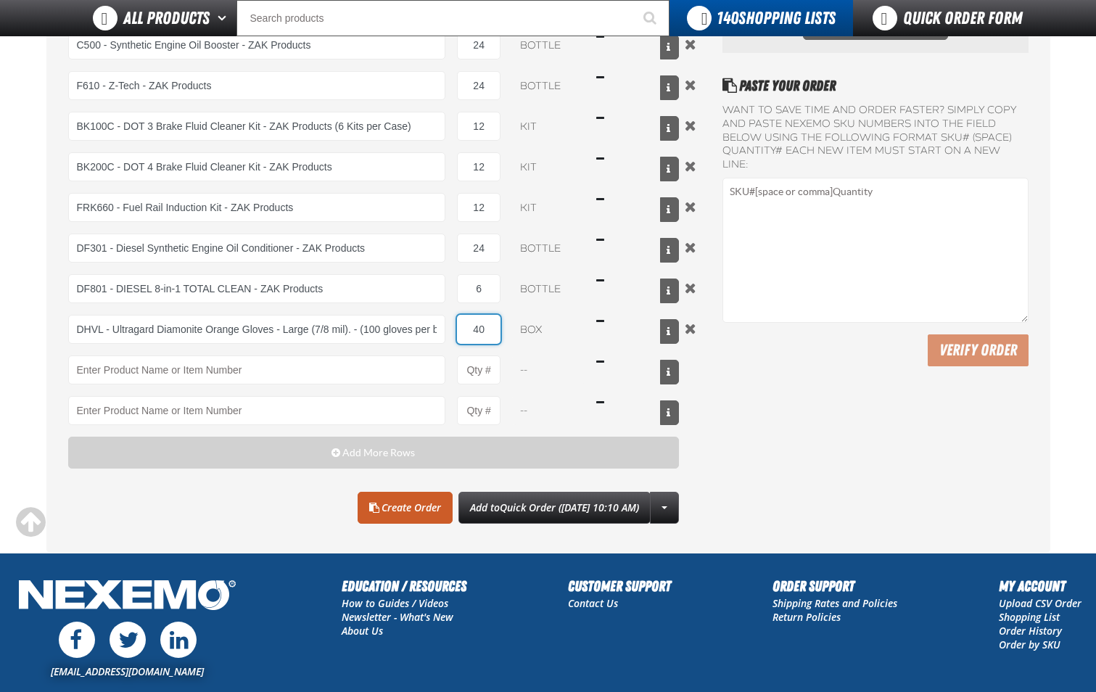
scroll to position [290, 0]
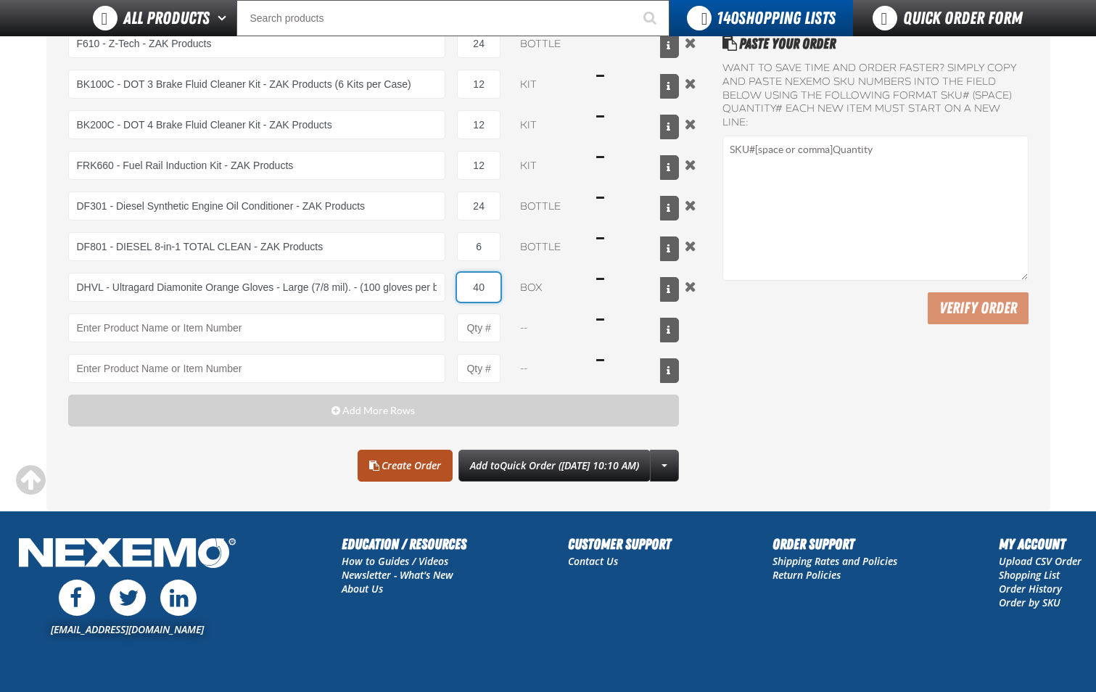
type input "40"
click at [385, 470] on link "Create Order" at bounding box center [405, 466] width 95 height 32
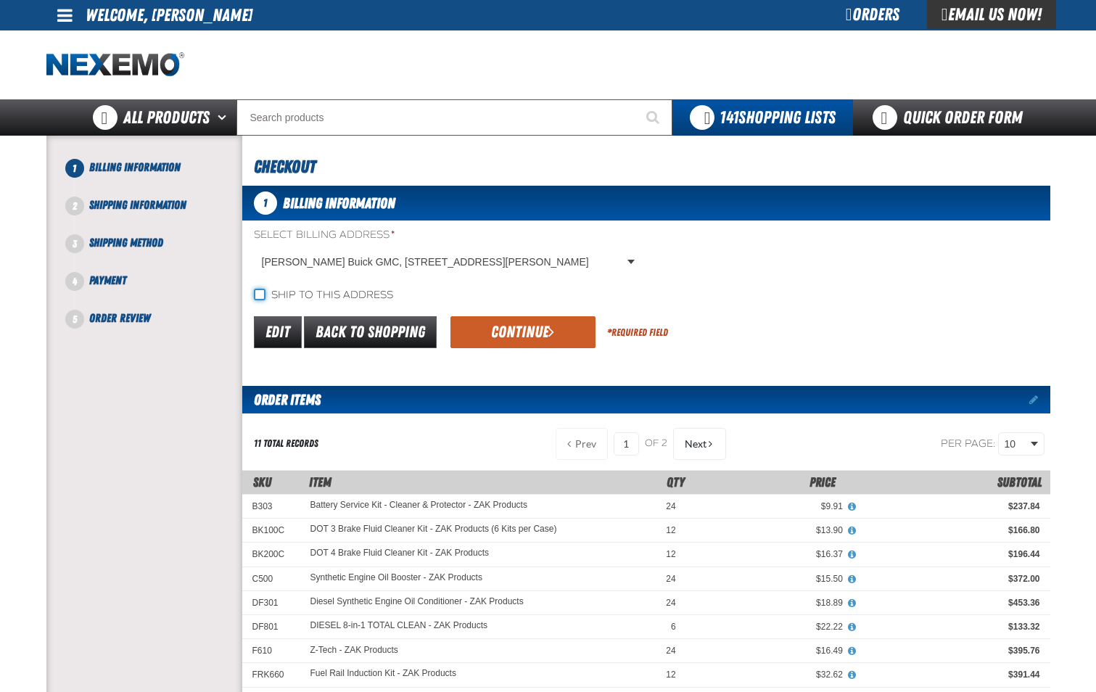
click at [263, 296] on input "Ship to this address" at bounding box center [260, 295] width 12 height 12
checkbox input "true"
click at [494, 327] on button "Continue" at bounding box center [523, 332] width 145 height 32
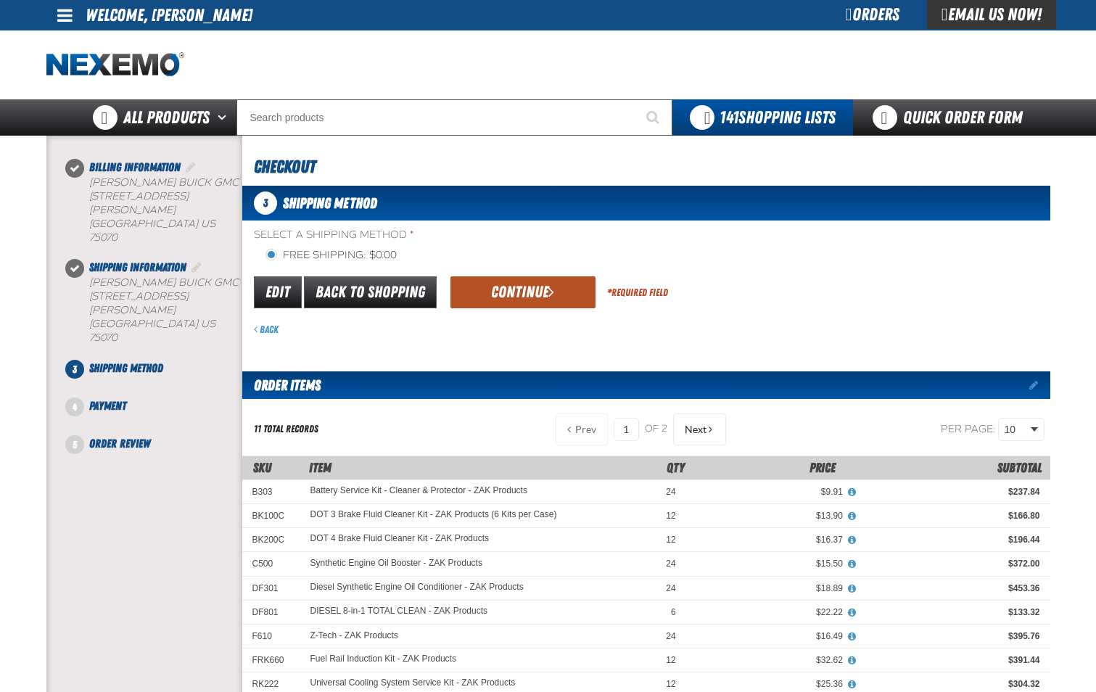
click at [510, 295] on button "Continue" at bounding box center [523, 292] width 145 height 32
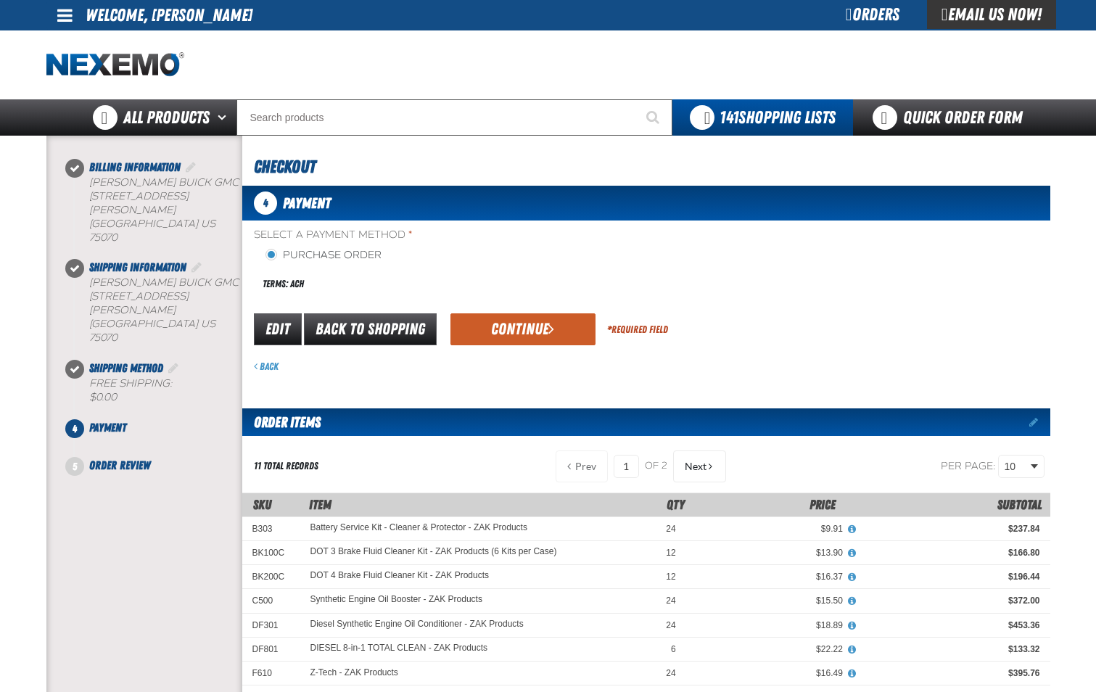
click at [519, 332] on button "Continue" at bounding box center [523, 329] width 145 height 32
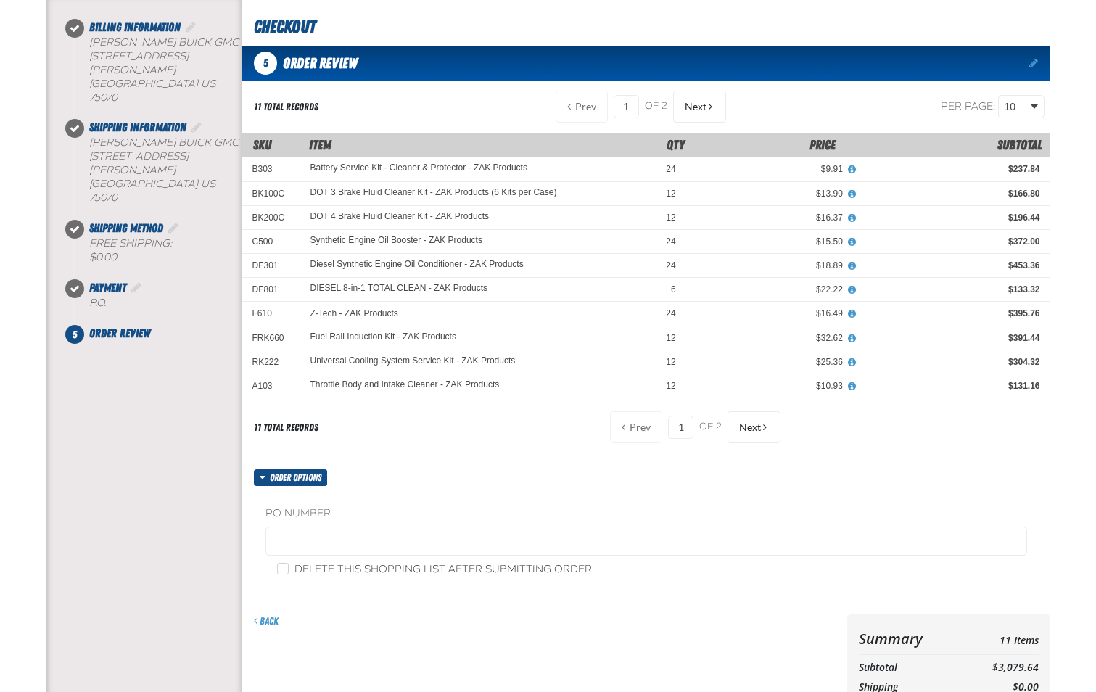
scroll to position [145, 0]
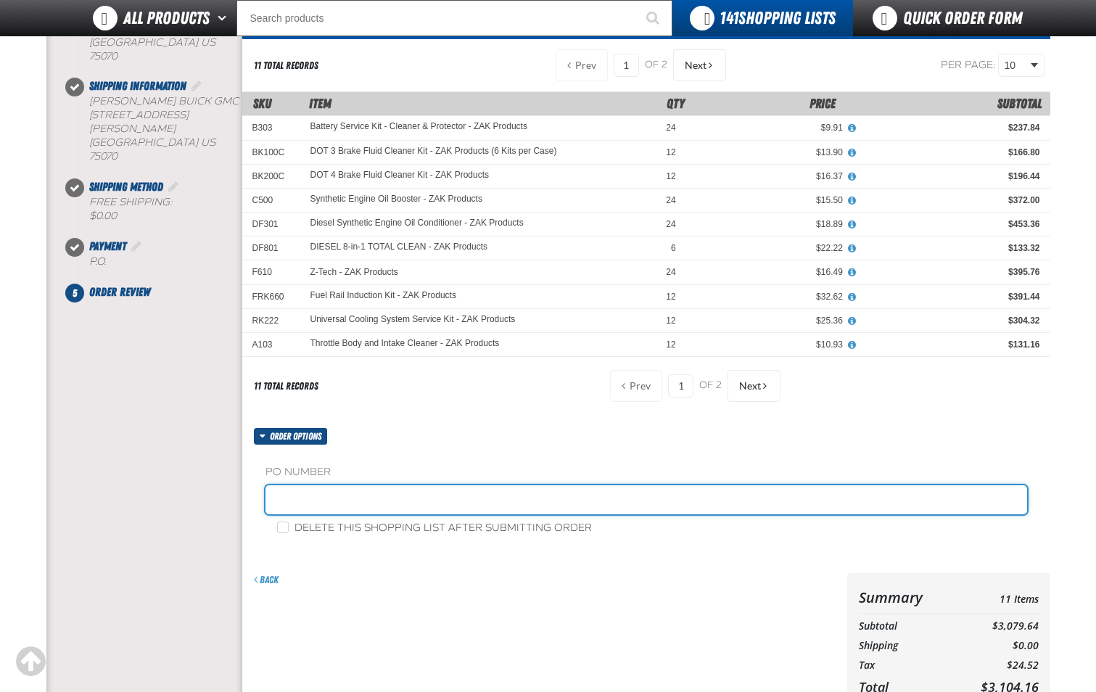
click at [371, 506] on input "text" at bounding box center [647, 499] width 762 height 29
type input "PARTS-JL"
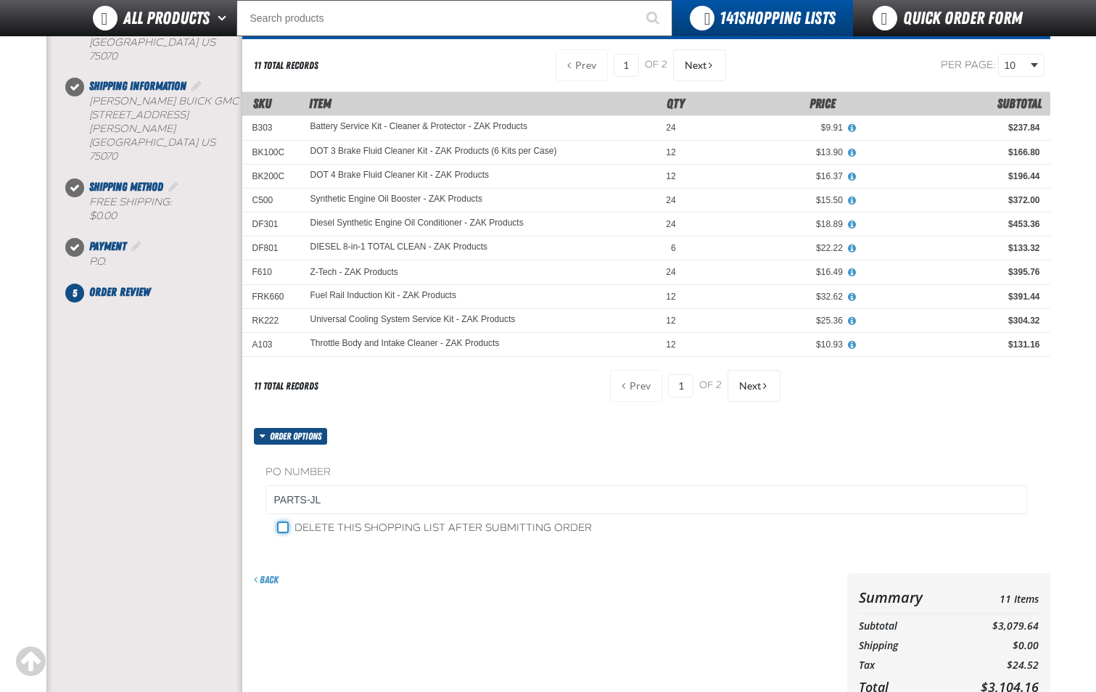
click at [284, 532] on input "Delete this shopping list after submitting order" at bounding box center [283, 528] width 12 height 12
checkbox input "true"
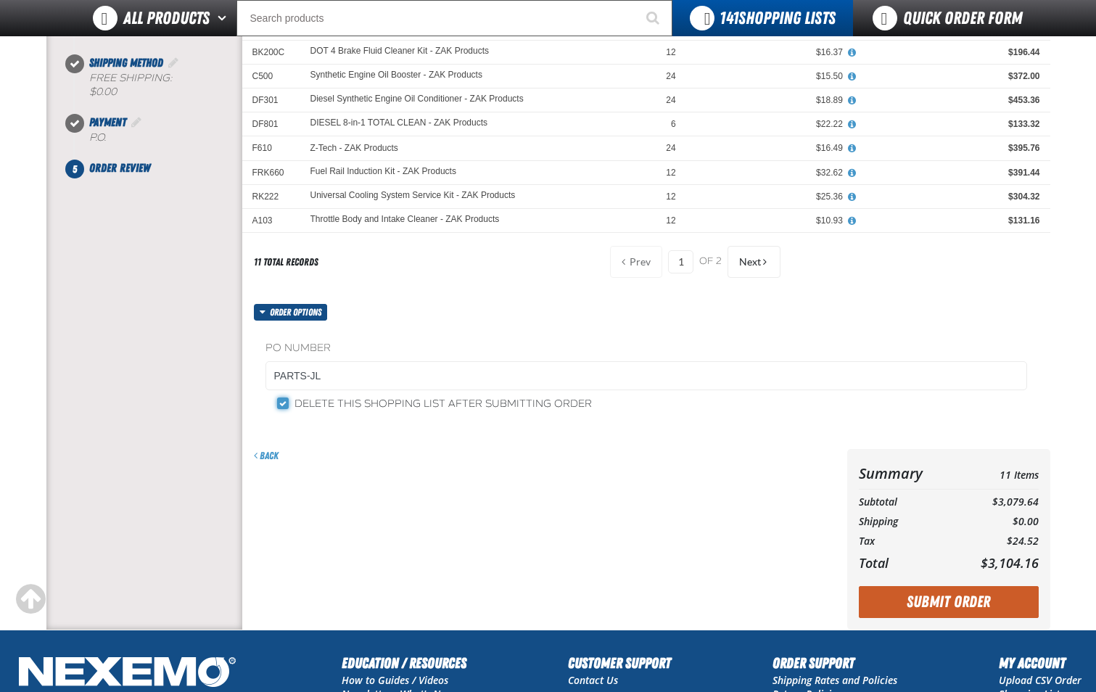
scroll to position [290, 0]
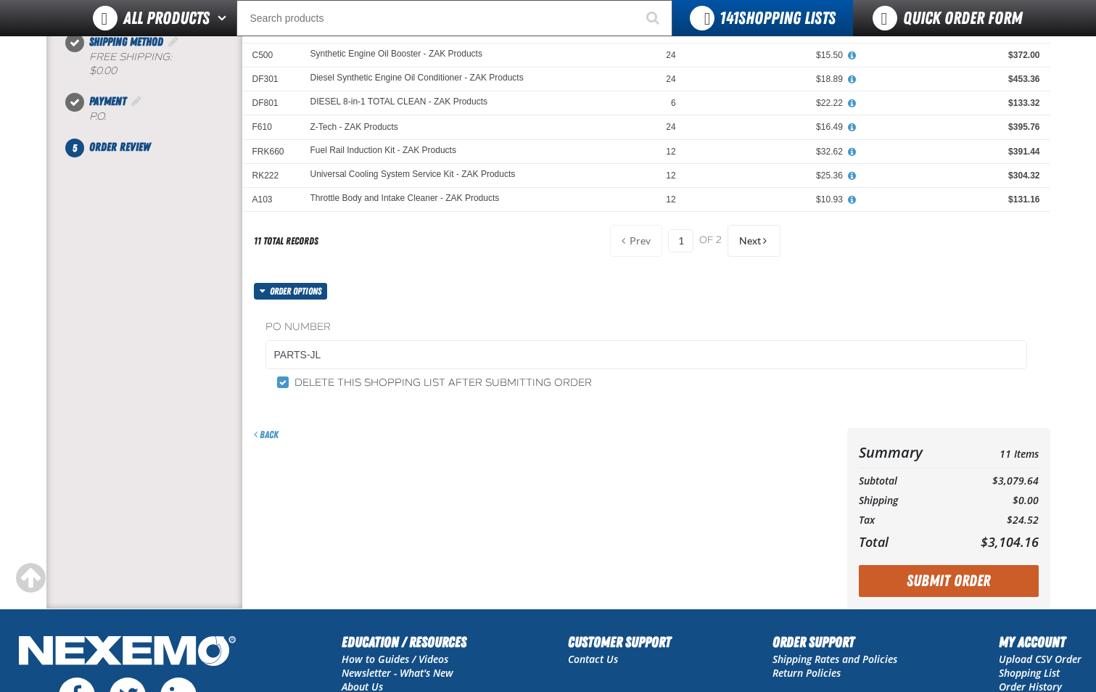
click at [940, 576] on button "Submit Order" at bounding box center [949, 581] width 180 height 32
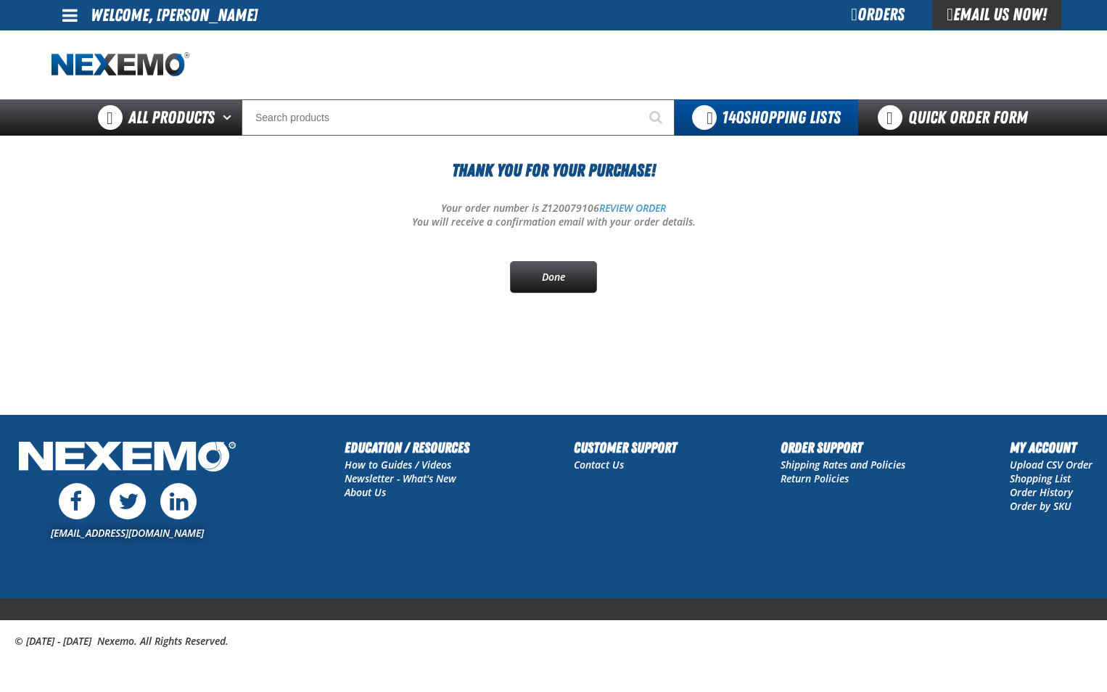
drag, startPoint x: 219, startPoint y: 252, endPoint x: 213, endPoint y: 233, distance: 20.6
click at [213, 242] on div "Thank You For Your Purchase! Your order number is Z120079106 REVIEW ORDER You w…" at bounding box center [554, 225] width 1004 height 136
click at [929, 120] on link "Quick Order Form" at bounding box center [956, 117] width 197 height 36
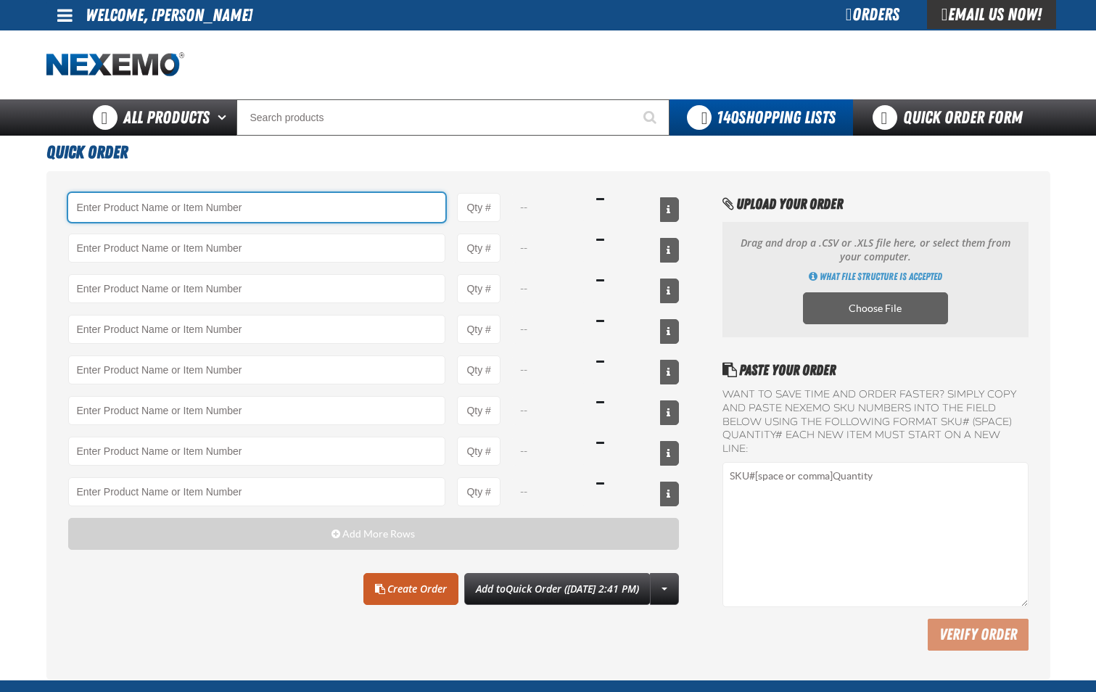
click at [288, 197] on input "Product" at bounding box center [257, 207] width 378 height 29
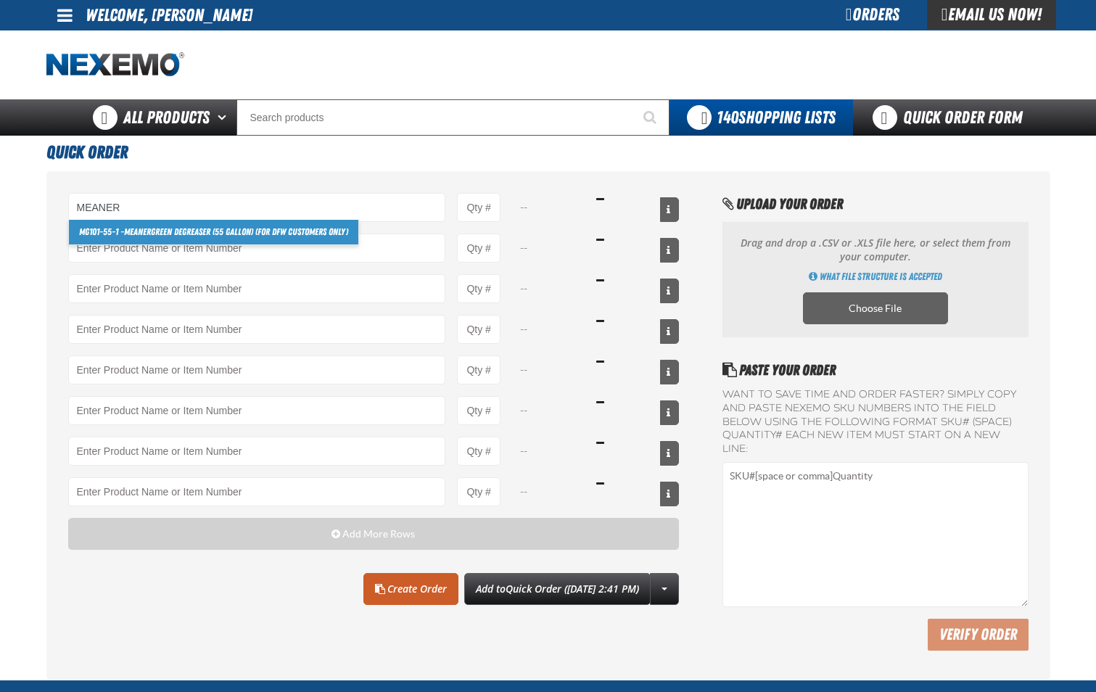
click at [291, 229] on link "MG101-55-1 - Meaner Green Degreaser (55 gallon) (For DFW customers ONLY)" at bounding box center [213, 232] width 289 height 25
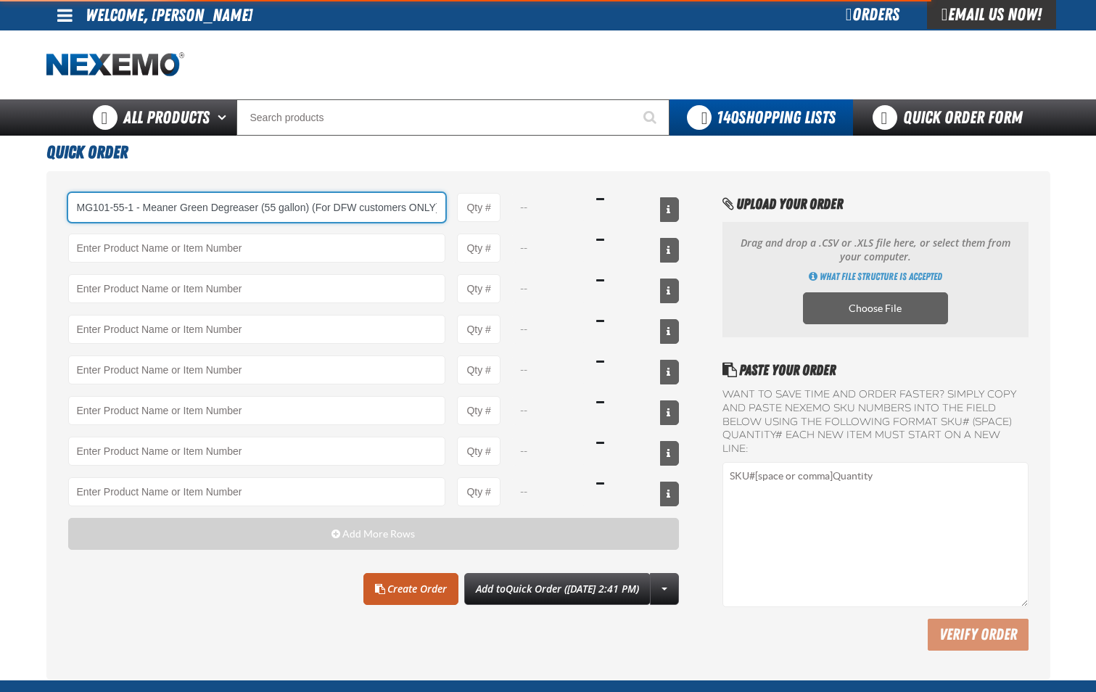
scroll to position [0, 2]
type input "MG101-55-1 - Meaner Green Degreaser (55 gallon) (For DFW customers ONLY)"
type input "1"
select select "drum"
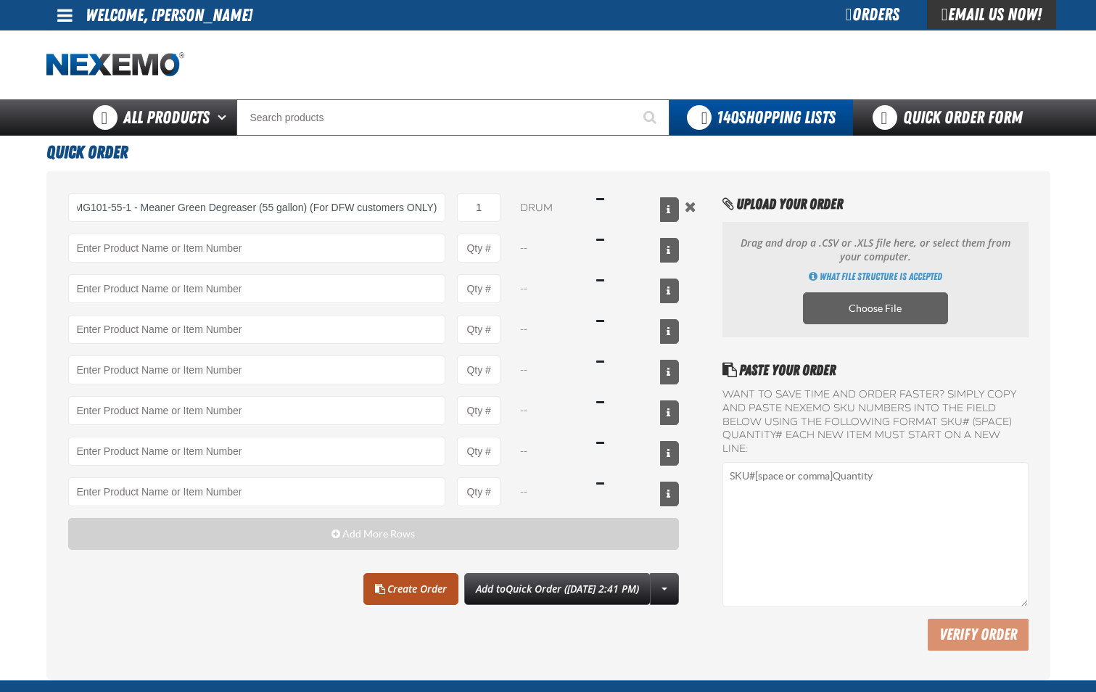
scroll to position [0, 0]
click at [402, 595] on link "Create Order" at bounding box center [410, 589] width 95 height 32
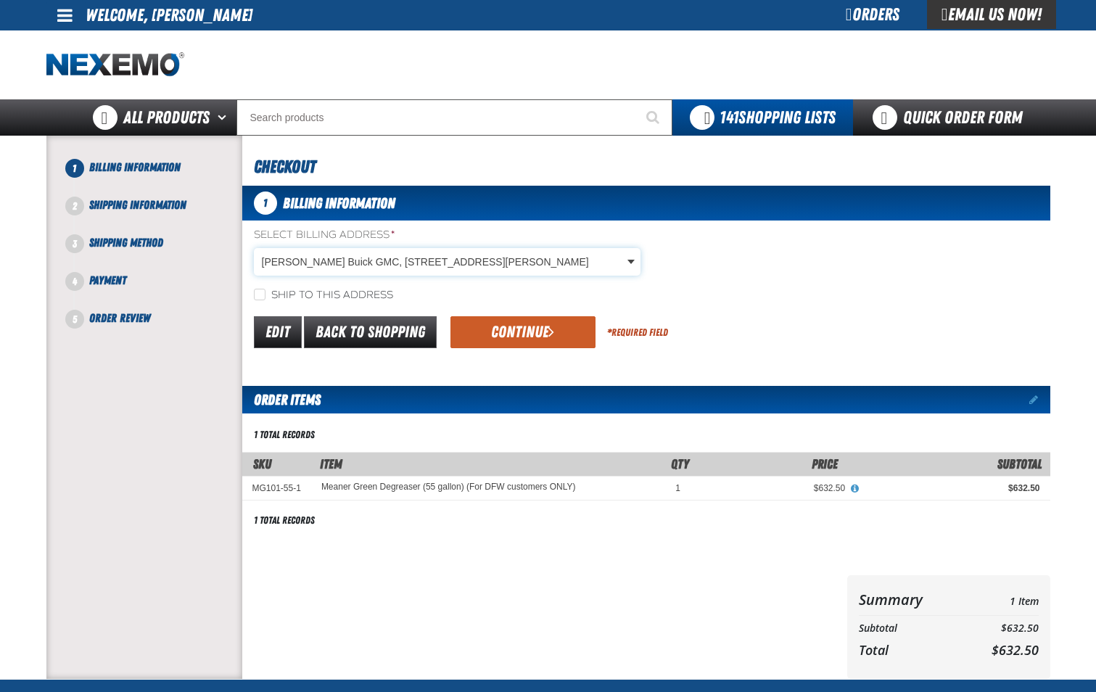
click at [624, 267] on body "Skip to Main Content Staging Site 5.1 Upgrade Site My Account My Account Suppor…" at bounding box center [548, 478] width 1096 height 957
click at [259, 293] on input "Ship to this address" at bounding box center [260, 295] width 12 height 12
checkbox input "true"
click at [556, 332] on button "Continue" at bounding box center [523, 332] width 145 height 32
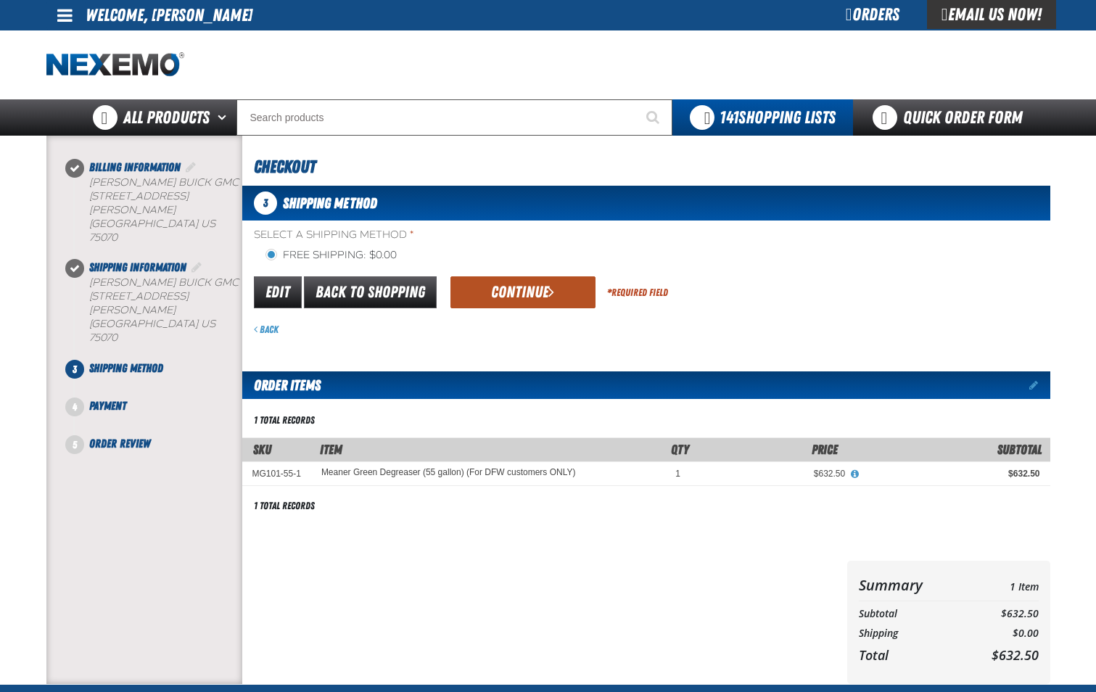
click at [542, 296] on button "Continue" at bounding box center [523, 292] width 145 height 32
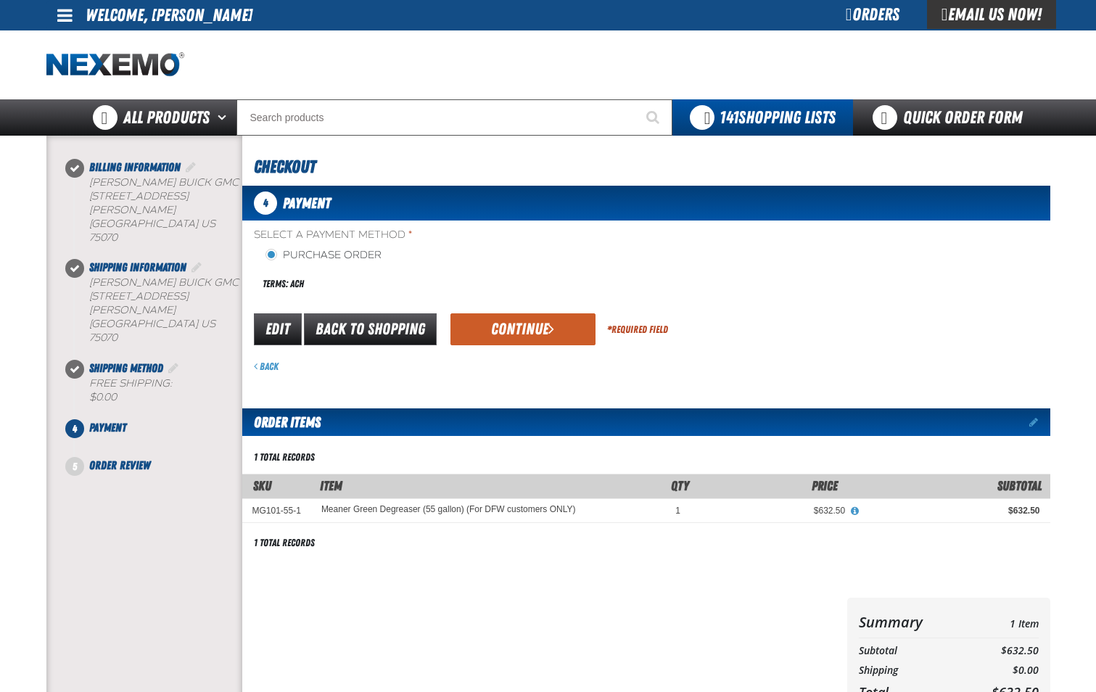
click at [519, 332] on button "Continue" at bounding box center [523, 329] width 145 height 32
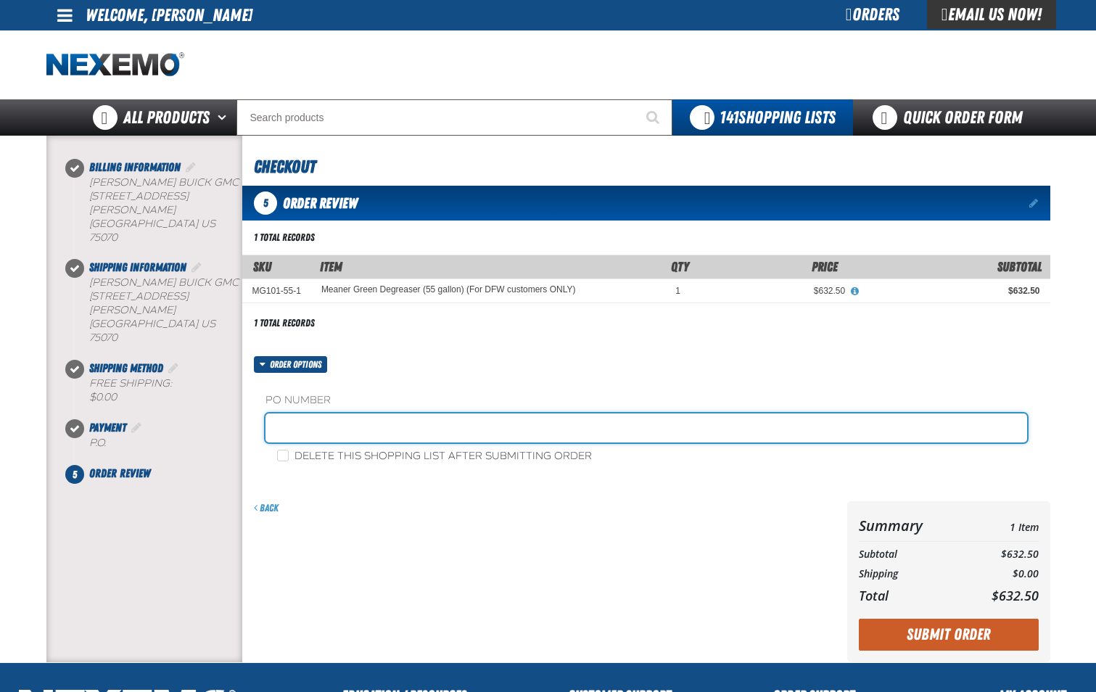
click at [374, 425] on input "text" at bounding box center [647, 428] width 762 height 29
type input "PLEASE DELIVER TO MAIN SHOP AT GMC"
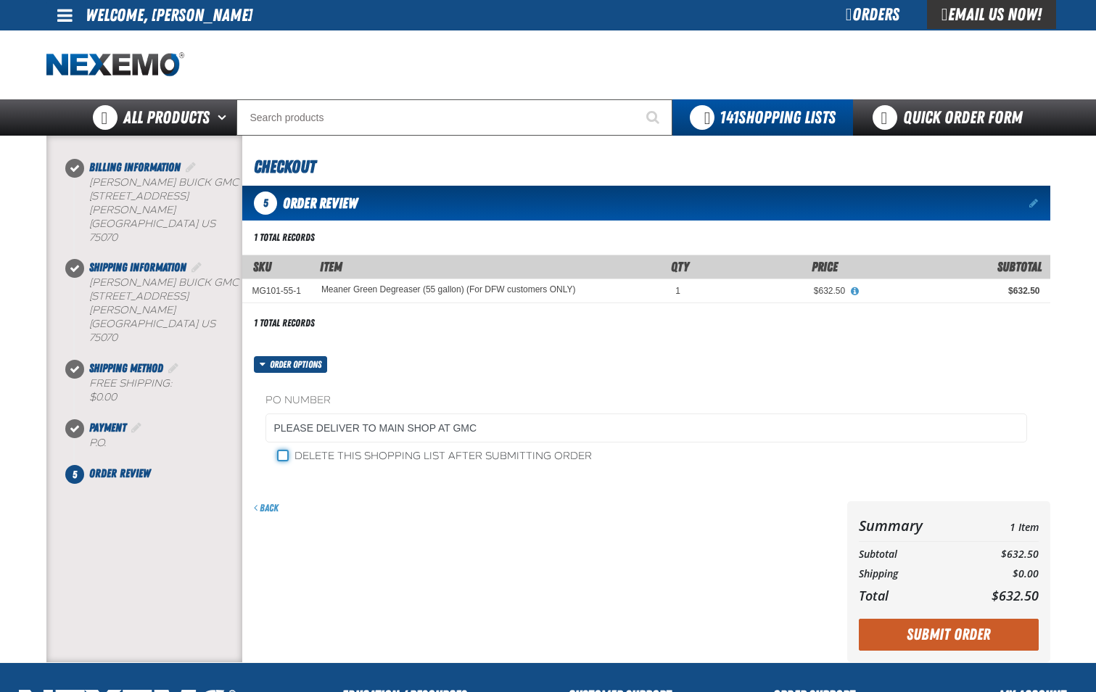
click at [282, 461] on input "Delete this shopping list after submitting order" at bounding box center [283, 456] width 12 height 12
checkbox input "true"
click at [977, 636] on button "Submit Order" at bounding box center [949, 635] width 180 height 32
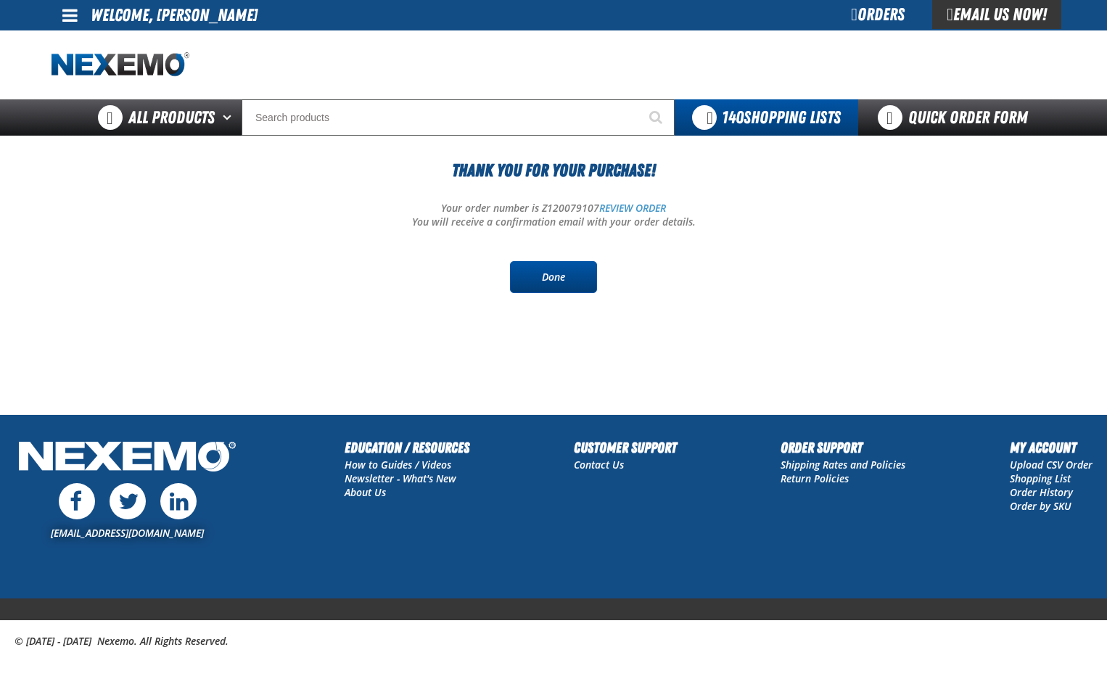
click at [571, 285] on link "Done" at bounding box center [553, 277] width 87 height 32
